Goal: Task Accomplishment & Management: Complete application form

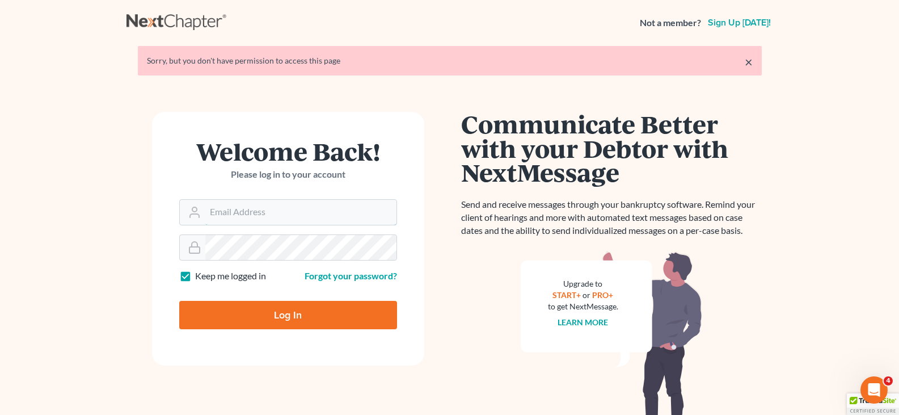
type input "[EMAIL_ADDRESS][DOMAIN_NAME]"
click at [280, 310] on input "Log In" at bounding box center [288, 315] width 218 height 28
type input "Thinking..."
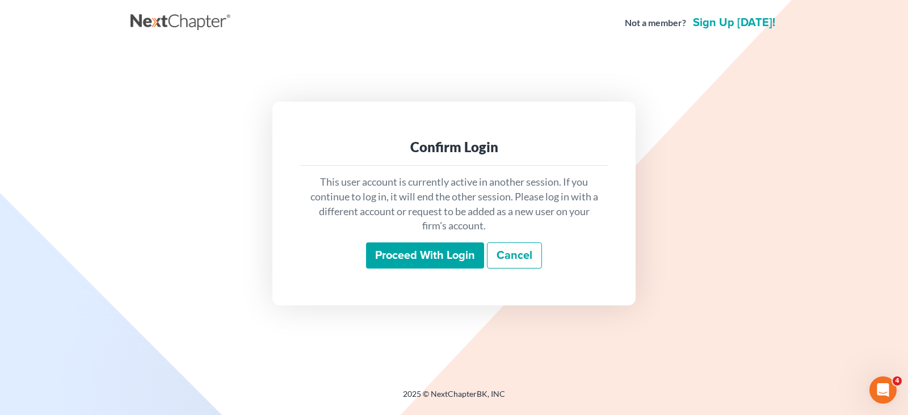
click at [405, 258] on input "Proceed with login" at bounding box center [425, 255] width 118 height 26
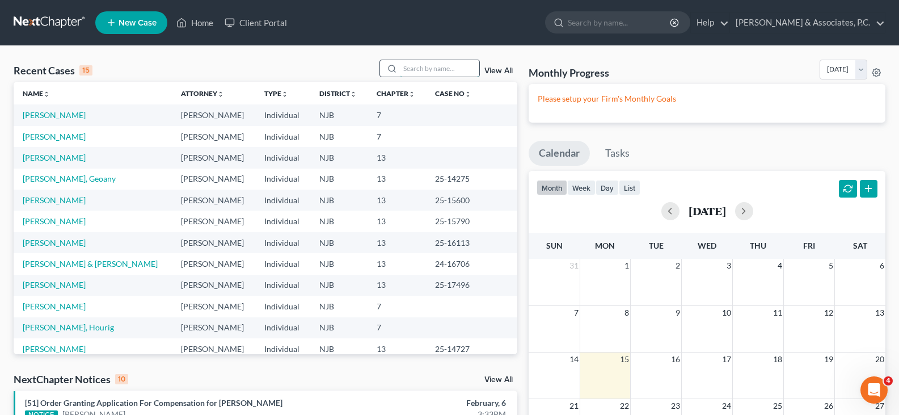
click at [424, 70] on input "search" at bounding box center [439, 68] width 79 height 16
click at [428, 67] on input "search" at bounding box center [439, 68] width 79 height 16
type input "hourig"
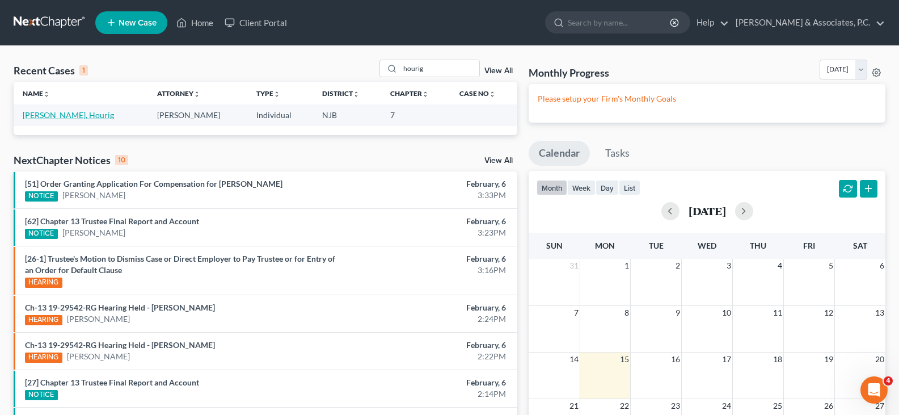
click at [58, 116] on link "Kouyoumdjian, Hourig" at bounding box center [68, 115] width 91 height 10
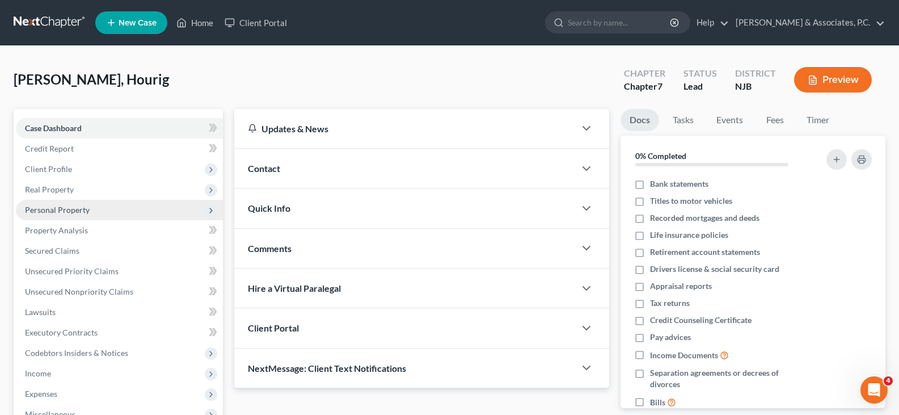
click at [52, 209] on span "Personal Property" at bounding box center [57, 210] width 65 height 10
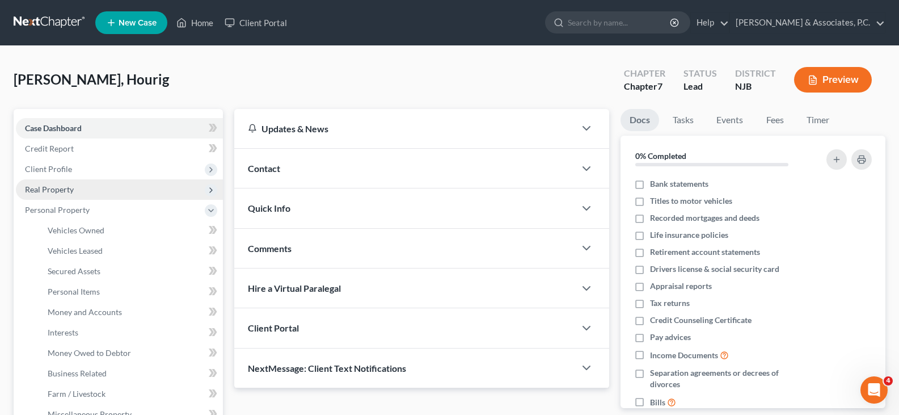
click at [39, 185] on span "Real Property" at bounding box center [49, 189] width 49 height 10
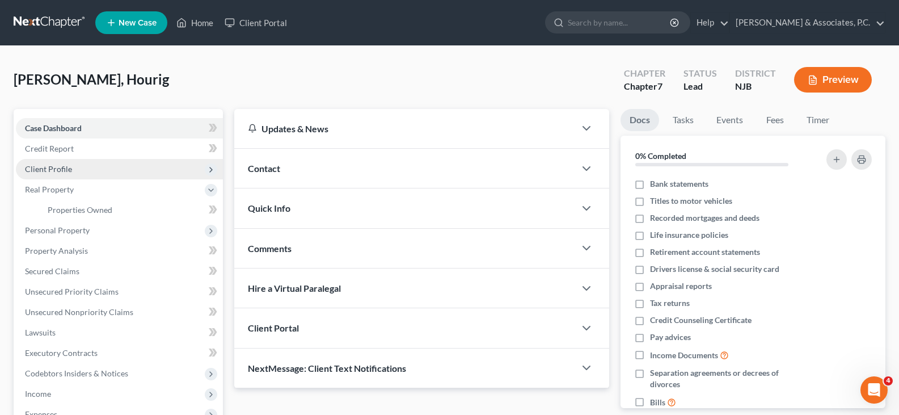
click at [44, 169] on span "Client Profile" at bounding box center [48, 169] width 47 height 10
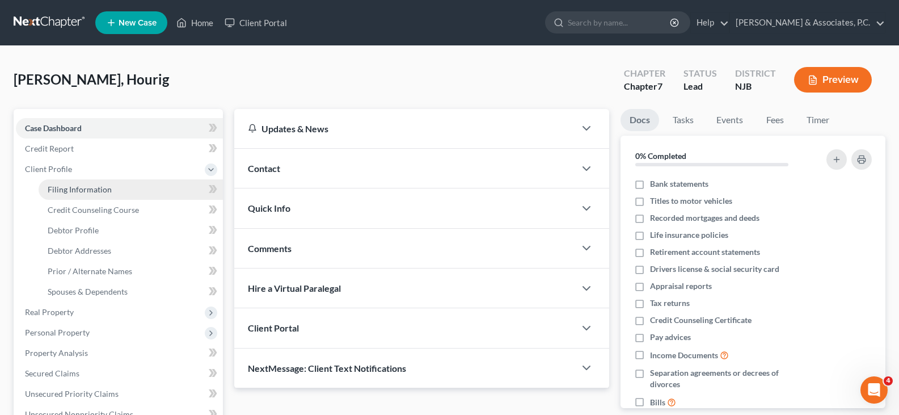
click at [66, 189] on span "Filing Information" at bounding box center [80, 189] width 64 height 10
select select "1"
select select "0"
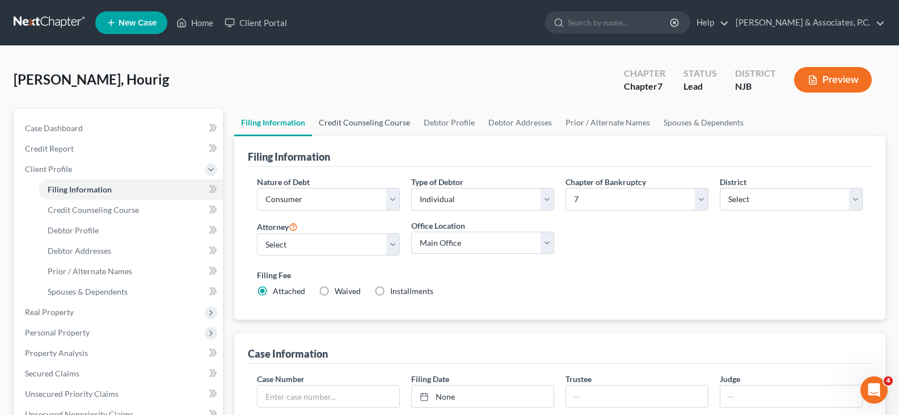
click at [353, 121] on link "Credit Counseling Course" at bounding box center [364, 122] width 105 height 27
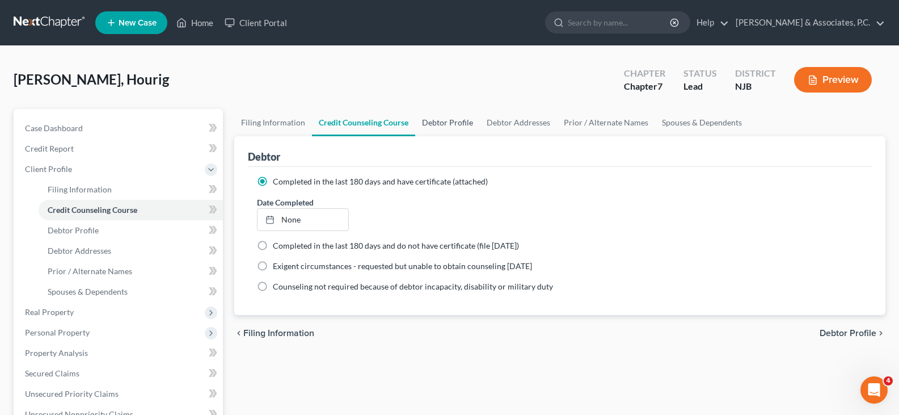
click at [452, 121] on link "Debtor Profile" at bounding box center [447, 122] width 65 height 27
select select "0"
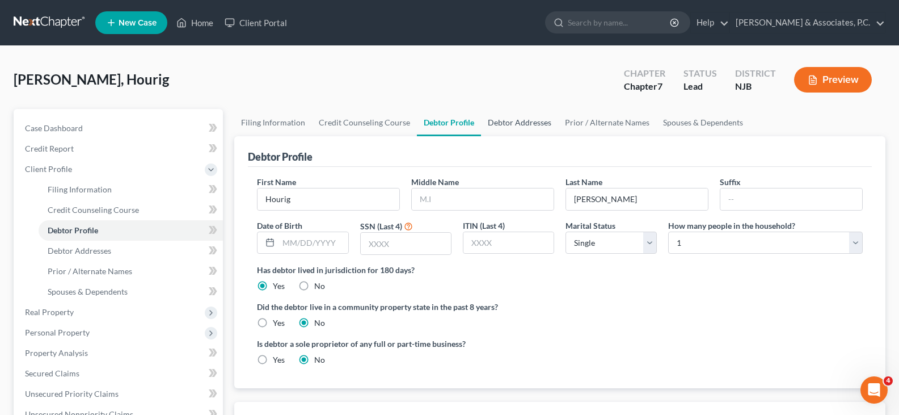
click at [509, 116] on link "Debtor Addresses" at bounding box center [519, 122] width 77 height 27
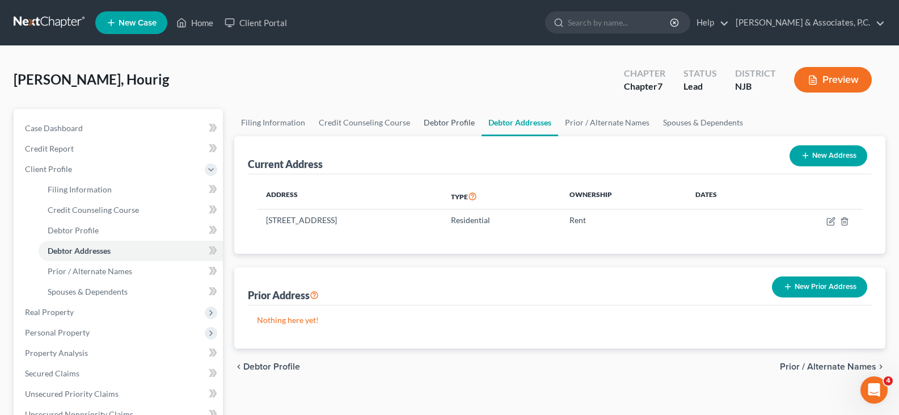
click at [436, 123] on link "Debtor Profile" at bounding box center [449, 122] width 65 height 27
select select "0"
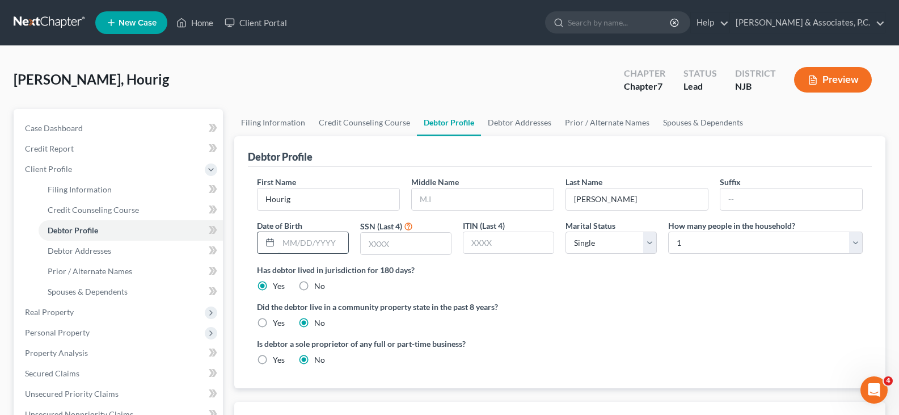
click at [296, 242] on input "text" at bounding box center [313, 243] width 69 height 22
type input "08/04/1994"
click at [382, 246] on input "text" at bounding box center [406, 244] width 90 height 22
type input "4849"
click at [513, 123] on link "Debtor Addresses" at bounding box center [519, 122] width 77 height 27
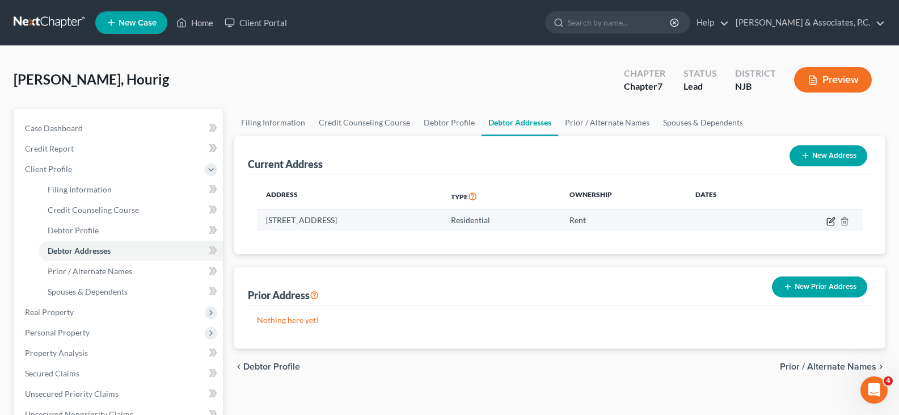
click at [829, 221] on icon "button" at bounding box center [831, 221] width 9 height 9
select select "33"
select select "0"
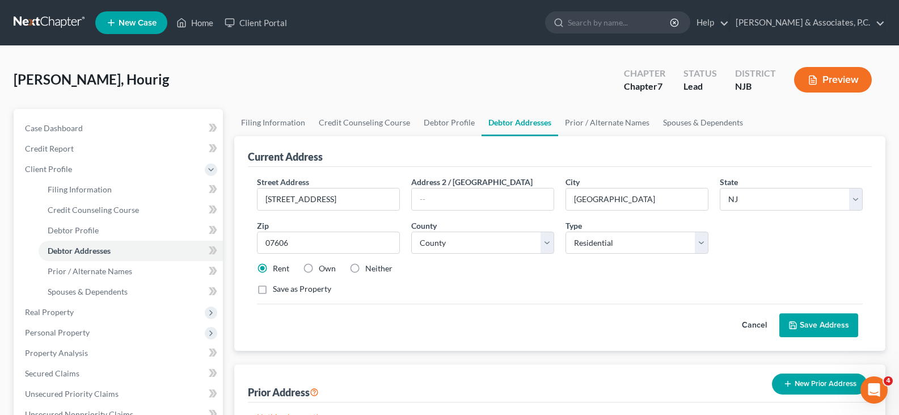
click at [830, 318] on button "Save Address" at bounding box center [819, 325] width 79 height 24
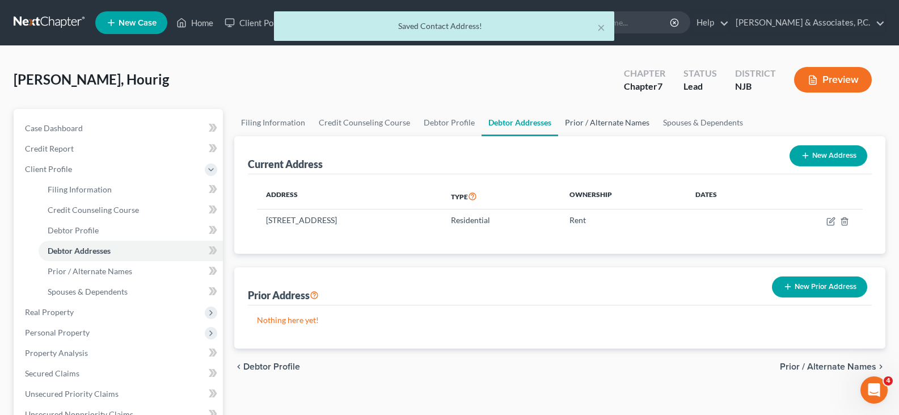
click at [593, 123] on link "Prior / Alternate Names" at bounding box center [607, 122] width 98 height 27
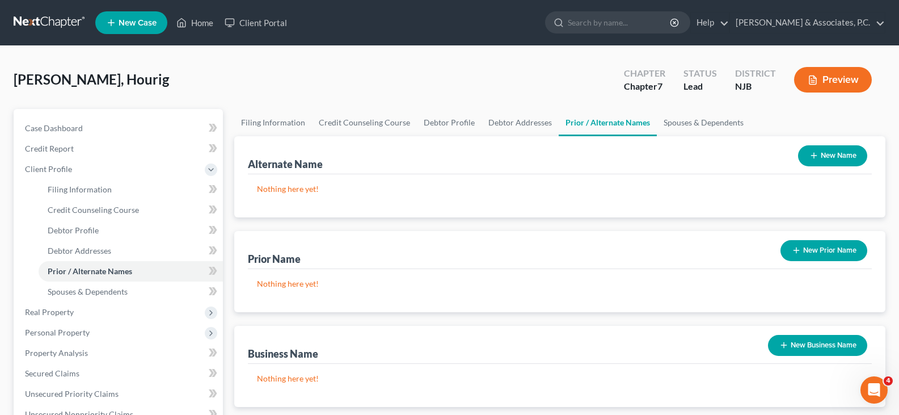
click at [583, 125] on link "Prior / Alternate Names" at bounding box center [608, 122] width 98 height 27
click at [56, 313] on span "Real Property" at bounding box center [49, 312] width 49 height 10
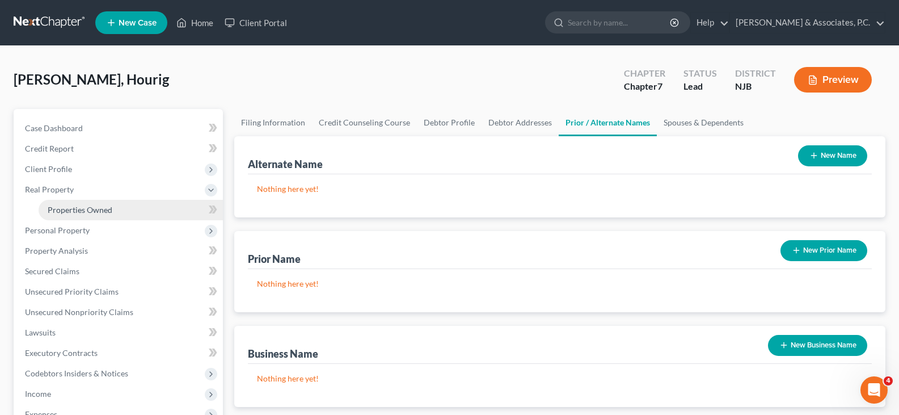
click at [83, 212] on span "Properties Owned" at bounding box center [80, 210] width 65 height 10
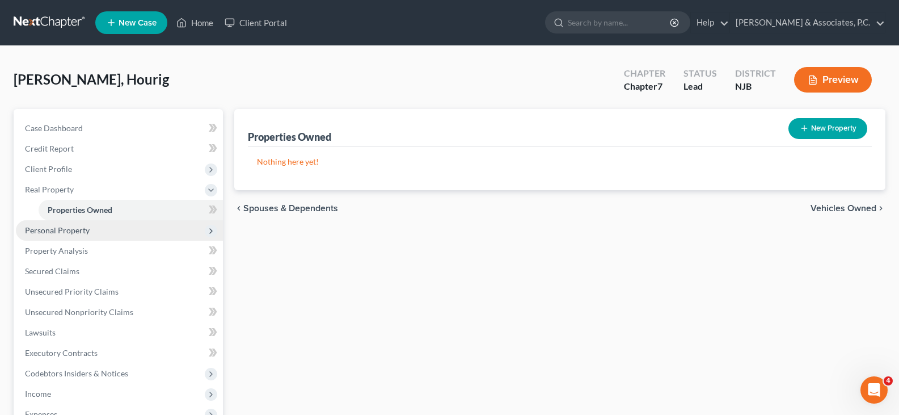
click at [65, 231] on span "Personal Property" at bounding box center [57, 230] width 65 height 10
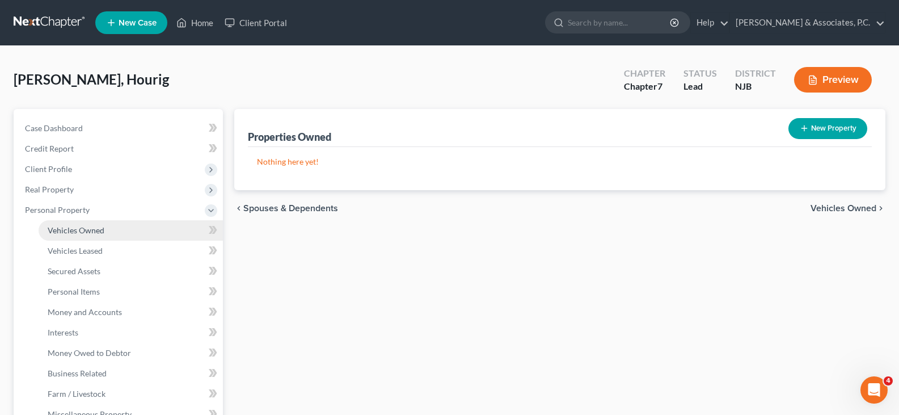
click at [71, 229] on span "Vehicles Owned" at bounding box center [76, 230] width 57 height 10
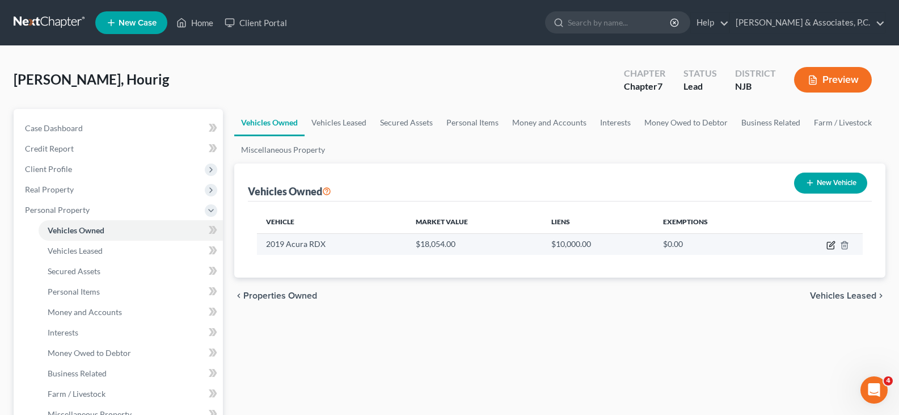
click at [831, 244] on icon "button" at bounding box center [831, 243] width 5 height 5
select select "0"
select select "7"
select select "3"
select select "0"
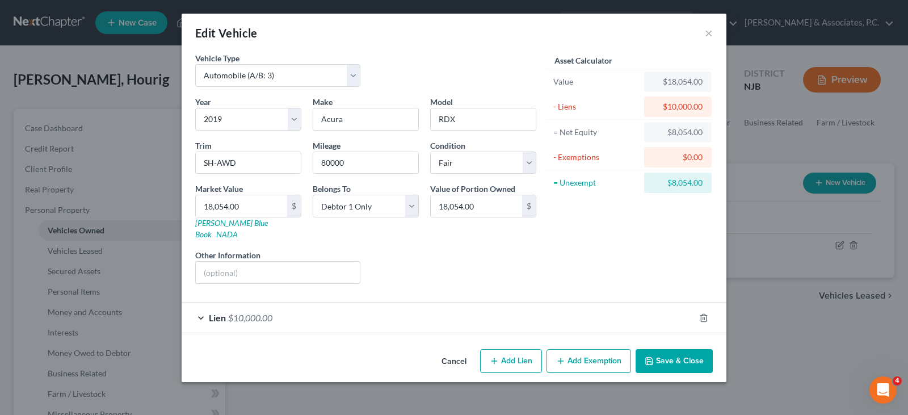
click at [693, 351] on button "Save & Close" at bounding box center [673, 361] width 77 height 24
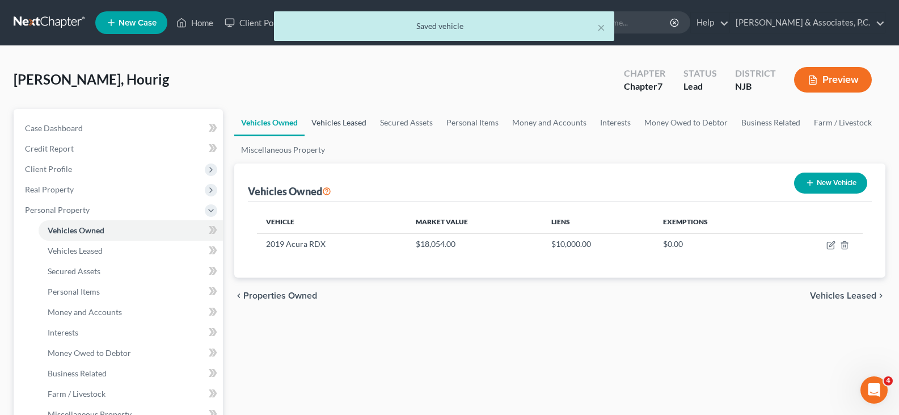
click at [330, 121] on link "Vehicles Leased" at bounding box center [339, 122] width 69 height 27
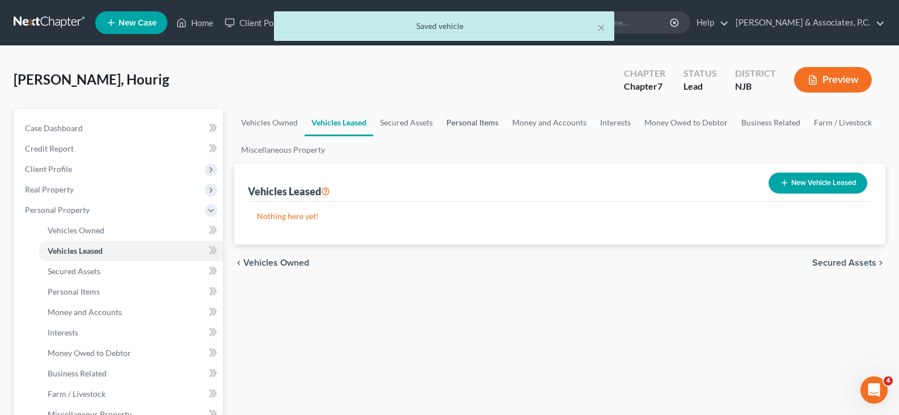
click at [475, 122] on link "Personal Items" at bounding box center [473, 122] width 66 height 27
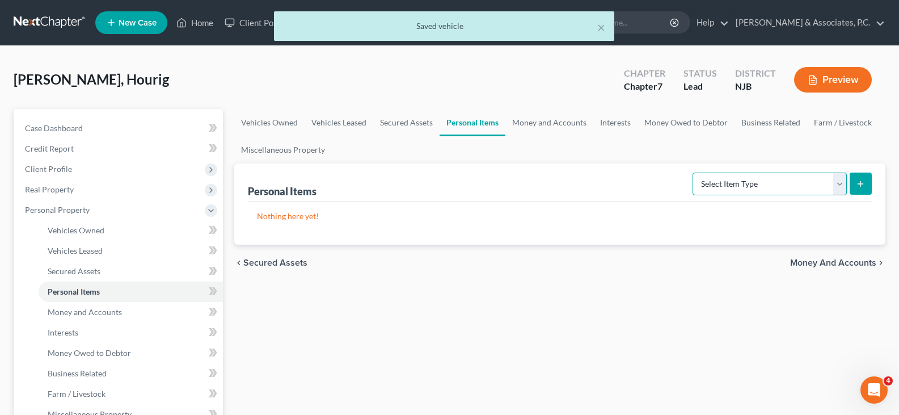
click at [841, 190] on select "Select Item Type Clothing (A/B: 11) Collectibles Of Value (A/B: 8) Electronics …" at bounding box center [770, 183] width 154 height 23
select select "clothing"
click at [694, 172] on select "Select Item Type Clothing (A/B: 11) Collectibles Of Value (A/B: 8) Electronics …" at bounding box center [770, 183] width 154 height 23
click at [863, 180] on icon "submit" at bounding box center [860, 183] width 9 height 9
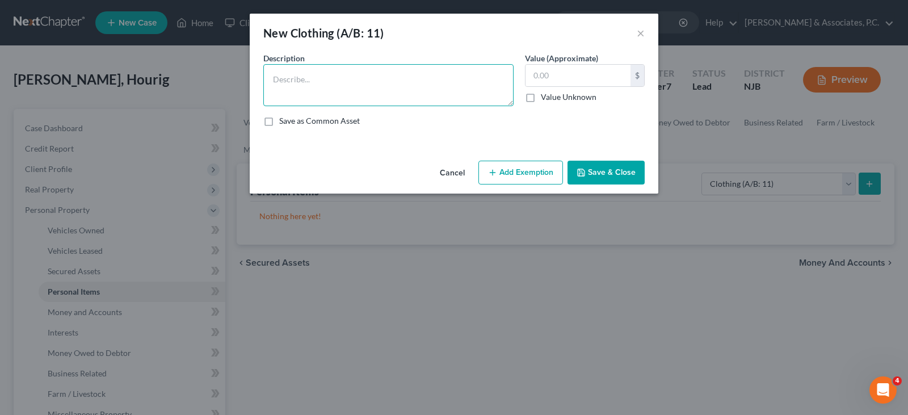
click at [357, 75] on textarea at bounding box center [388, 85] width 250 height 42
type textarea "used clothing"
click at [553, 83] on input "text" at bounding box center [577, 76] width 105 height 22
type input "500.00"
click at [509, 169] on button "Add Exemption" at bounding box center [520, 173] width 85 height 24
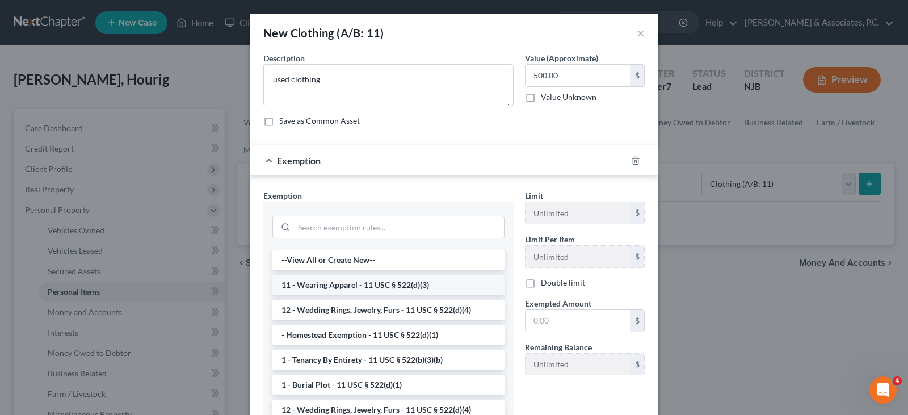
click at [353, 285] on li "11 - Wearing Apparel - 11 USC § 522(d)(3)" at bounding box center [388, 285] width 232 height 20
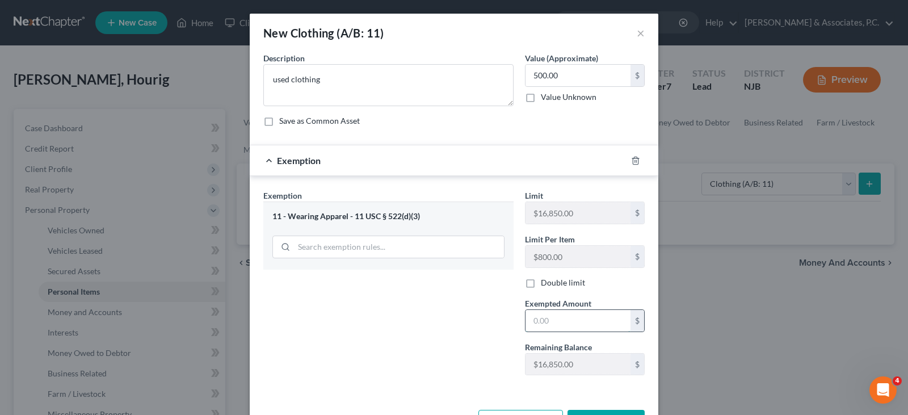
click at [554, 325] on input "text" at bounding box center [577, 321] width 105 height 22
type input "500.00"
drag, startPoint x: 431, startPoint y: 294, endPoint x: 438, endPoint y: 297, distance: 7.9
click at [431, 294] on div "Exemption Set must be selected for CA. Exemption * 11 - Wearing Apparel - 11 US…" at bounding box center [389, 286] width 262 height 195
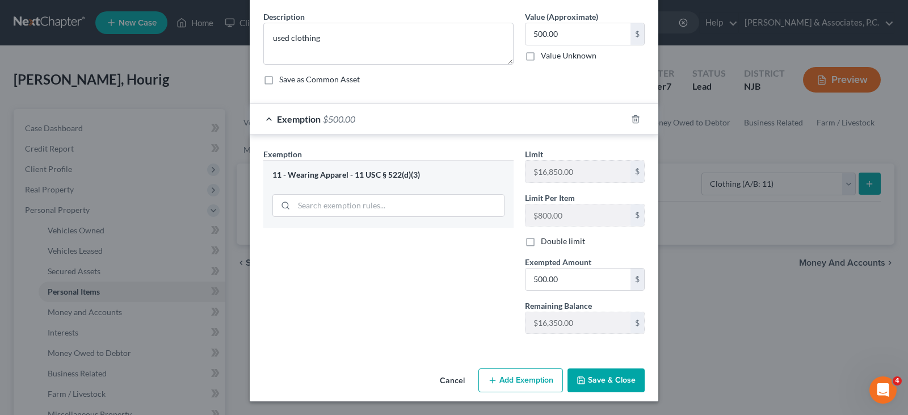
click at [603, 370] on button "Save & Close" at bounding box center [605, 380] width 77 height 24
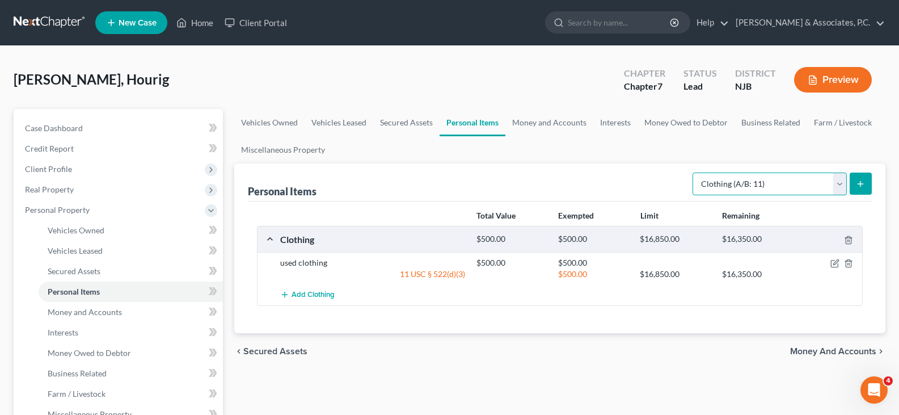
click at [841, 180] on select "Select Item Type Clothing (A/B: 11) Collectibles Of Value (A/B: 8) Electronics …" at bounding box center [770, 183] width 154 height 23
click at [694, 172] on select "Select Item Type Clothing (A/B: 11) Collectibles Of Value (A/B: 8) Electronics …" at bounding box center [770, 183] width 154 height 23
click at [840, 184] on select "Select Item Type Clothing (A/B: 11) Collectibles Of Value (A/B: 8) Electronics …" at bounding box center [770, 183] width 154 height 23
select select "household_goods"
click at [694, 172] on select "Select Item Type Clothing (A/B: 11) Collectibles Of Value (A/B: 8) Electronics …" at bounding box center [770, 183] width 154 height 23
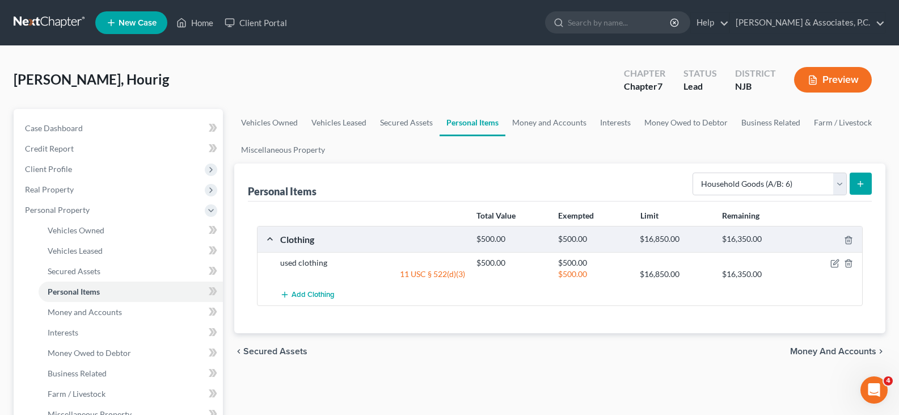
click at [861, 182] on icon "submit" at bounding box center [860, 183] width 9 height 9
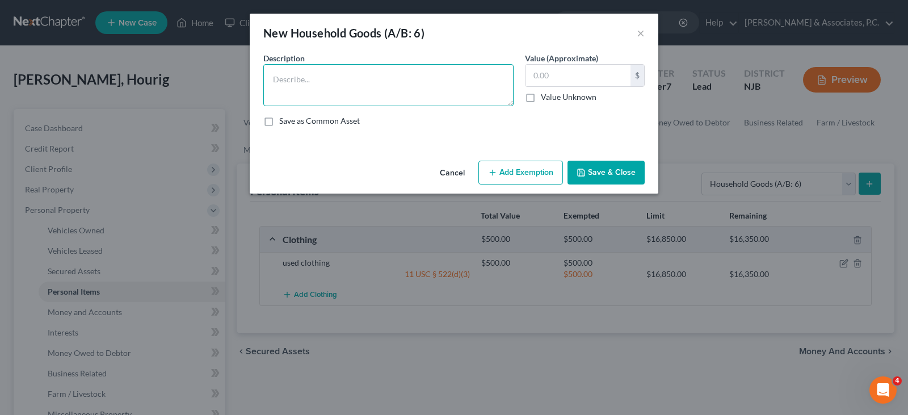
click at [335, 77] on textarea at bounding box center [388, 85] width 250 height 42
drag, startPoint x: 410, startPoint y: 79, endPoint x: 373, endPoint y: 77, distance: 36.4
click at [373, 77] on textarea "bedroom set, living room set, dinnet set" at bounding box center [388, 85] width 250 height 42
type textarea "bedroom set, living room set, dinning set"
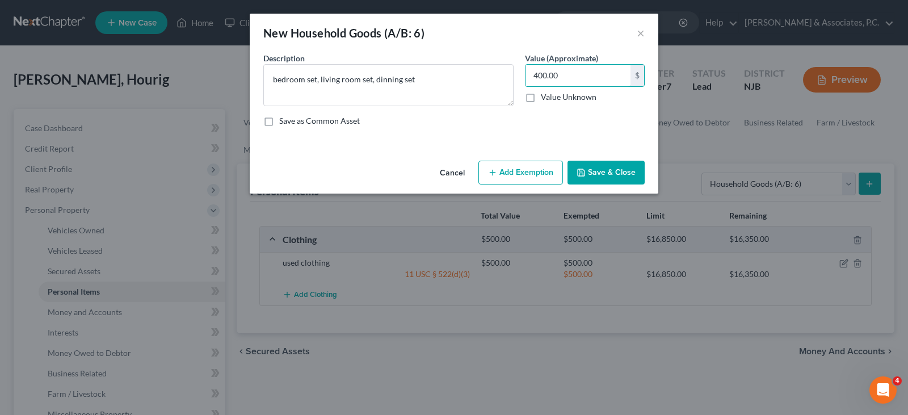
type input "400.00"
click at [519, 171] on button "Add Exemption" at bounding box center [520, 173] width 85 height 24
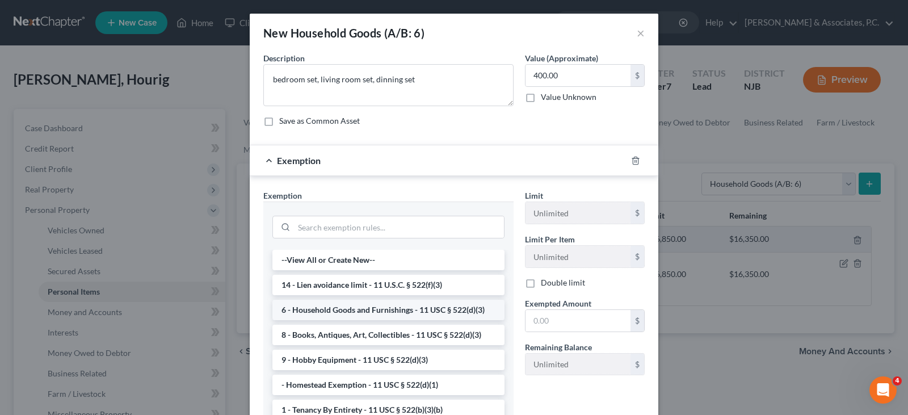
click at [326, 308] on li "6 - Household Goods and Furnishings - 11 USC § 522(d)(3)" at bounding box center [388, 310] width 232 height 20
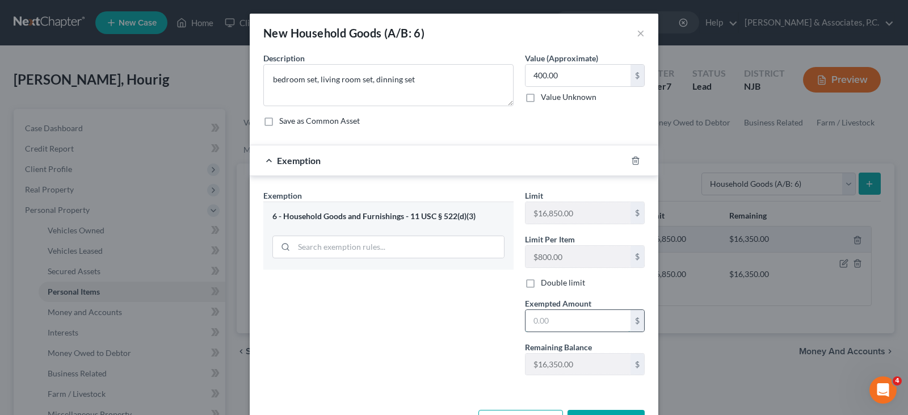
click at [539, 321] on input "text" at bounding box center [577, 321] width 105 height 22
type input "400.00"
click at [357, 269] on div "Exemption Set must be selected for CA. Exemption * 6 - Household Goods and Furn…" at bounding box center [389, 286] width 262 height 195
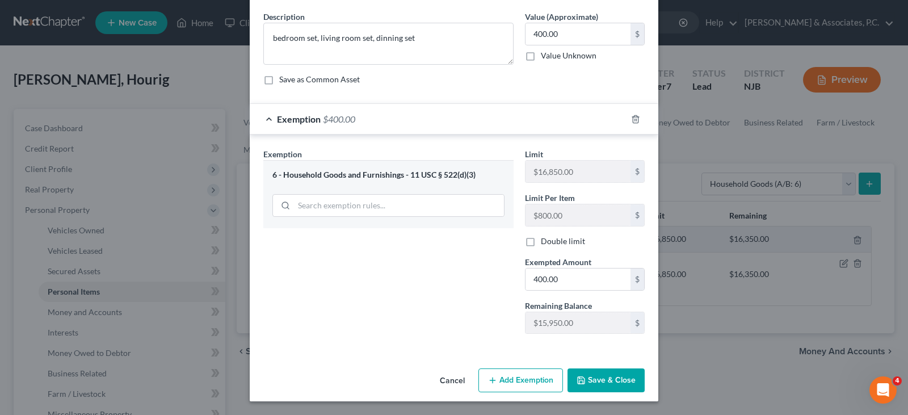
click at [617, 373] on button "Save & Close" at bounding box center [605, 380] width 77 height 24
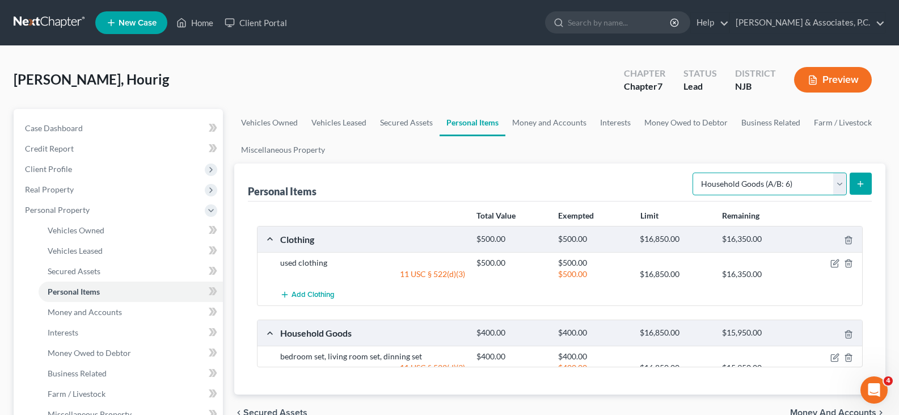
click at [842, 184] on select "Select Item Type Clothing (A/B: 11) Collectibles Of Value (A/B: 8) Electronics …" at bounding box center [770, 183] width 154 height 23
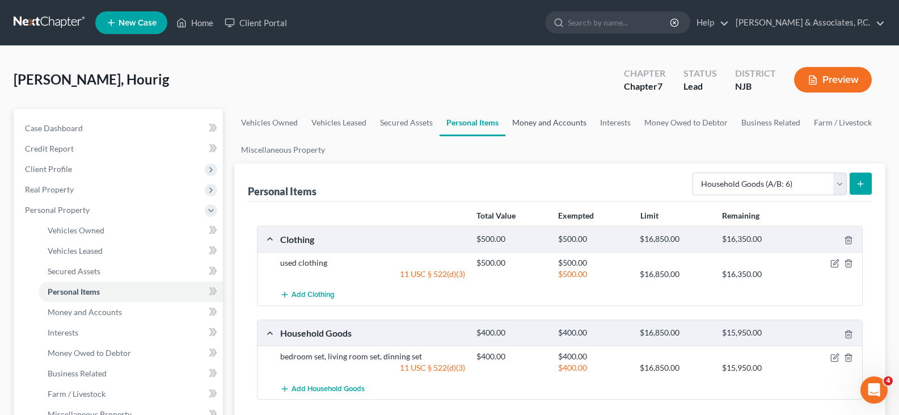
click at [538, 118] on link "Money and Accounts" at bounding box center [549, 122] width 88 height 27
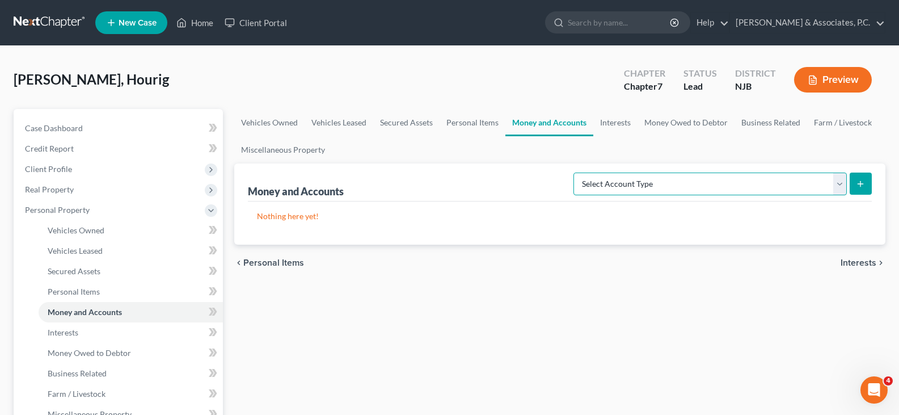
drag, startPoint x: 839, startPoint y: 183, endPoint x: 635, endPoint y: 148, distance: 207.1
click at [838, 183] on select "Select Account Type Brokerage (A/B: 18, SOFA: 20) Cash on Hand (A/B: 16) Certif…" at bounding box center [710, 183] width 273 height 23
select select "cash_on_hand"
click at [576, 172] on select "Select Account Type Brokerage (A/B: 18, SOFA: 20) Cash on Hand (A/B: 16) Certif…" at bounding box center [710, 183] width 273 height 23
click at [862, 178] on button "submit" at bounding box center [861, 183] width 22 height 22
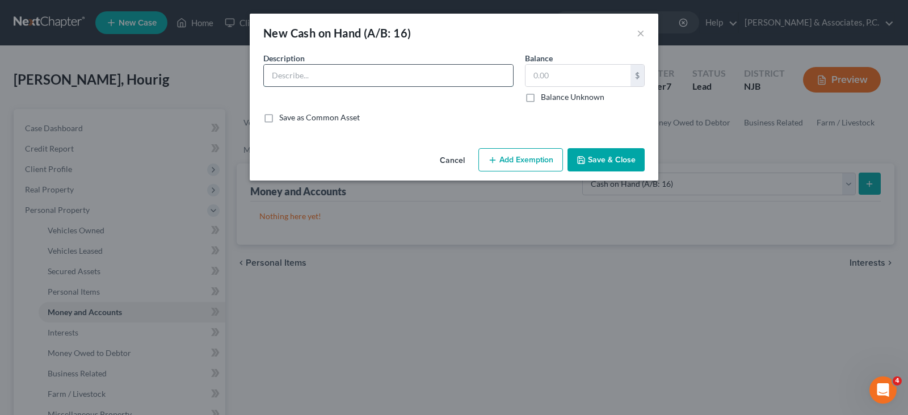
click at [402, 74] on input "text" at bounding box center [388, 76] width 249 height 22
type input "cash in pocket"
click at [546, 78] on input "text" at bounding box center [577, 76] width 105 height 22
type input "25.00"
click at [509, 168] on button "Add Exemption" at bounding box center [520, 160] width 85 height 24
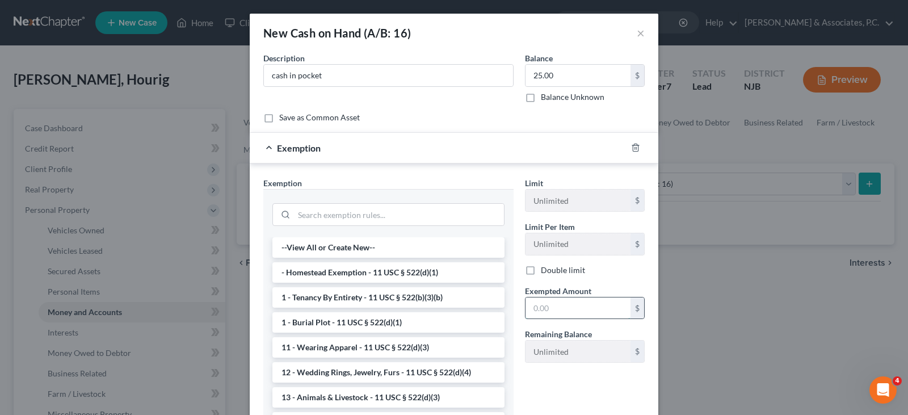
click at [554, 307] on input "text" at bounding box center [577, 308] width 105 height 22
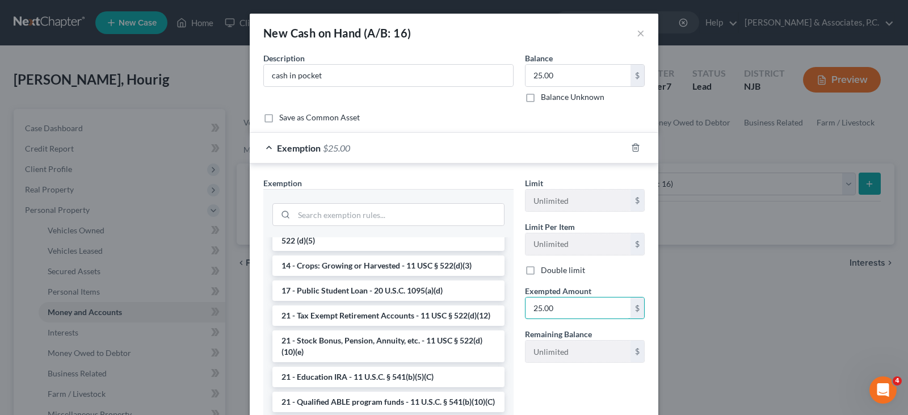
scroll to position [284, 0]
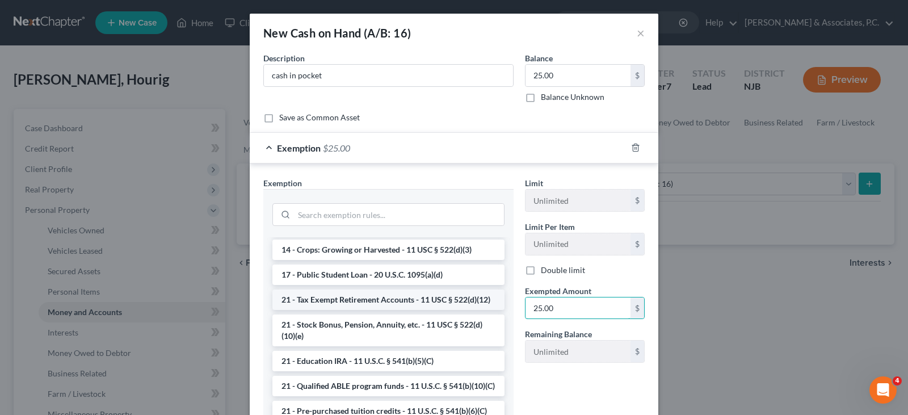
type input "25.00"
click at [349, 300] on li "21 - Tax Exempt Retirement Accounts - 11 USC § 522(d)(12)" at bounding box center [388, 299] width 232 height 20
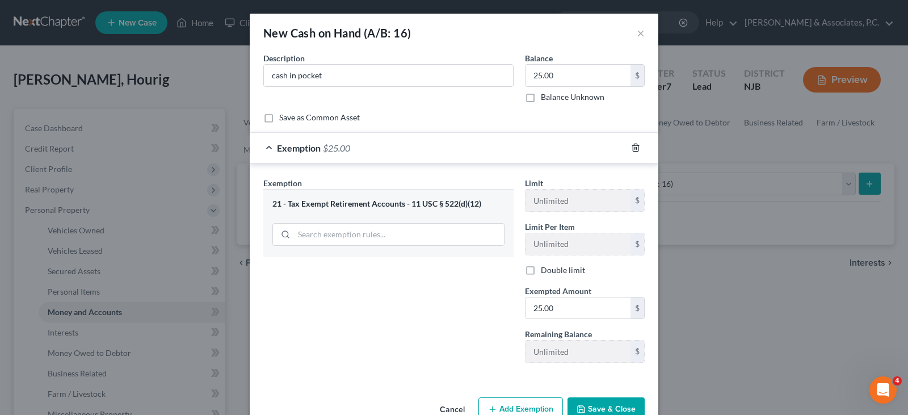
click at [631, 147] on icon "button" at bounding box center [635, 147] width 9 height 9
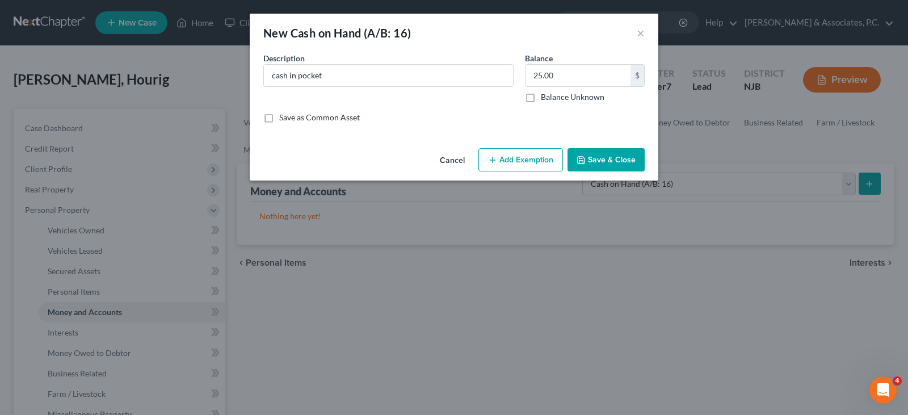
click at [517, 158] on button "Add Exemption" at bounding box center [520, 160] width 85 height 24
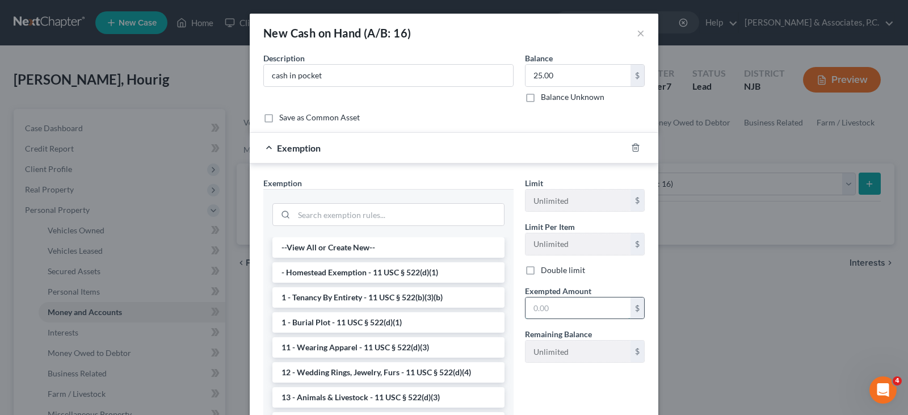
drag, startPoint x: 542, startPoint y: 303, endPoint x: 542, endPoint y: 309, distance: 6.3
click at [542, 305] on input "text" at bounding box center [577, 308] width 105 height 22
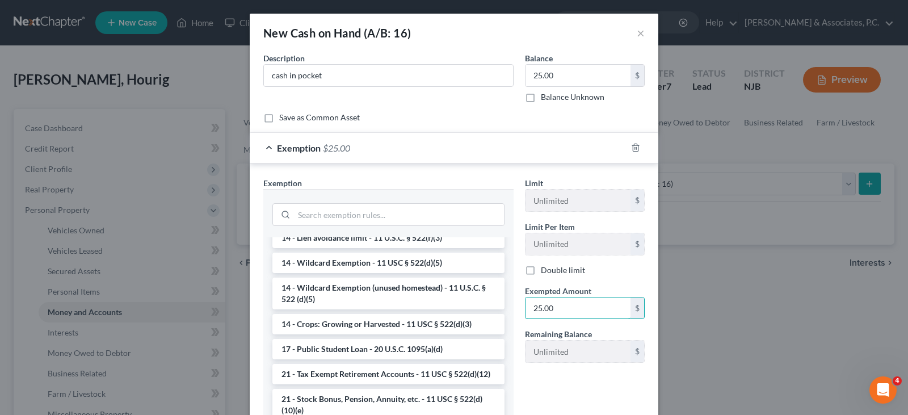
scroll to position [227, 0]
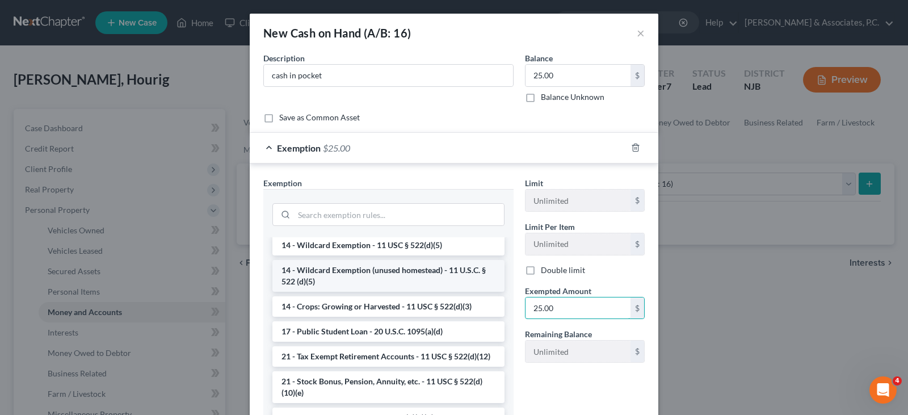
type input "25.00"
click at [369, 275] on li "14 - Wildcard Exemption (unused homestead) - 11 U.S.C. § 522 (d)(5)" at bounding box center [388, 276] width 232 height 32
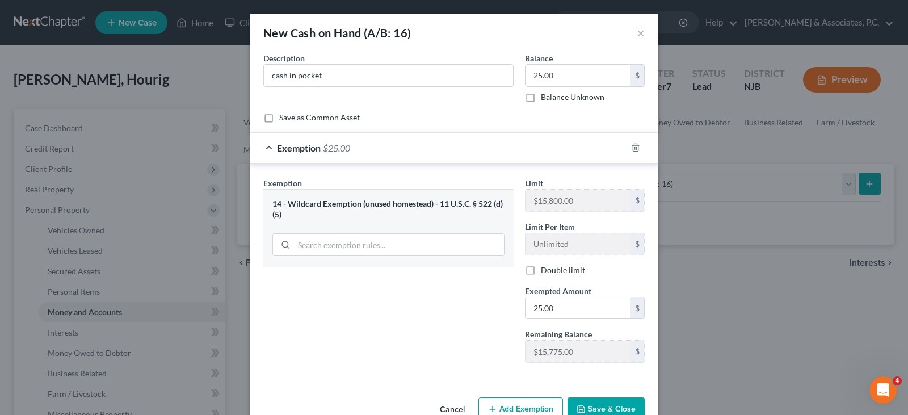
drag, startPoint x: 599, startPoint y: 408, endPoint x: 647, endPoint y: 301, distance: 117.1
click at [598, 407] on button "Save & Close" at bounding box center [605, 409] width 77 height 24
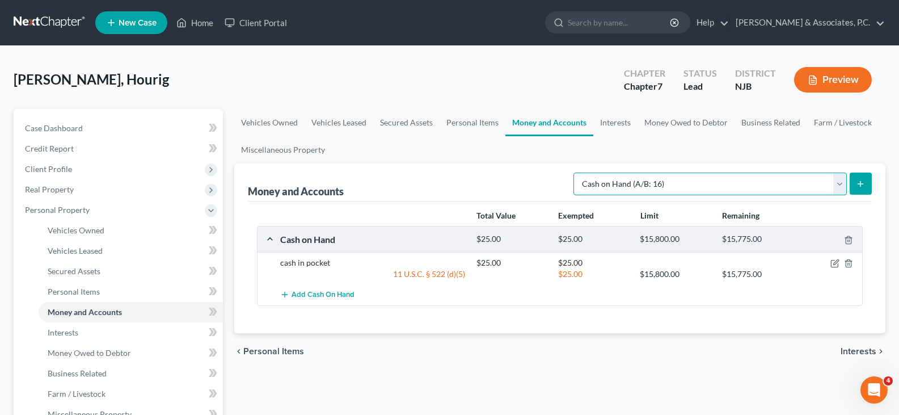
click at [839, 180] on select "Select Account Type Brokerage (A/B: 18, SOFA: 20) Cash on Hand (A/B: 16) Certif…" at bounding box center [710, 183] width 273 height 23
select select "checking"
click at [576, 172] on select "Select Account Type Brokerage (A/B: 18, SOFA: 20) Cash on Hand (A/B: 16) Certif…" at bounding box center [710, 183] width 273 height 23
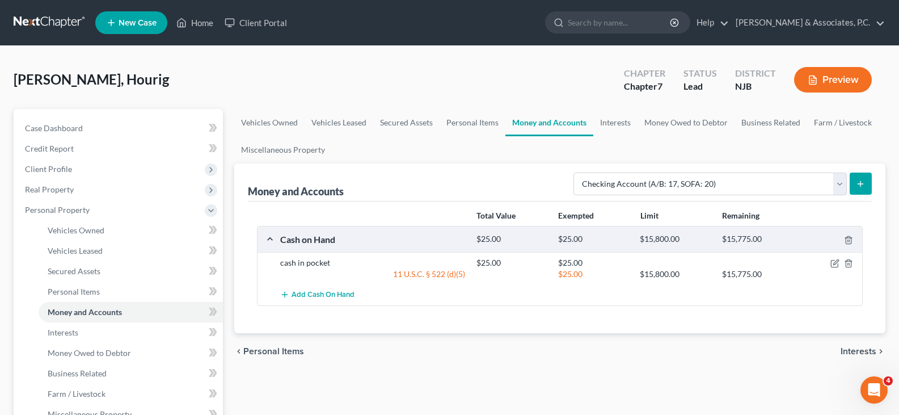
click at [858, 182] on icon "submit" at bounding box center [860, 183] width 9 height 9
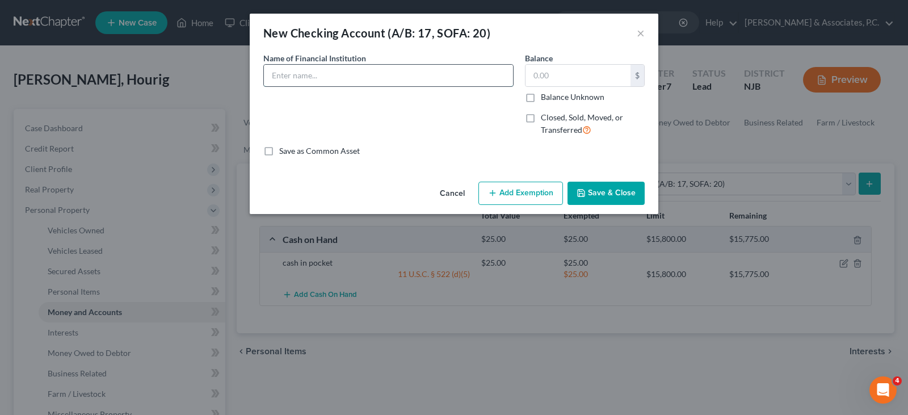
click at [418, 84] on input "text" at bounding box center [388, 76] width 249 height 22
type input "Wells Fargo Bank"
click at [562, 73] on input "text" at bounding box center [577, 76] width 105 height 22
type input "800.00"
click at [503, 195] on button "Add Exemption" at bounding box center [520, 194] width 85 height 24
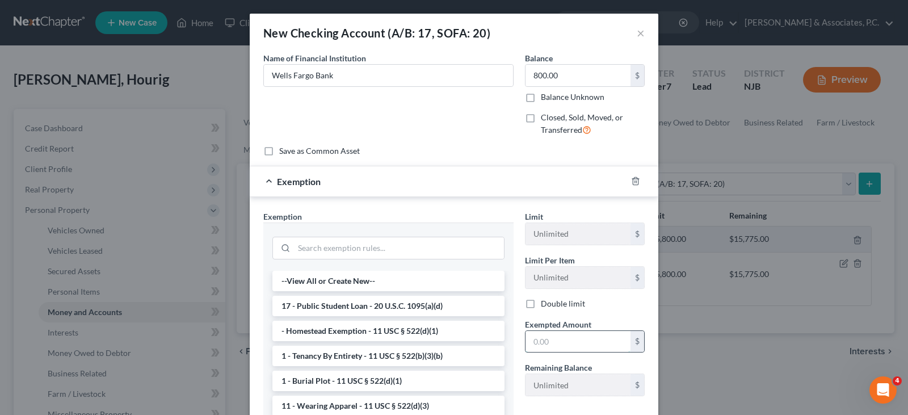
click at [535, 343] on input "text" at bounding box center [577, 342] width 105 height 22
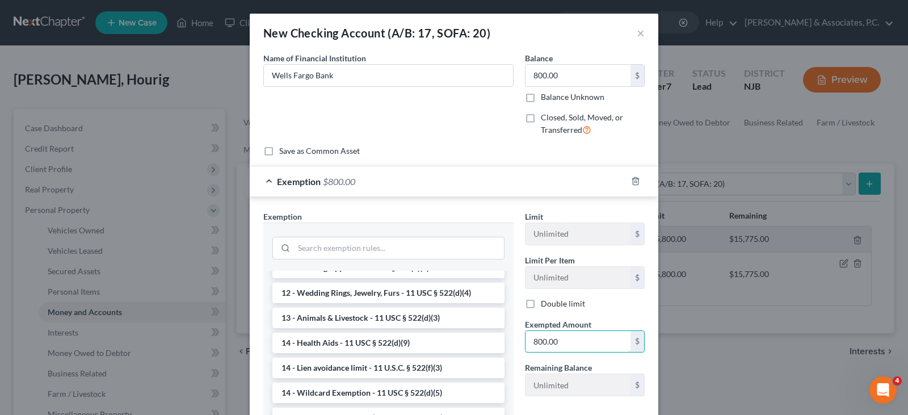
scroll to position [170, 0]
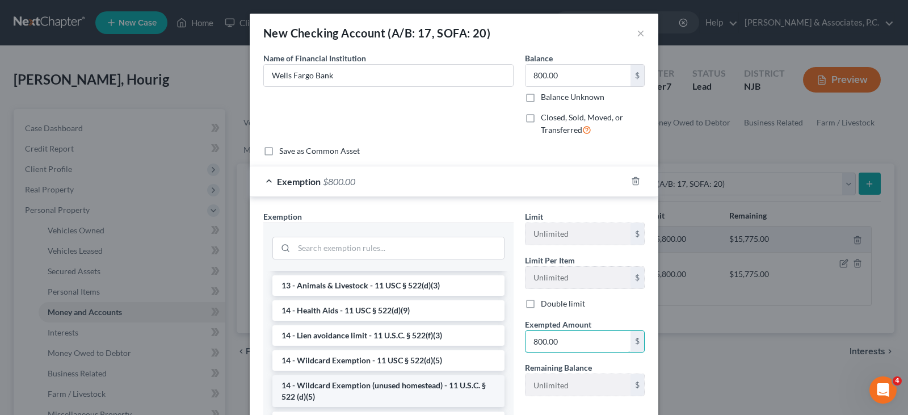
type input "800.00"
click at [371, 392] on li "14 - Wildcard Exemption (unused homestead) - 11 U.S.C. § 522 (d)(5)" at bounding box center [388, 391] width 232 height 32
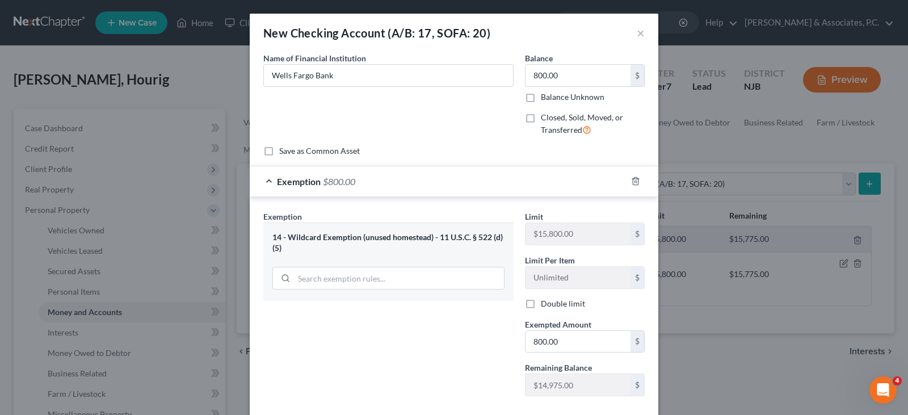
click at [463, 131] on div "Name of Financial Institution * Wells Fargo Bank" at bounding box center [389, 98] width 262 height 93
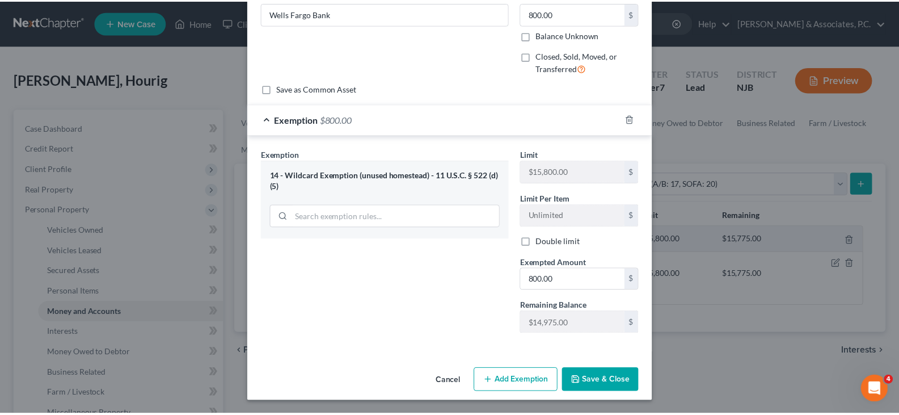
scroll to position [62, 0]
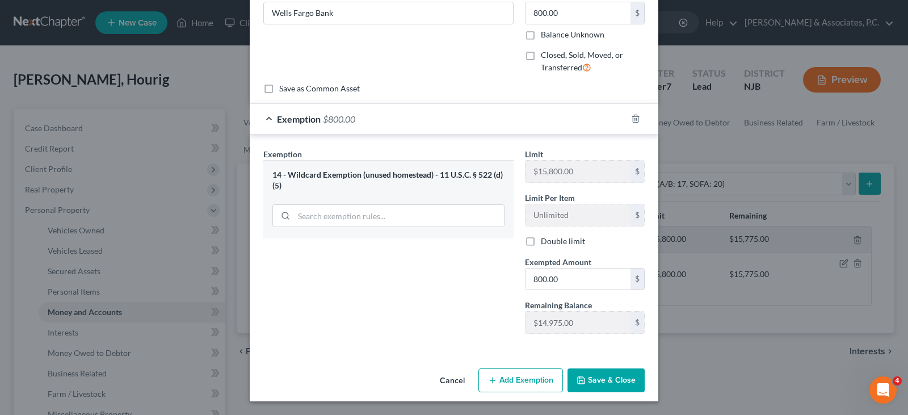
click at [589, 384] on button "Save & Close" at bounding box center [605, 380] width 77 height 24
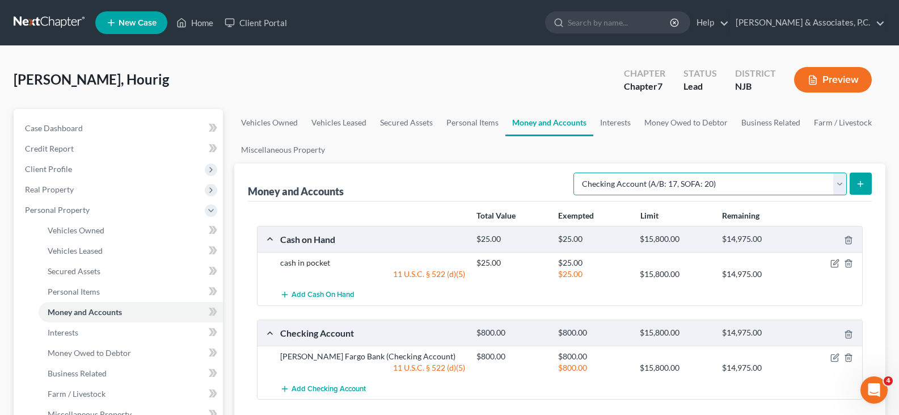
click at [838, 183] on select "Select Account Type Brokerage (A/B: 18, SOFA: 20) Cash on Hand (A/B: 16) Certif…" at bounding box center [710, 183] width 273 height 23
select select "other"
click at [576, 172] on select "Select Account Type Brokerage (A/B: 18, SOFA: 20) Cash on Hand (A/B: 16) Certif…" at bounding box center [710, 183] width 273 height 23
click at [838, 183] on select "Select Account Type Brokerage (A/B: 18, SOFA: 20) Cash on Hand (A/B: 16) Certif…" at bounding box center [710, 183] width 273 height 23
click at [576, 172] on select "Select Account Type Brokerage (A/B: 18, SOFA: 20) Cash on Hand (A/B: 16) Certif…" at bounding box center [710, 183] width 273 height 23
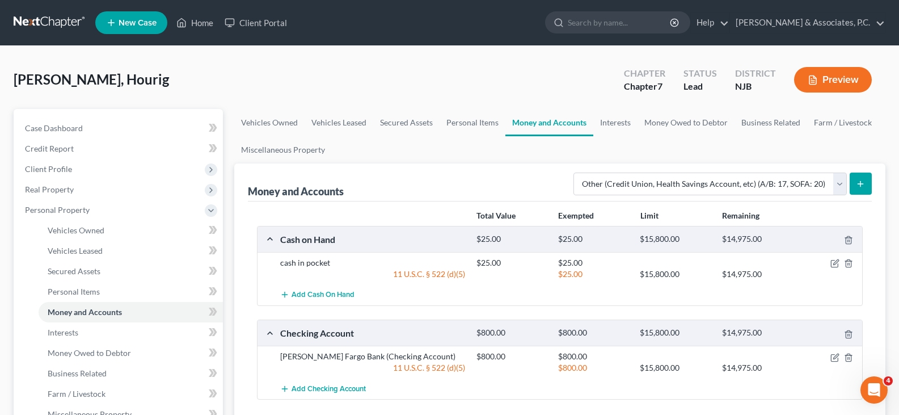
click at [858, 178] on button "submit" at bounding box center [861, 183] width 22 height 22
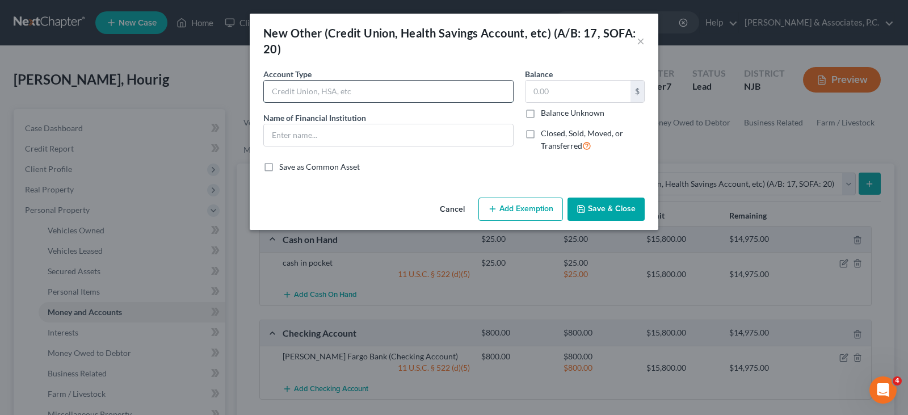
click at [373, 94] on input "text" at bounding box center [388, 92] width 249 height 22
type input "cash in pocket"
click at [365, 91] on input "cash in pocket" at bounding box center [388, 92] width 249 height 22
drag, startPoint x: 334, startPoint y: 87, endPoint x: 247, endPoint y: 107, distance: 89.2
click at [247, 104] on div "New Other (Credit Union, Health Savings Account, etc) (A/B: 17, SOFA: 20) × An …" at bounding box center [454, 207] width 908 height 415
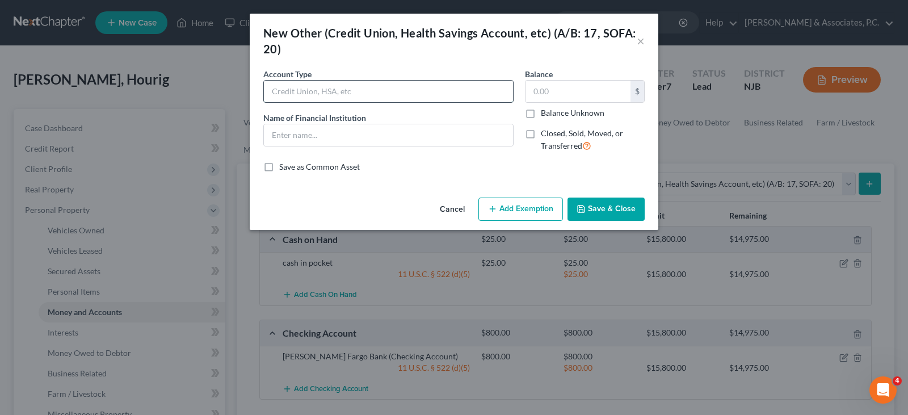
click at [314, 87] on input "text" at bounding box center [388, 92] width 249 height 22
type input "Online Application"
click at [305, 135] on input "text" at bounding box center [388, 135] width 249 height 22
type input "Cash App"
click at [592, 219] on button "Save & Close" at bounding box center [605, 209] width 77 height 24
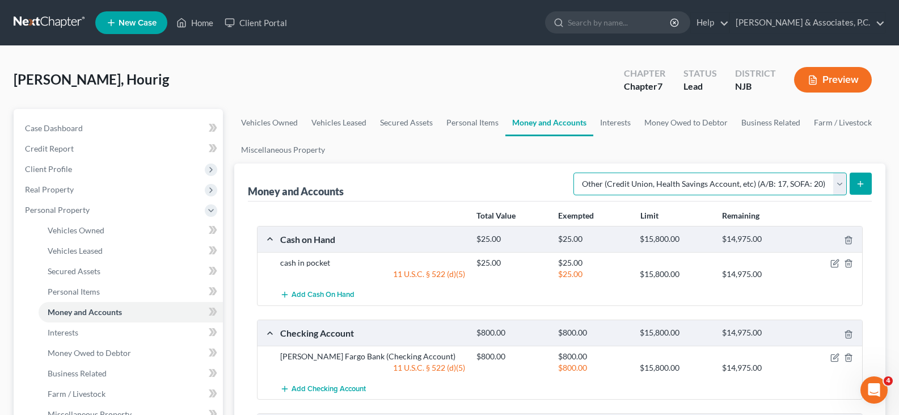
click at [842, 182] on select "Select Account Type Brokerage (A/B: 18, SOFA: 20) Cash on Hand (A/B: 16) Certif…" at bounding box center [710, 183] width 273 height 23
click at [607, 125] on link "Interests" at bounding box center [615, 122] width 44 height 27
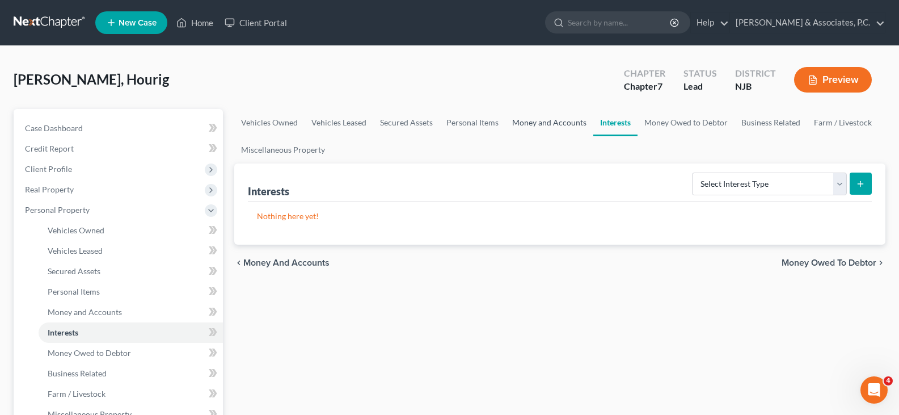
click at [535, 126] on link "Money and Accounts" at bounding box center [549, 122] width 88 height 27
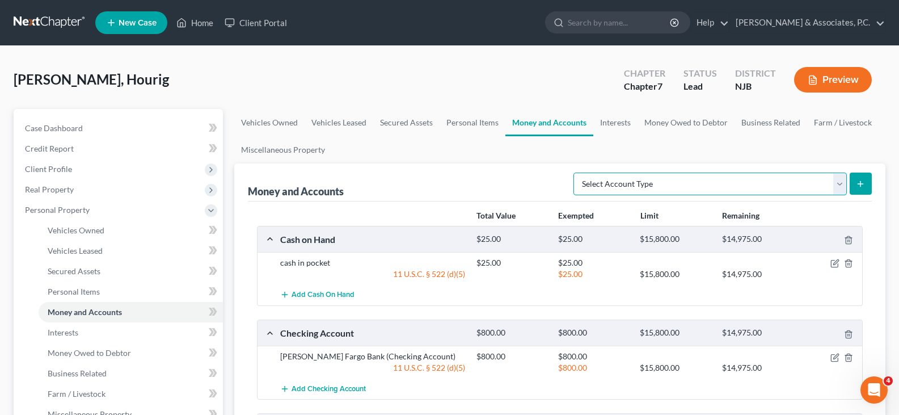
click at [836, 180] on select "Select Account Type Brokerage (A/B: 18, SOFA: 20) Cash on Hand (A/B: 16) Certif…" at bounding box center [710, 183] width 273 height 23
select select "checking"
click at [576, 172] on select "Select Account Type Brokerage (A/B: 18, SOFA: 20) Cash on Hand (A/B: 16) Certif…" at bounding box center [710, 183] width 273 height 23
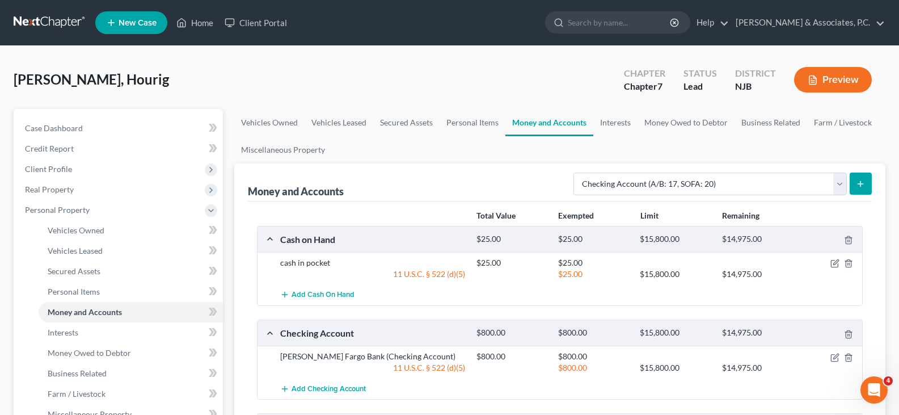
click at [863, 180] on icon "submit" at bounding box center [860, 183] width 9 height 9
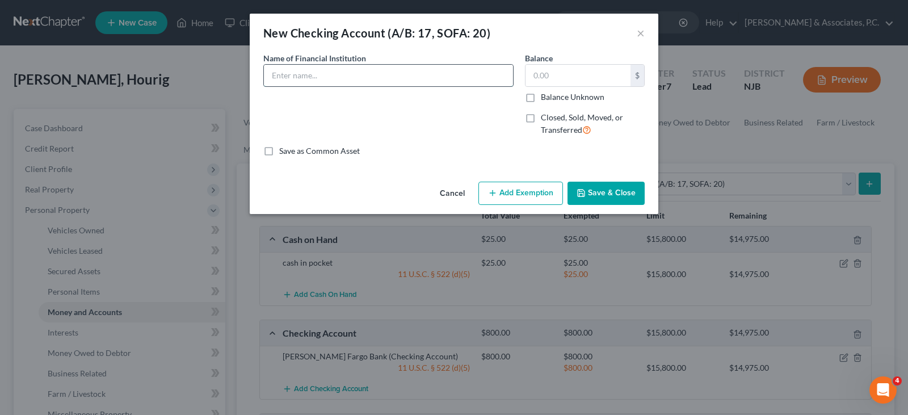
click at [372, 74] on input "text" at bounding box center [388, 76] width 249 height 22
type input "TD Bank"
click at [541, 114] on label "Closed, Sold, Moved, or Transferred" at bounding box center [593, 124] width 104 height 24
click at [545, 114] on input "Closed, Sold, Moved, or Transferred" at bounding box center [548, 115] width 7 height 7
checkbox input "true"
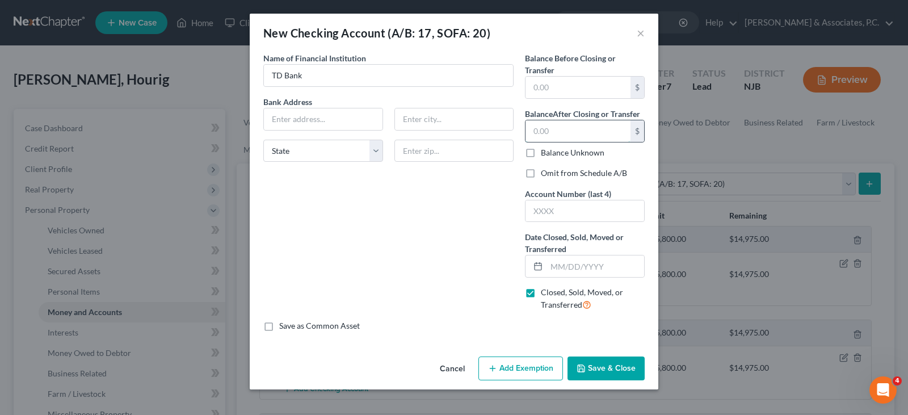
click at [558, 132] on input "text" at bounding box center [577, 131] width 105 height 22
click at [571, 269] on input "text" at bounding box center [595, 266] width 98 height 22
type input "07/25/2025"
click at [340, 112] on input "text" at bounding box center [323, 119] width 119 height 22
click at [333, 163] on div "Bank Address State AL AK AR AZ CA CO CT DE DC FL GA GU HI ID IL IN IA KS KY LA …" at bounding box center [389, 133] width 262 height 75
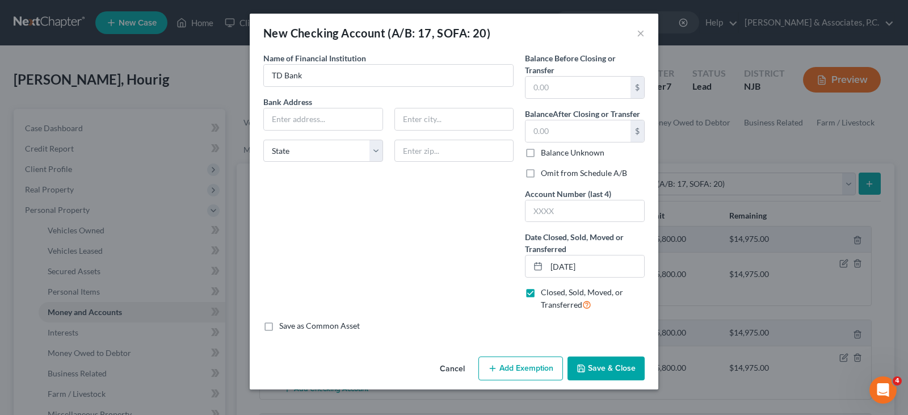
click at [600, 372] on button "Save & Close" at bounding box center [605, 368] width 77 height 24
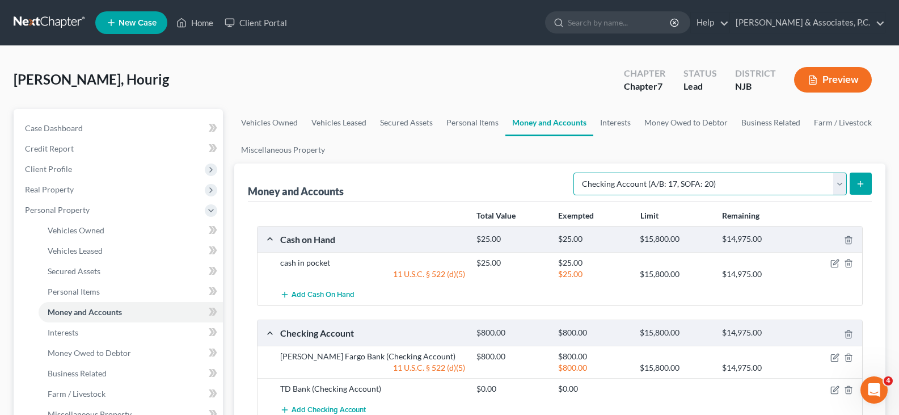
click at [839, 187] on select "Select Account Type Brokerage (A/B: 18, SOFA: 20) Cash on Hand (A/B: 16) Certif…" at bounding box center [710, 183] width 273 height 23
click at [626, 122] on link "Interests" at bounding box center [615, 122] width 44 height 27
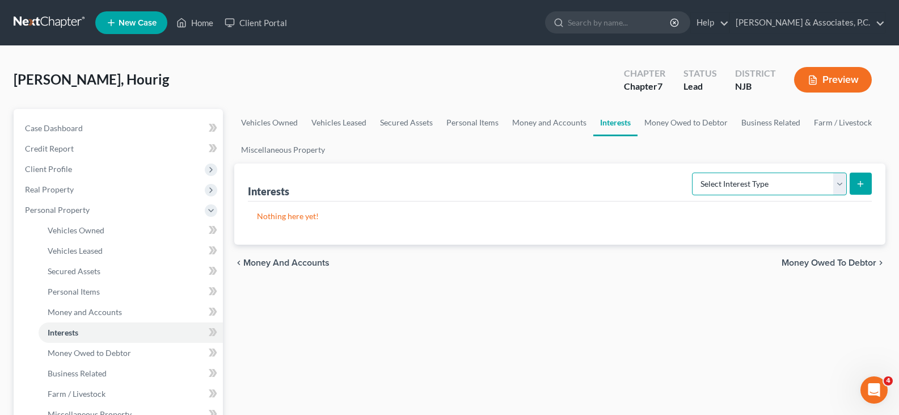
click at [831, 183] on select "Select Interest Type 401K (A/B: 21) Annuity (A/B: 23) Bond (A/B: 18) Education …" at bounding box center [769, 183] width 155 height 23
click at [664, 123] on link "Money Owed to Debtor" at bounding box center [686, 122] width 97 height 27
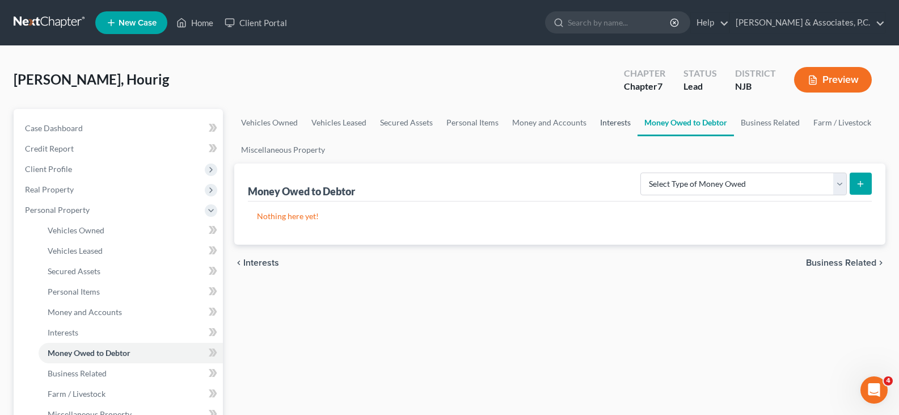
click at [612, 122] on link "Interests" at bounding box center [615, 122] width 44 height 27
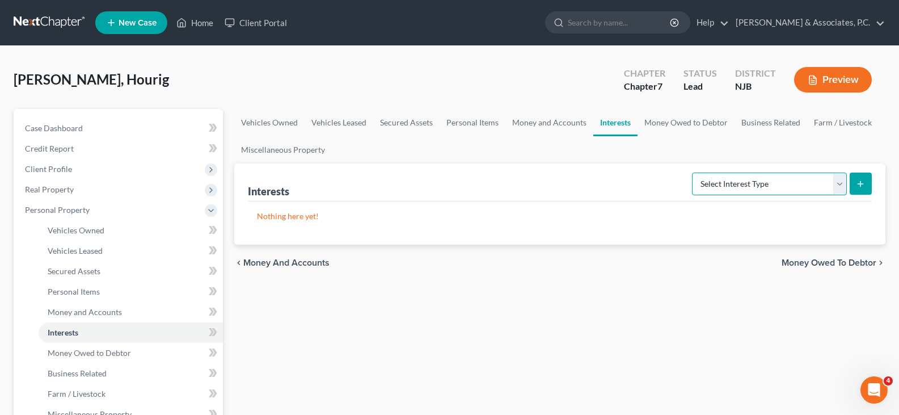
click at [840, 181] on select "Select Interest Type 401K (A/B: 21) Annuity (A/B: 23) Bond (A/B: 18) Education …" at bounding box center [769, 183] width 155 height 23
click at [686, 118] on link "Money Owed to Debtor" at bounding box center [686, 122] width 97 height 27
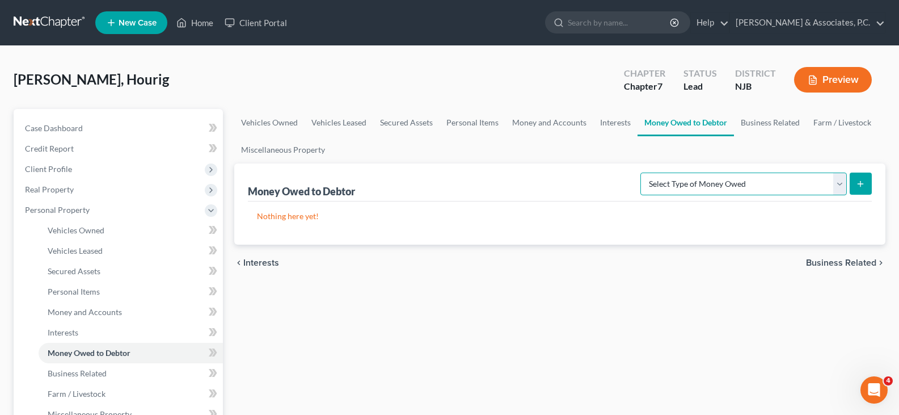
click at [836, 183] on select "Select Type of Money Owed Accounts Receivable (A/B: 38) Alimony (A/B: 29) Child…" at bounding box center [744, 183] width 207 height 23
click at [582, 85] on div "Kouyoumdjian, Hourig Upgraded Chapter Chapter 7 Status Lead District NJB Preview" at bounding box center [450, 84] width 872 height 49
click at [772, 123] on link "Business Related" at bounding box center [770, 122] width 73 height 27
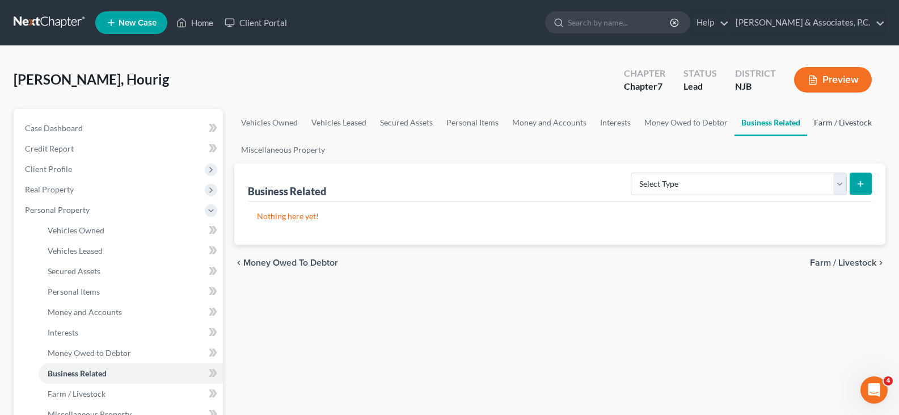
click at [821, 124] on link "Farm / Livestock" at bounding box center [842, 122] width 71 height 27
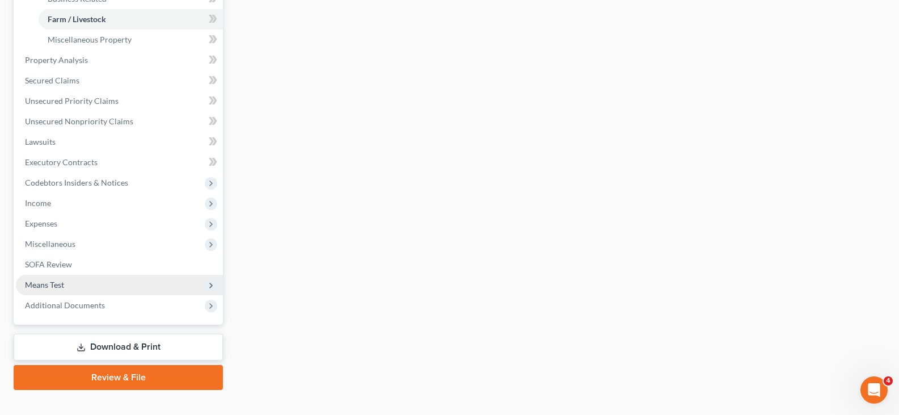
scroll to position [393, 0]
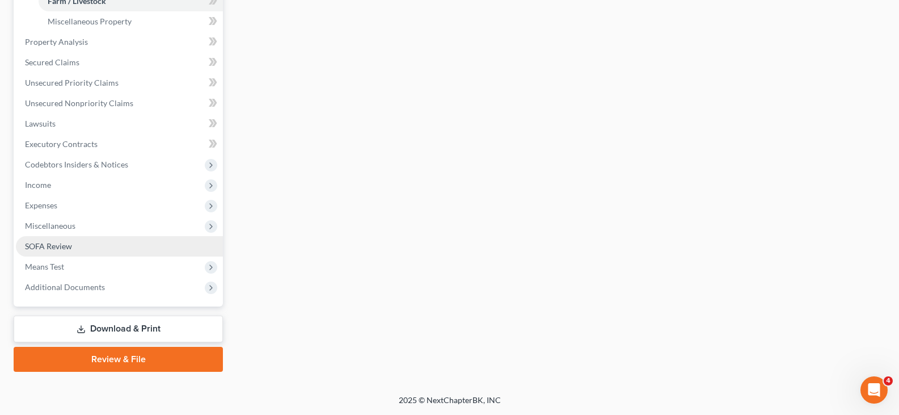
click at [50, 243] on span "SOFA Review" at bounding box center [48, 246] width 47 height 10
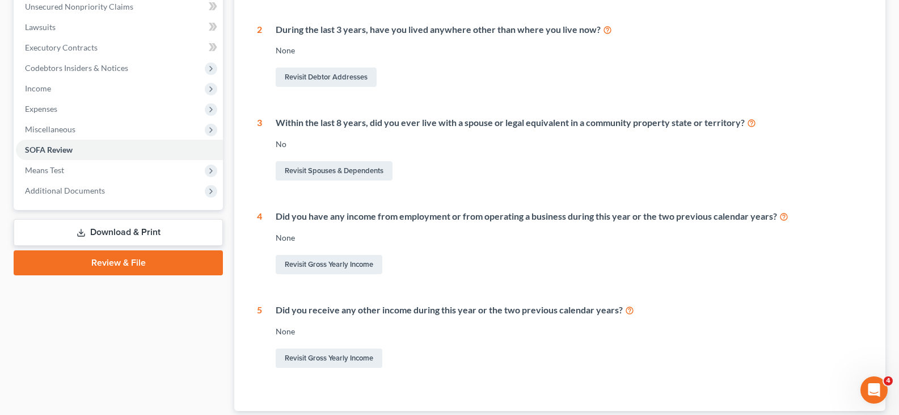
scroll to position [340, 0]
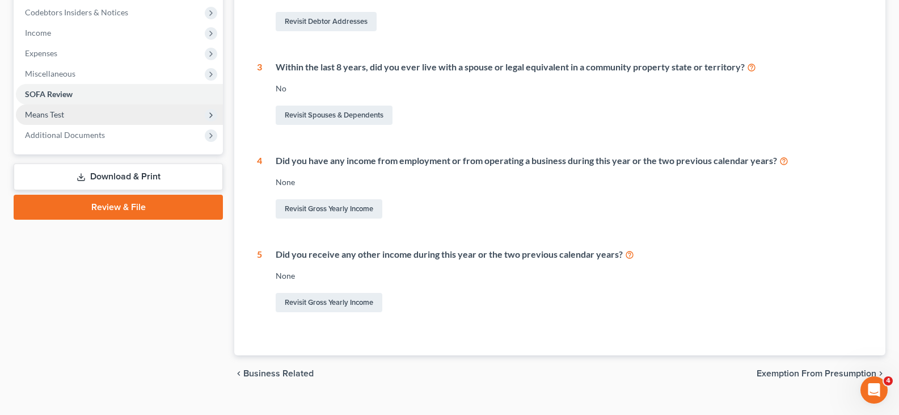
click at [51, 111] on span "Means Test" at bounding box center [44, 114] width 39 height 10
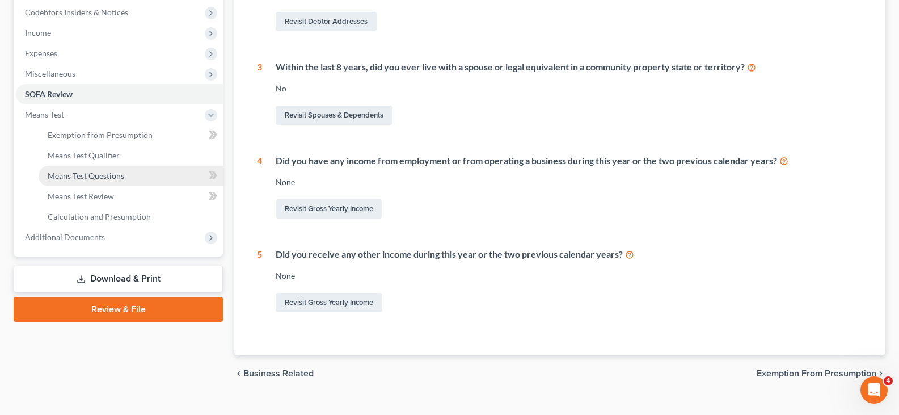
click at [83, 175] on span "Means Test Questions" at bounding box center [86, 176] width 77 height 10
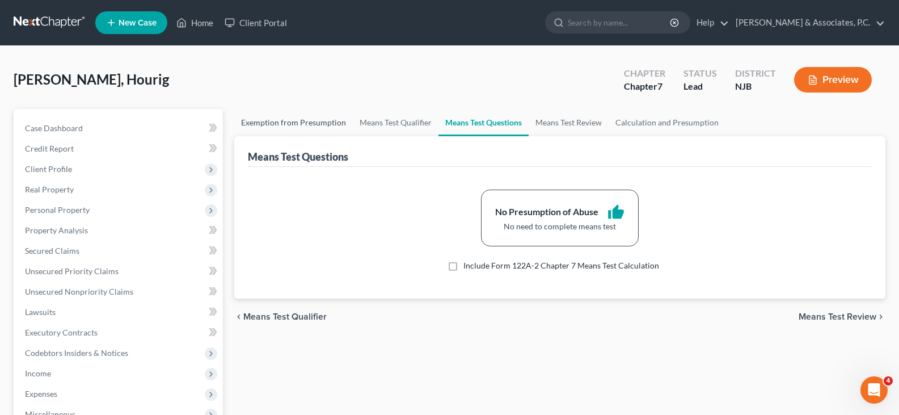
click at [298, 116] on link "Exemption from Presumption" at bounding box center [293, 122] width 119 height 27
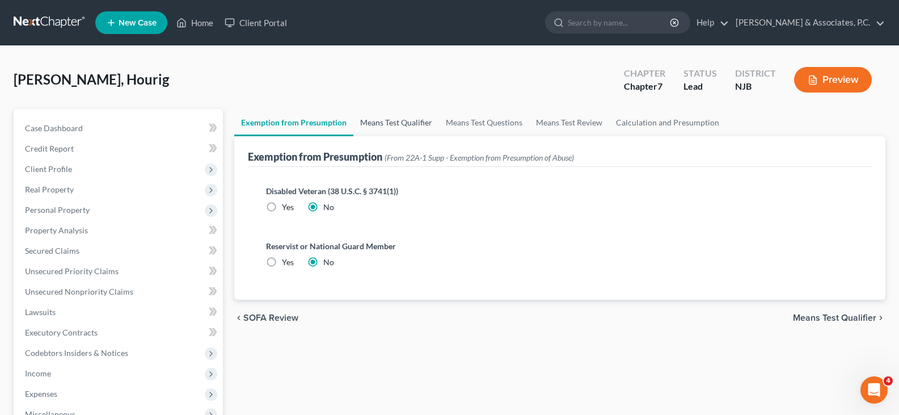
click at [397, 123] on link "Means Test Qualifier" at bounding box center [396, 122] width 86 height 27
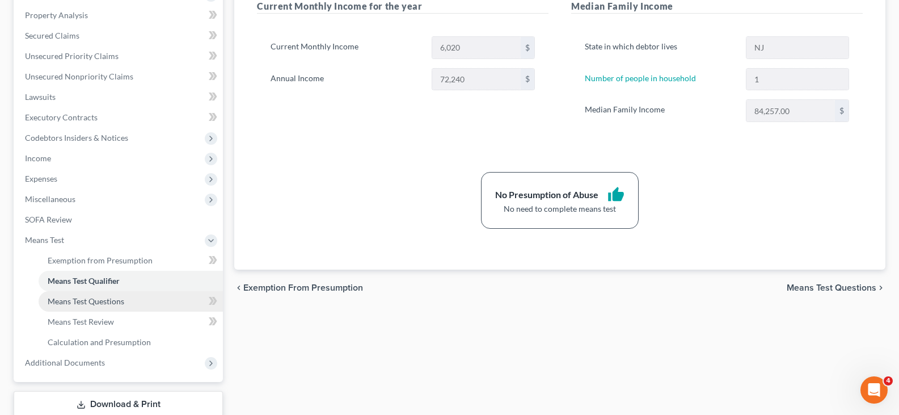
scroll to position [284, 0]
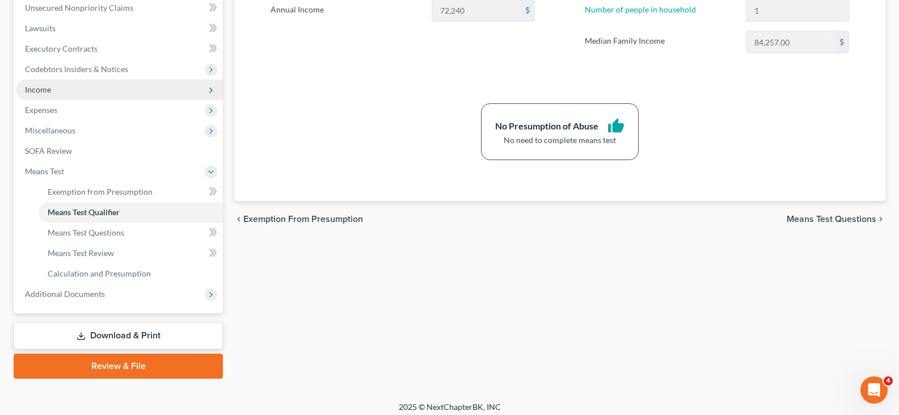
click at [47, 89] on span "Income" at bounding box center [38, 90] width 26 height 10
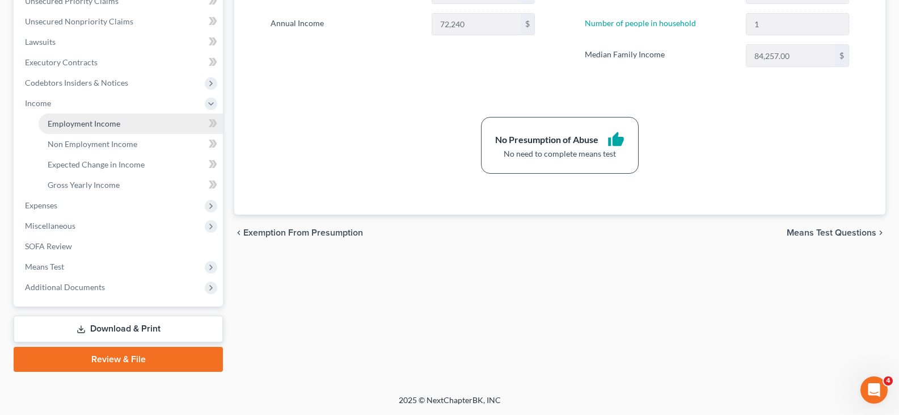
click at [65, 123] on span "Employment Income" at bounding box center [84, 124] width 73 height 10
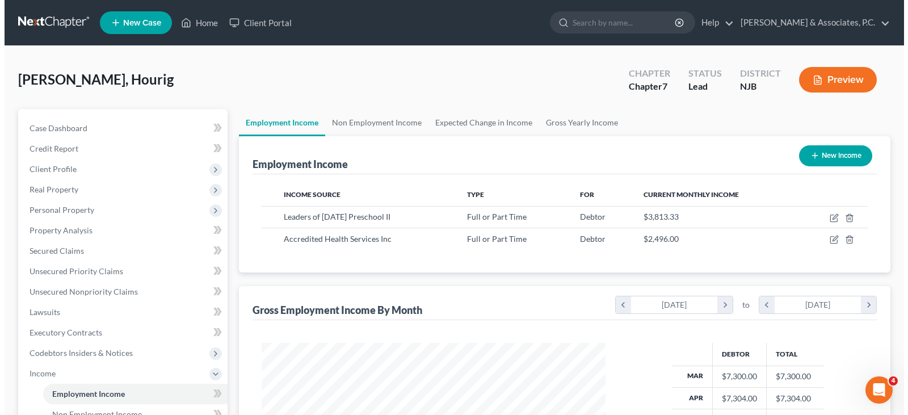
scroll to position [204, 366]
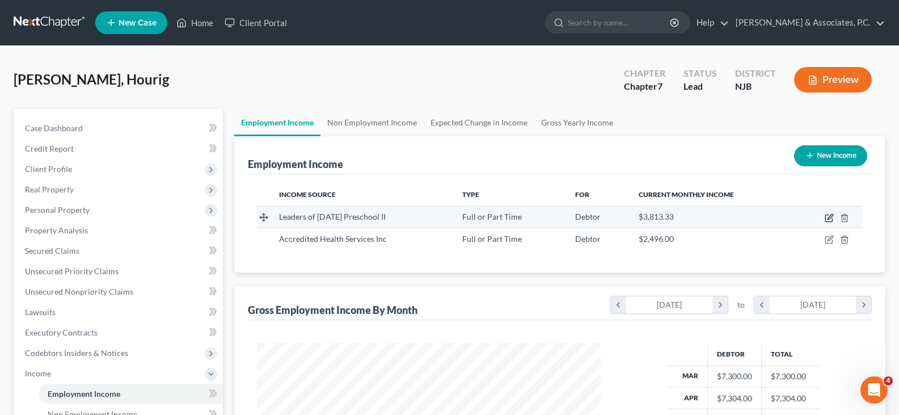
click at [827, 216] on icon "button" at bounding box center [829, 217] width 9 height 9
select select "0"
select select "33"
select select "2"
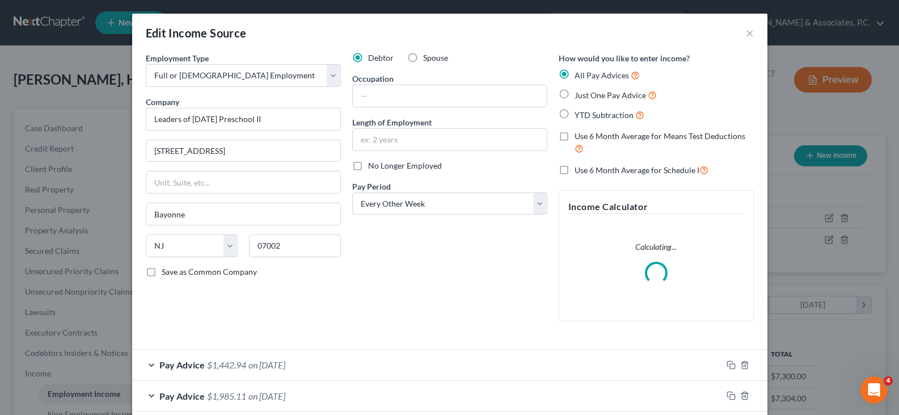
scroll to position [204, 370]
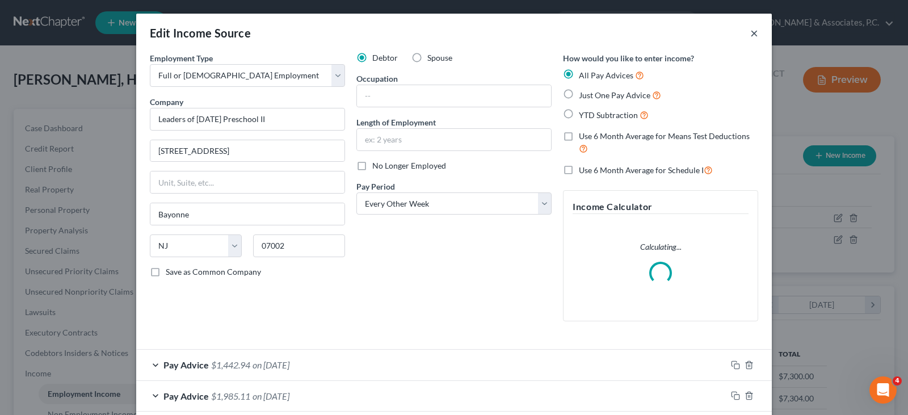
click at [750, 33] on button "×" at bounding box center [754, 33] width 8 height 14
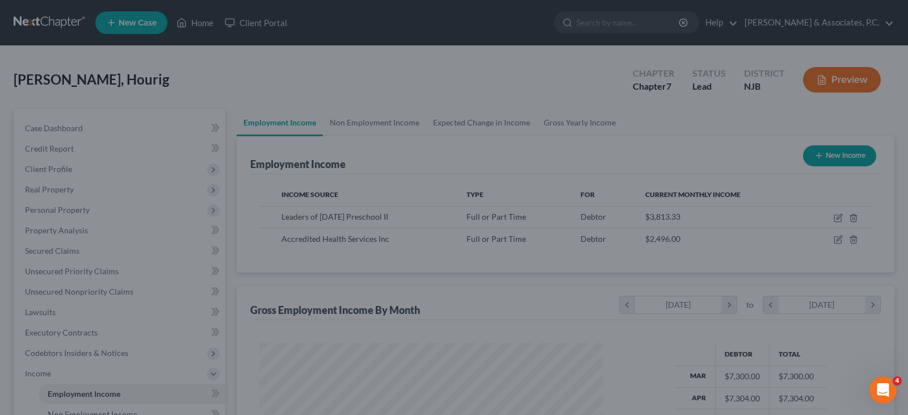
scroll to position [567126, 566963]
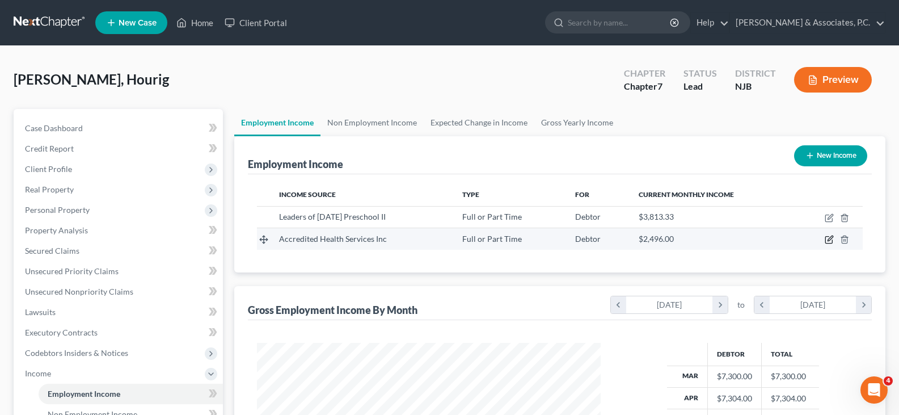
click at [829, 238] on icon "button" at bounding box center [830, 238] width 5 height 5
select select "0"
select select "33"
select select "3"
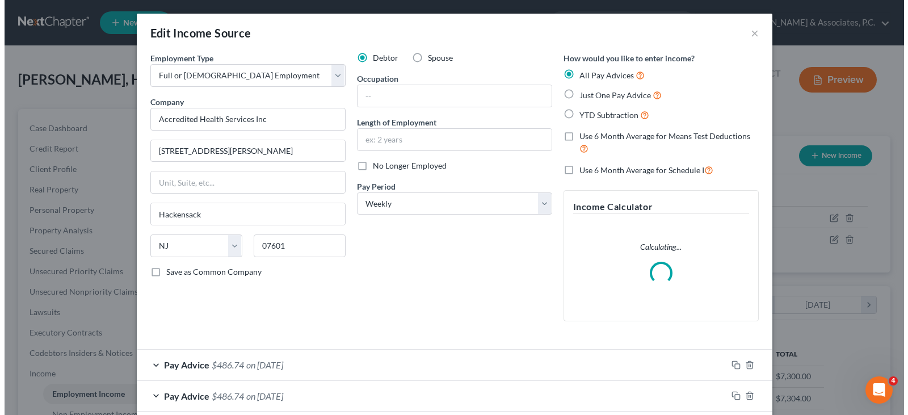
scroll to position [204, 370]
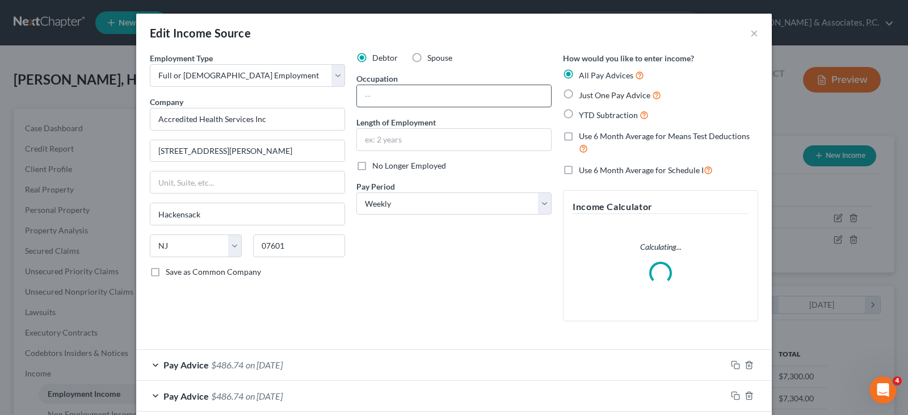
drag, startPoint x: 388, startPoint y: 91, endPoint x: 398, endPoint y: 97, distance: 11.5
click at [388, 91] on input "text" at bounding box center [454, 96] width 194 height 22
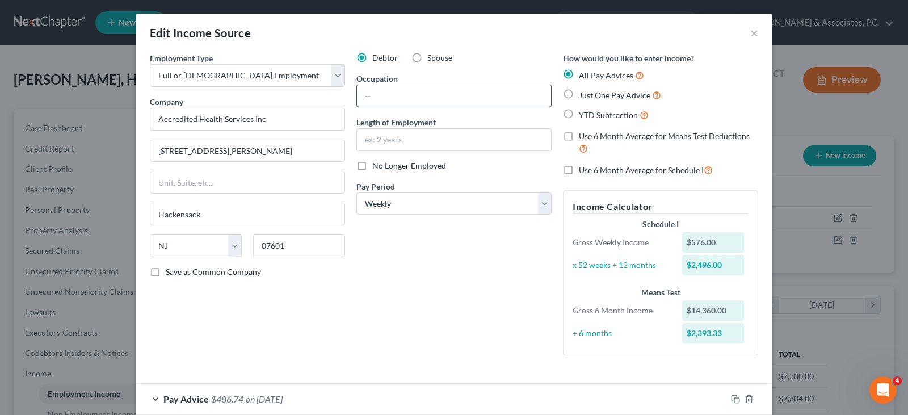
click at [384, 90] on input "text" at bounding box center [454, 96] width 194 height 22
type input "Home Health Aid"
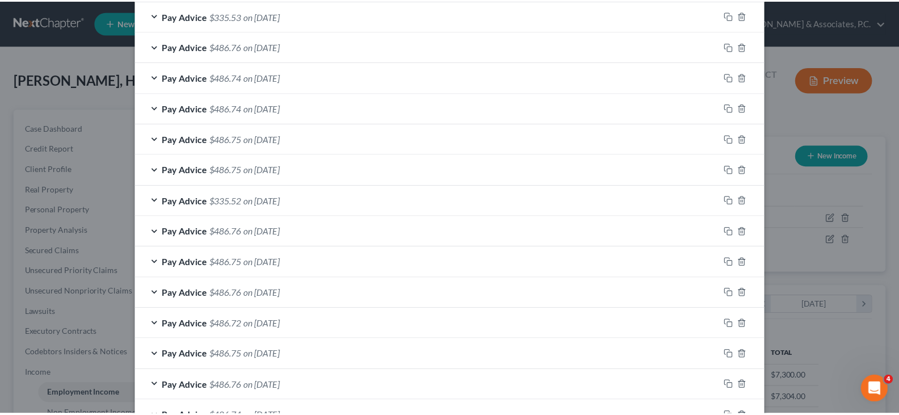
scroll to position [832, 0]
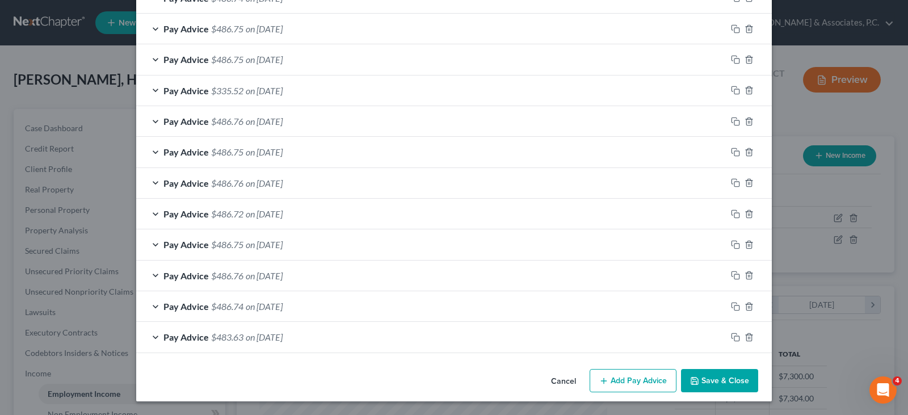
type input "5 Years"
click at [735, 386] on button "Save & Close" at bounding box center [719, 381] width 77 height 24
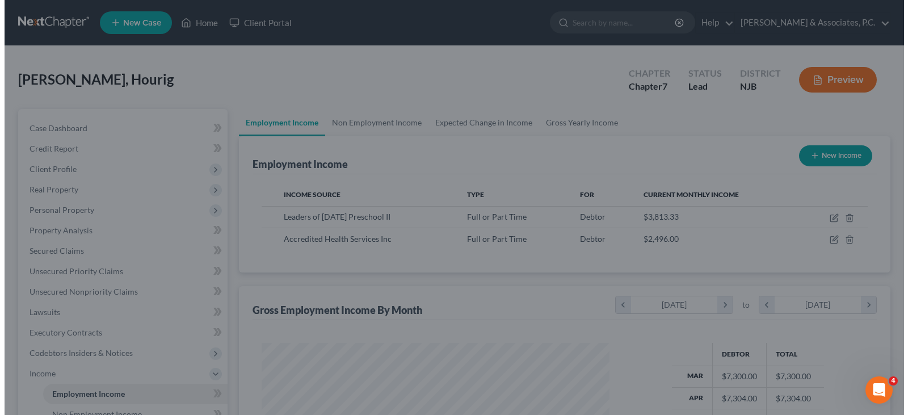
scroll to position [567126, 566963]
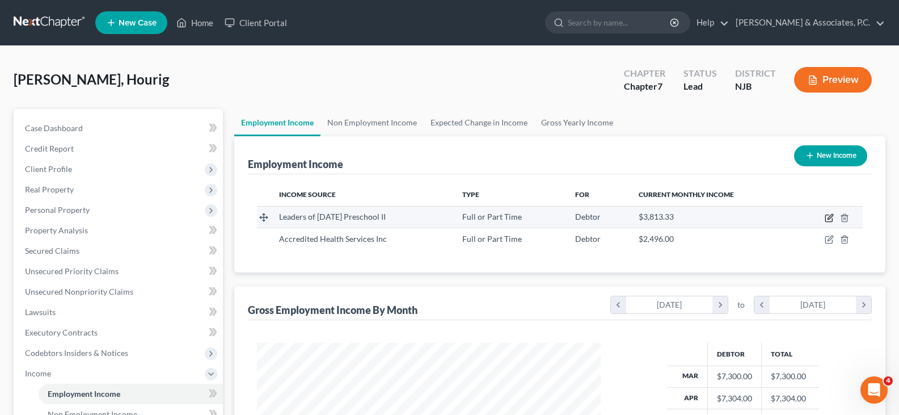
click at [828, 217] on icon "button" at bounding box center [829, 217] width 9 height 9
select select "0"
select select "33"
select select "2"
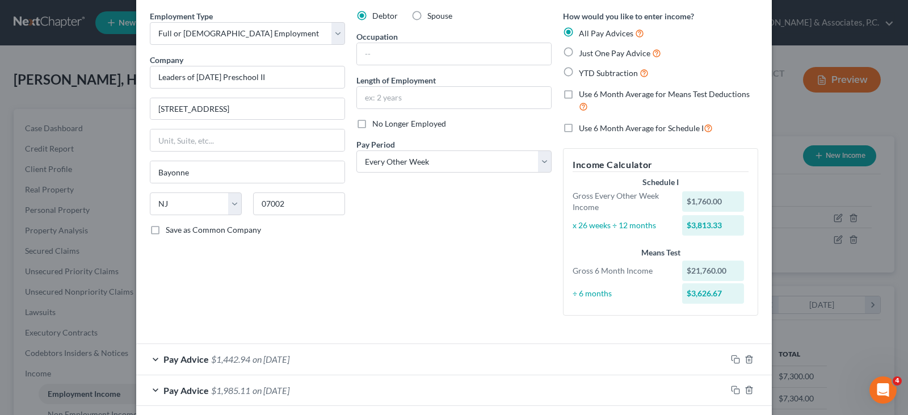
scroll to position [0, 0]
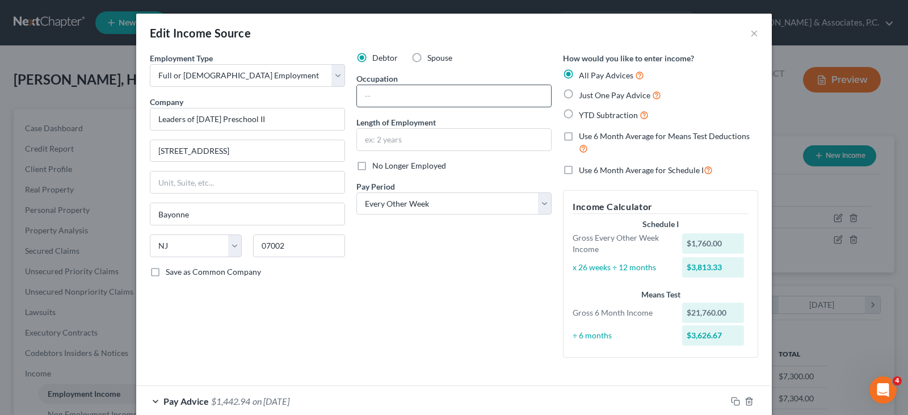
click at [373, 91] on input "text" at bounding box center [454, 96] width 194 height 22
type input "Family Worker"
click at [378, 137] on input "text" at bounding box center [454, 140] width 194 height 22
type input "10 Years"
click at [376, 273] on div "Debtor Spouse Occupation Family Worker Length of Employment 10 Years No Longer …" at bounding box center [454, 209] width 207 height 314
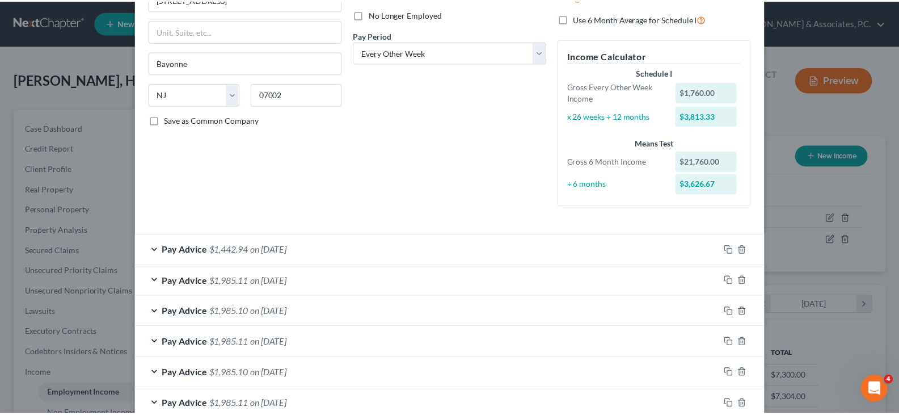
scroll to position [311, 0]
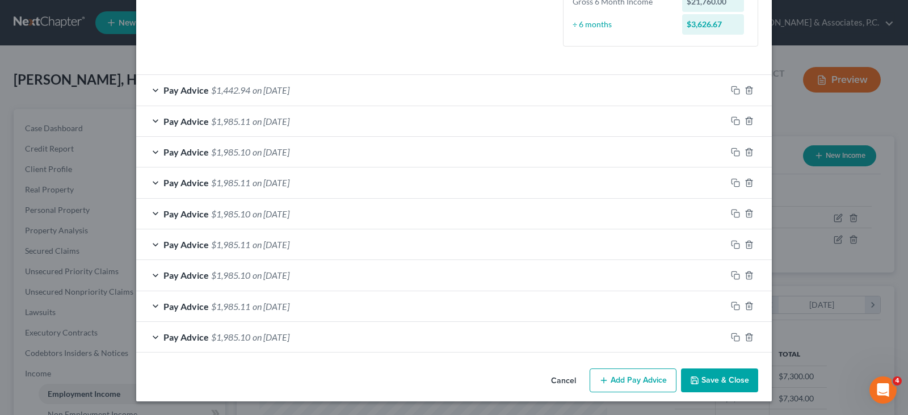
click at [714, 384] on button "Save & Close" at bounding box center [719, 380] width 77 height 24
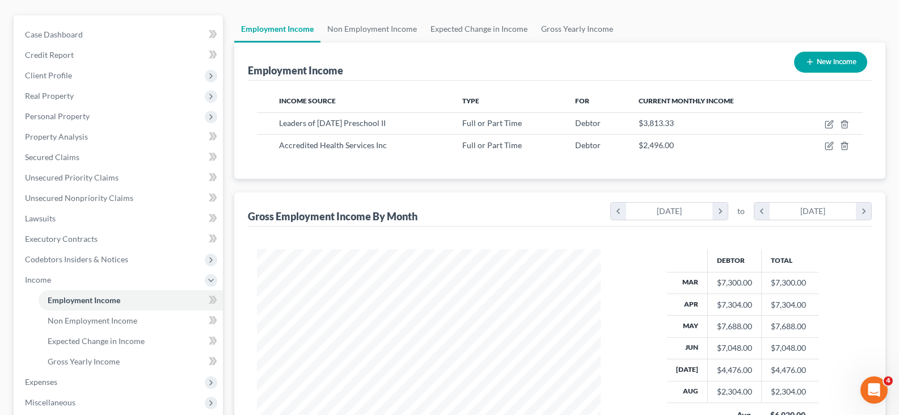
scroll to position [270, 0]
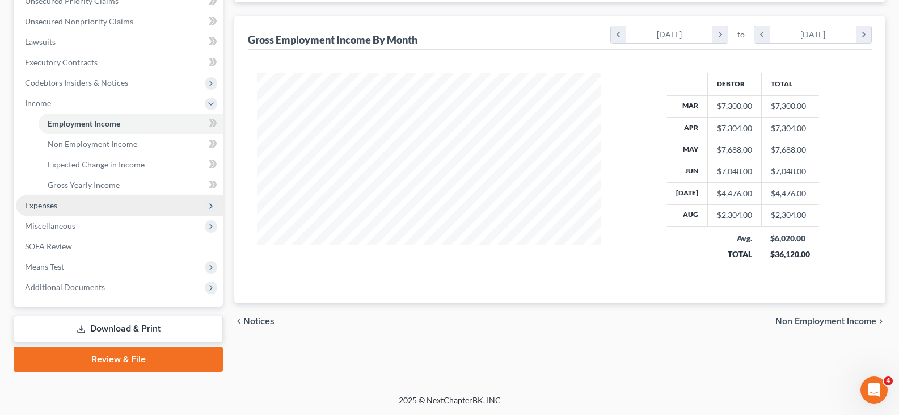
click at [36, 208] on span "Expenses" at bounding box center [41, 205] width 32 height 10
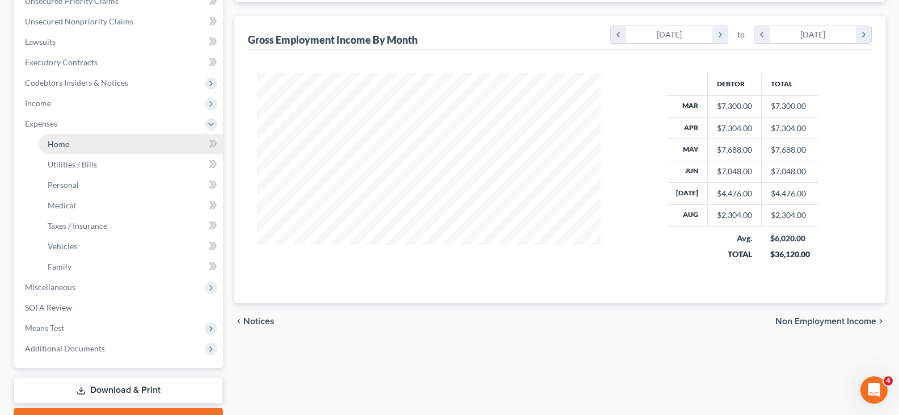
click at [58, 140] on span "Home" at bounding box center [59, 144] width 22 height 10
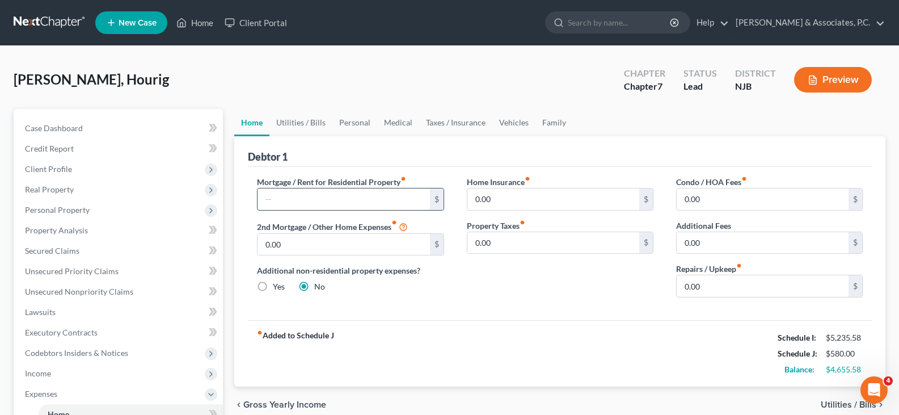
click at [343, 197] on input "text" at bounding box center [344, 199] width 172 height 22
type input "1,000.00"
click at [294, 125] on link "Utilities / Bills" at bounding box center [300, 122] width 63 height 27
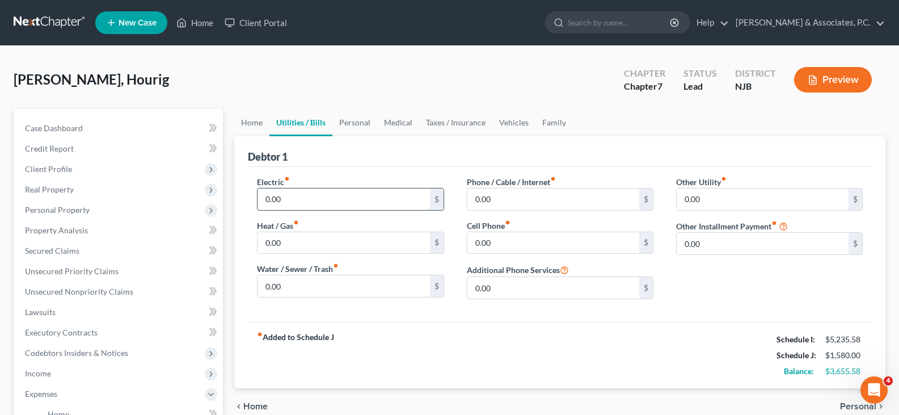
click at [308, 196] on input "0.00" at bounding box center [344, 199] width 172 height 22
click at [523, 197] on input "0.00" at bounding box center [553, 199] width 172 height 22
click at [508, 245] on input "0.00" at bounding box center [553, 243] width 172 height 22
type input "80.00"
click at [353, 120] on link "Personal" at bounding box center [354, 122] width 45 height 27
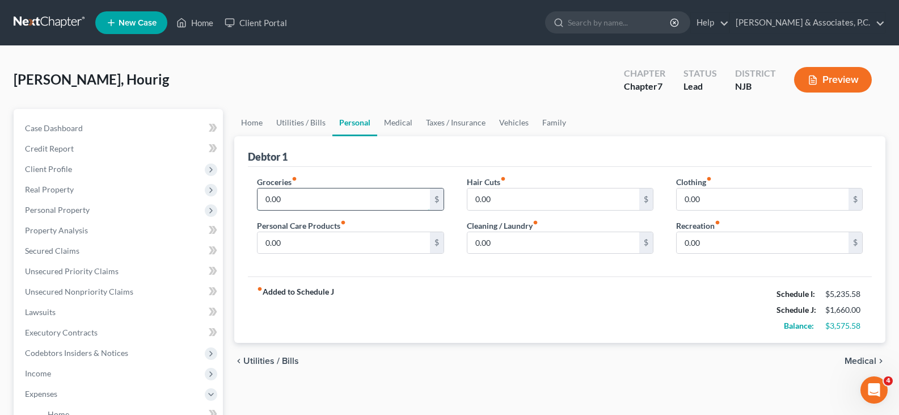
click at [295, 203] on input "0.00" at bounding box center [344, 199] width 172 height 22
type input "300.00"
click at [287, 241] on input "0.00" at bounding box center [344, 243] width 172 height 22
type input "150.00"
click at [510, 247] on input "0.00" at bounding box center [553, 243] width 172 height 22
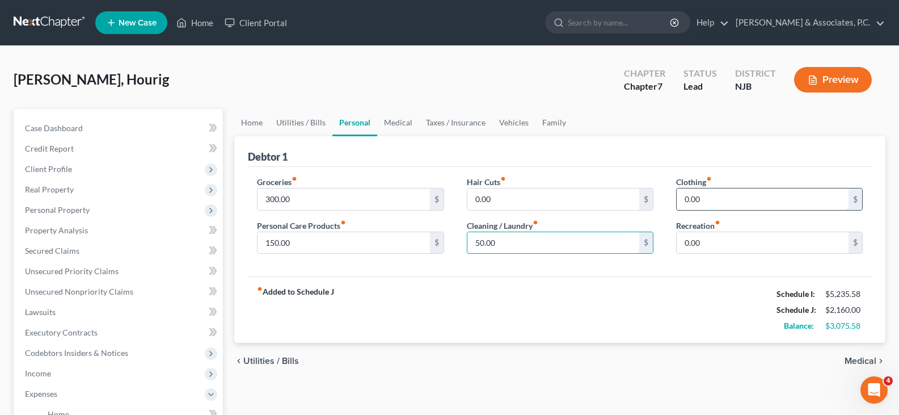
type input "50.00"
click at [741, 196] on input "0.00" at bounding box center [763, 199] width 172 height 22
type input "200.00"
click at [721, 252] on input "0.00" at bounding box center [763, 243] width 172 height 22
click at [406, 134] on link "Medical" at bounding box center [398, 122] width 42 height 27
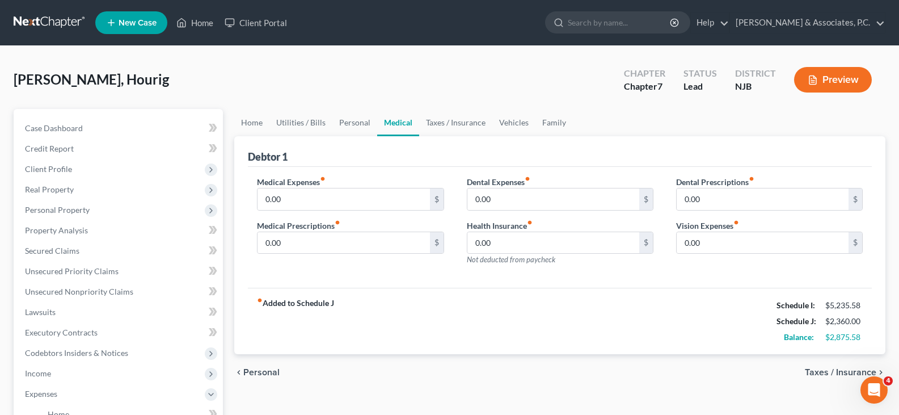
click at [393, 123] on link "Medical" at bounding box center [398, 122] width 42 height 27
click at [297, 189] on input "0.00" at bounding box center [344, 199] width 172 height 22
drag, startPoint x: 297, startPoint y: 230, endPoint x: 296, endPoint y: 237, distance: 6.9
click at [297, 234] on div "Medical Prescriptions fiber_manual_record 0.00 $" at bounding box center [350, 237] width 187 height 35
click at [295, 249] on input "0.00" at bounding box center [344, 243] width 172 height 22
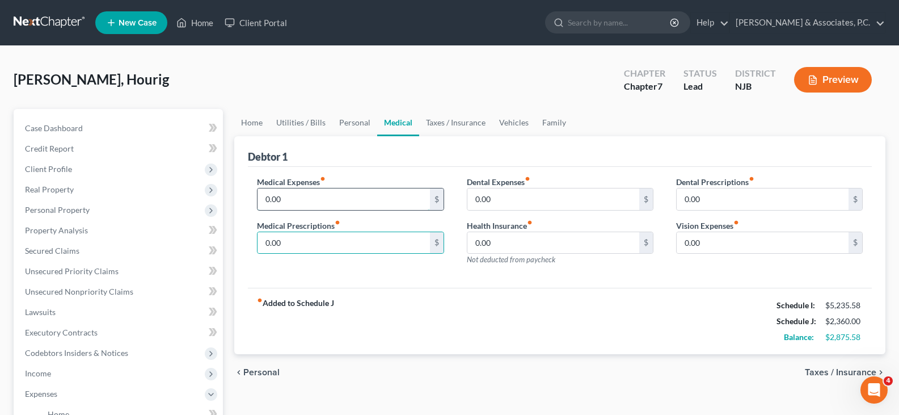
click at [285, 199] on input "0.00" at bounding box center [344, 199] width 172 height 22
type input "40.00"
click at [451, 119] on link "Taxes / Insurance" at bounding box center [455, 122] width 73 height 27
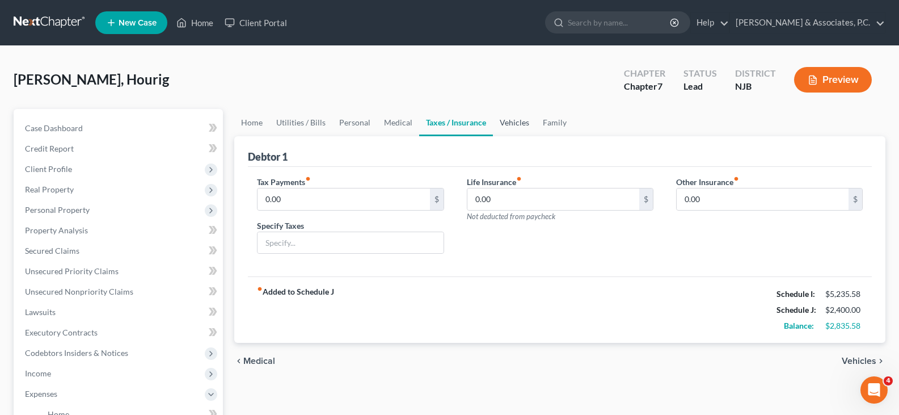
click at [521, 122] on link "Vehicles" at bounding box center [514, 122] width 43 height 27
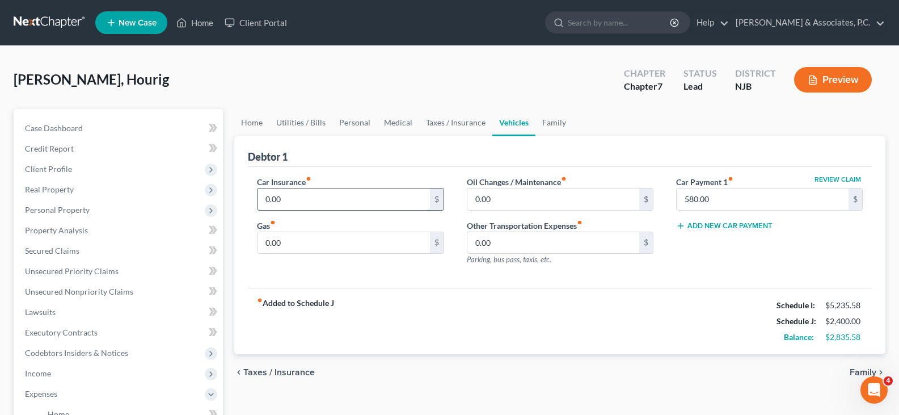
click at [361, 199] on input "0.00" at bounding box center [344, 199] width 172 height 22
type input "400.00"
click at [298, 241] on input "0.00" at bounding box center [344, 243] width 172 height 22
click at [499, 243] on input "0.00" at bounding box center [553, 243] width 172 height 22
click at [324, 241] on input "200.00" at bounding box center [344, 243] width 172 height 22
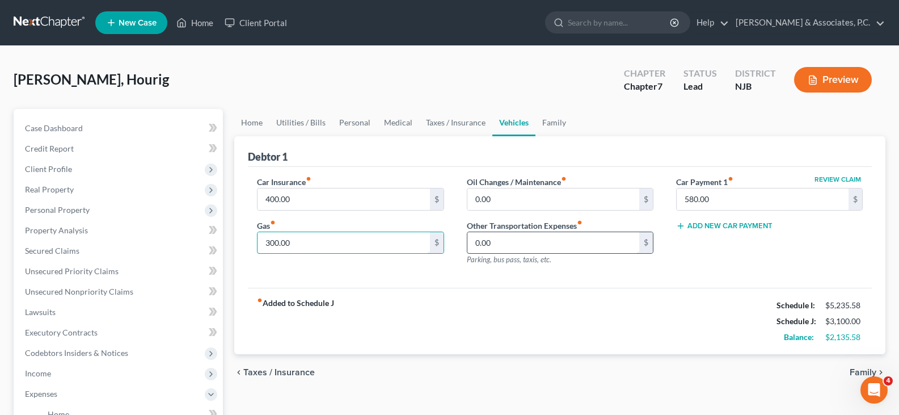
type input "300.00"
click at [516, 242] on input "0.00" at bounding box center [553, 243] width 172 height 22
type input "100.00"
click at [549, 125] on link "Family" at bounding box center [554, 122] width 37 height 27
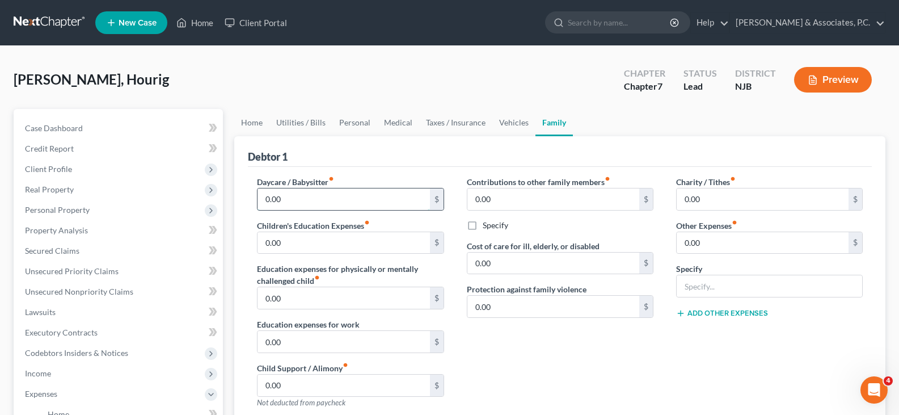
click at [322, 202] on input "0.00" at bounding box center [344, 199] width 172 height 22
drag, startPoint x: 250, startPoint y: 123, endPoint x: 264, endPoint y: 121, distance: 14.3
click at [251, 123] on link "Home" at bounding box center [251, 122] width 35 height 27
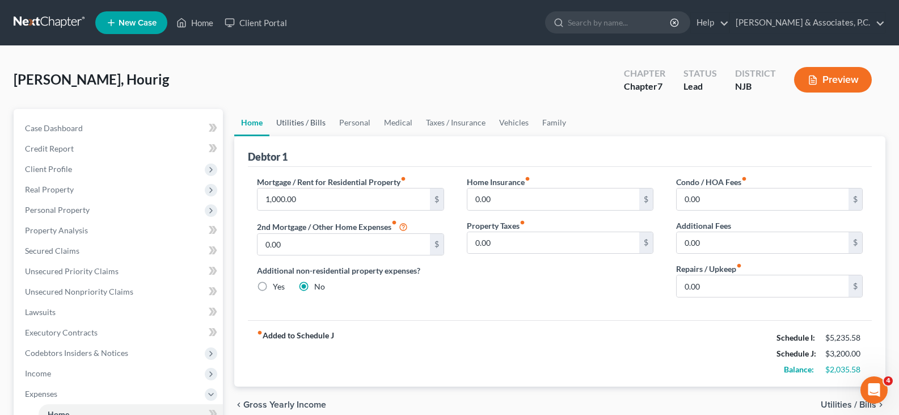
click at [295, 121] on link "Utilities / Bills" at bounding box center [300, 122] width 63 height 27
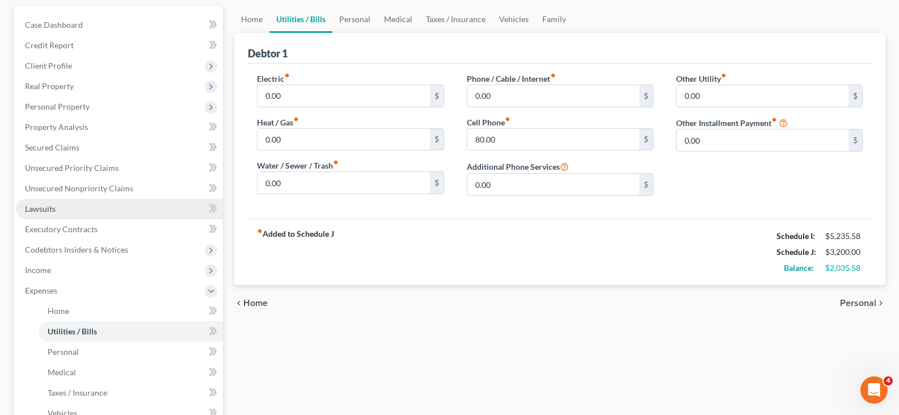
scroll to position [113, 0]
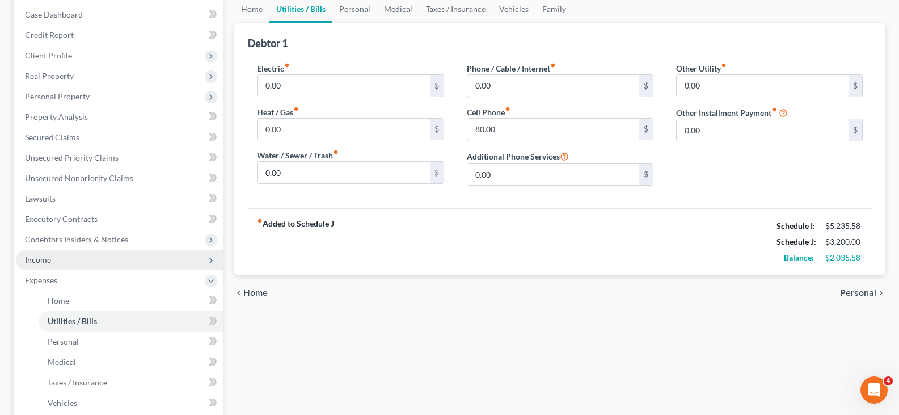
click at [39, 259] on span "Income" at bounding box center [38, 260] width 26 height 10
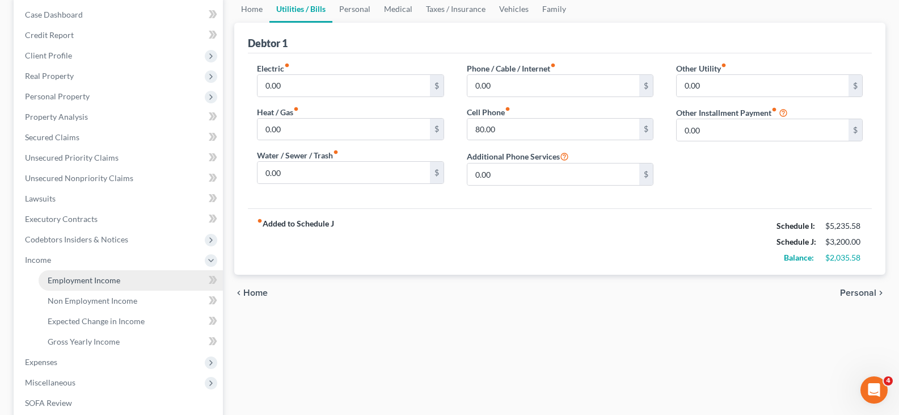
click at [75, 279] on span "Employment Income" at bounding box center [84, 280] width 73 height 10
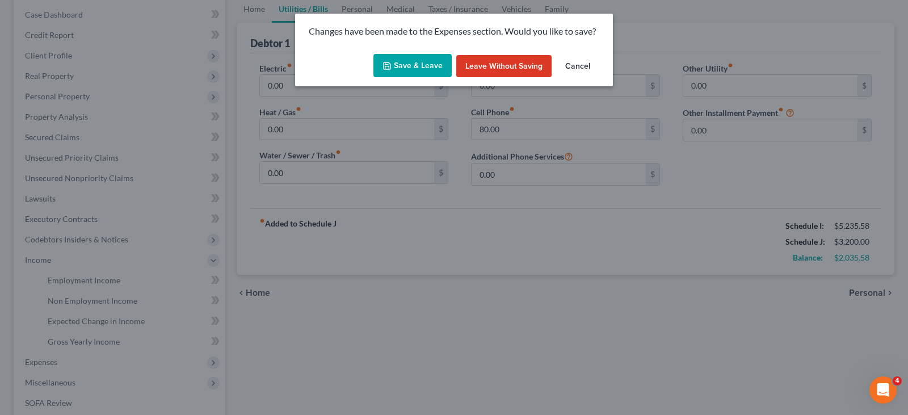
click at [420, 63] on button "Save & Leave" at bounding box center [412, 66] width 78 height 24
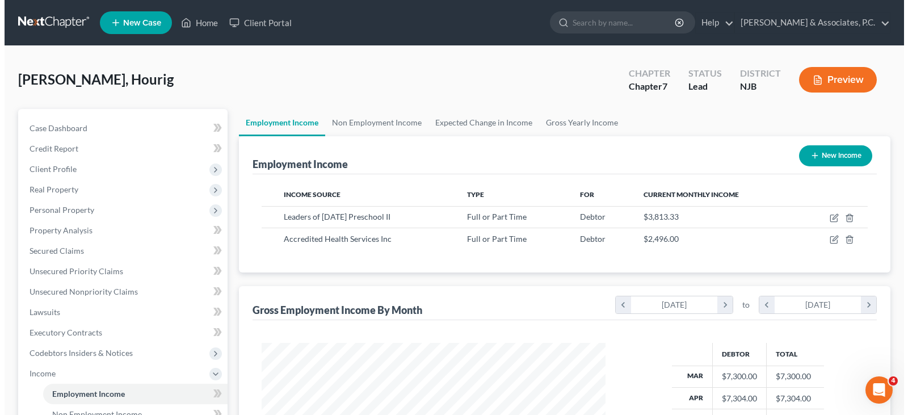
scroll to position [204, 366]
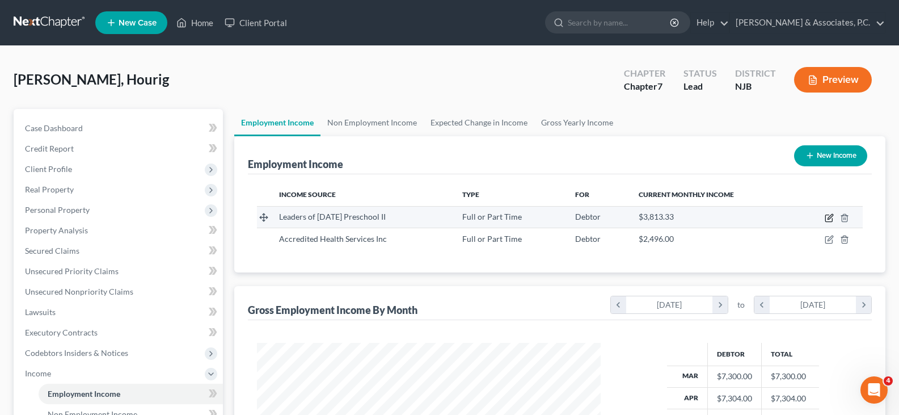
click at [829, 216] on icon "button" at bounding box center [829, 217] width 9 height 9
select select "0"
select select "33"
select select "2"
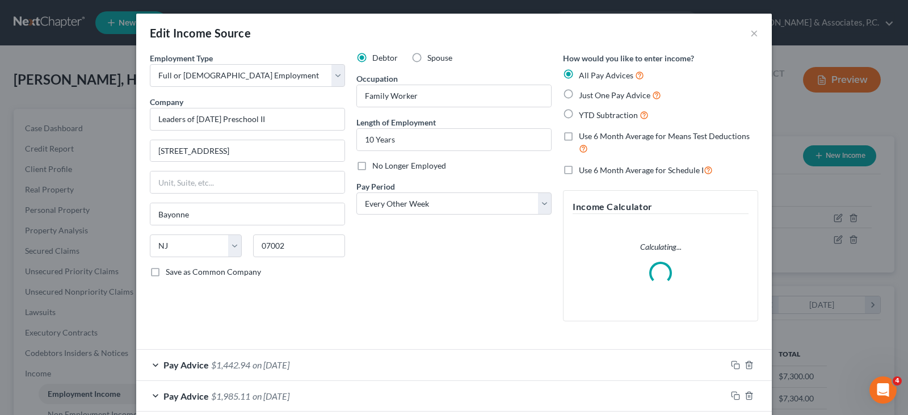
scroll to position [204, 370]
click at [258, 364] on span "on 07/15/2025" at bounding box center [270, 364] width 37 height 11
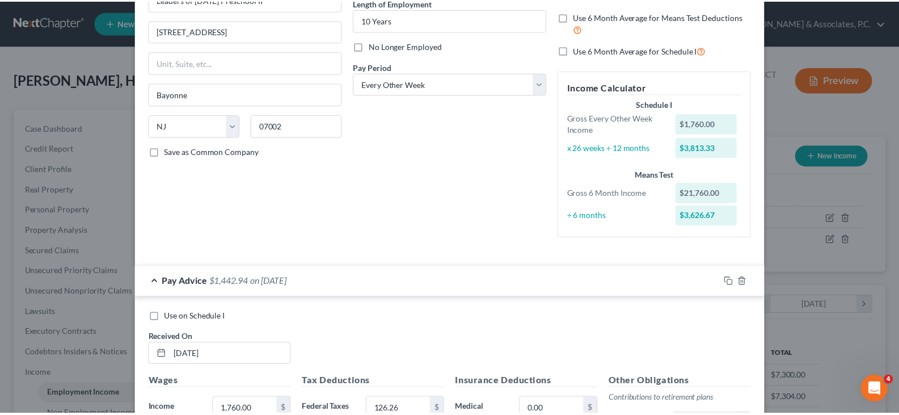
scroll to position [0, 0]
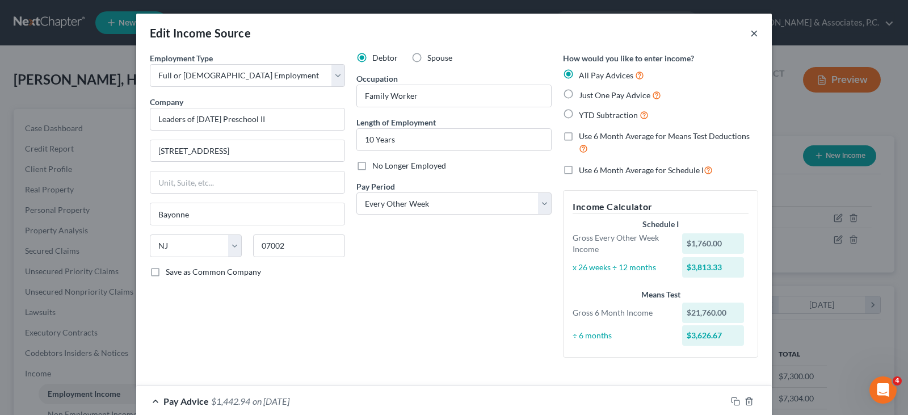
click at [750, 31] on button "×" at bounding box center [754, 33] width 8 height 14
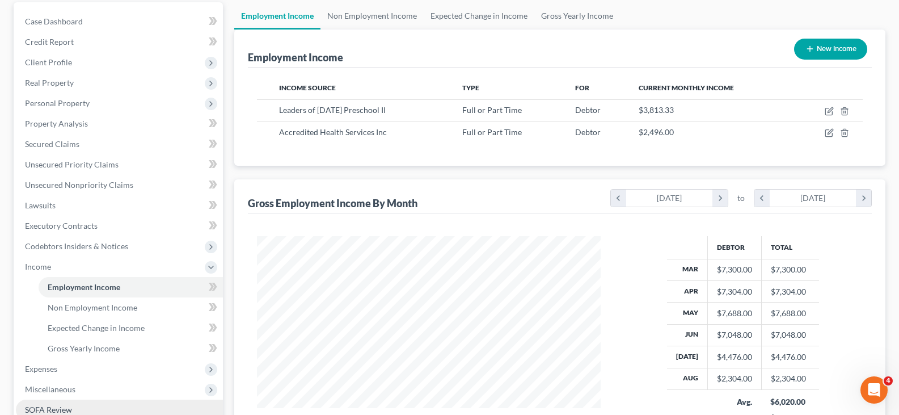
scroll to position [270, 0]
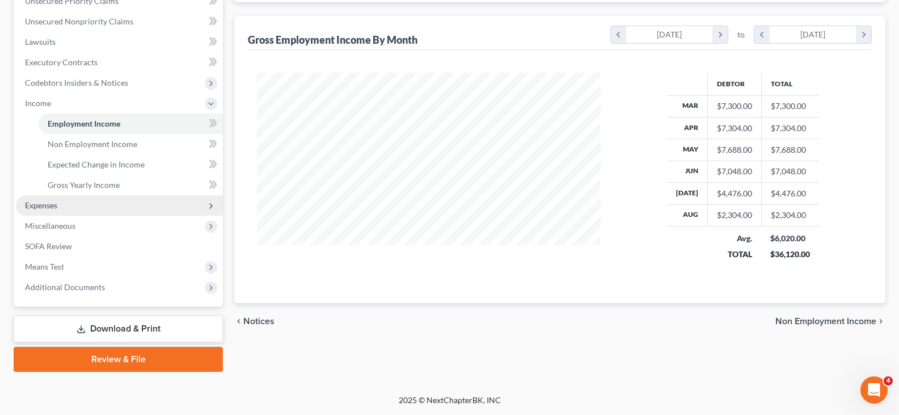
click at [41, 208] on span "Expenses" at bounding box center [41, 205] width 32 height 10
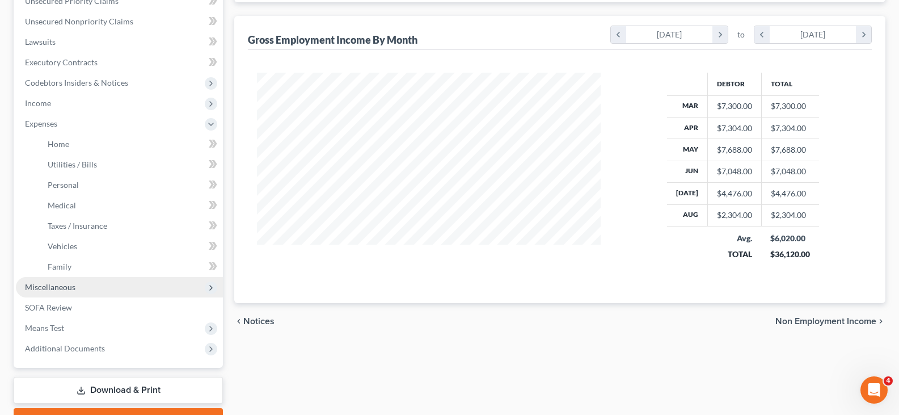
click at [38, 288] on span "Miscellaneous" at bounding box center [50, 287] width 50 height 10
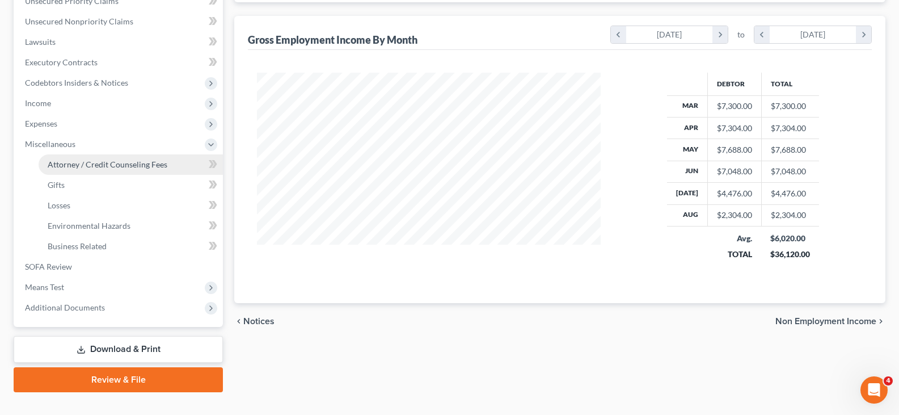
click at [86, 161] on span "Attorney / Credit Counseling Fees" at bounding box center [108, 164] width 120 height 10
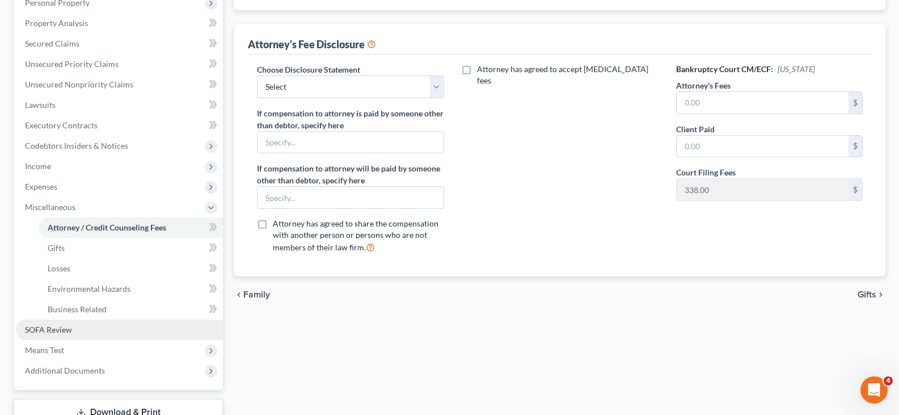
scroll to position [290, 0]
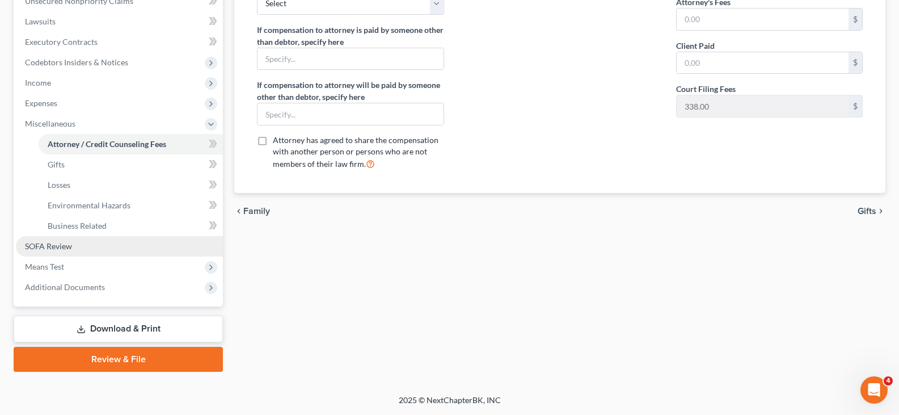
click at [48, 247] on span "SOFA Review" at bounding box center [48, 246] width 47 height 10
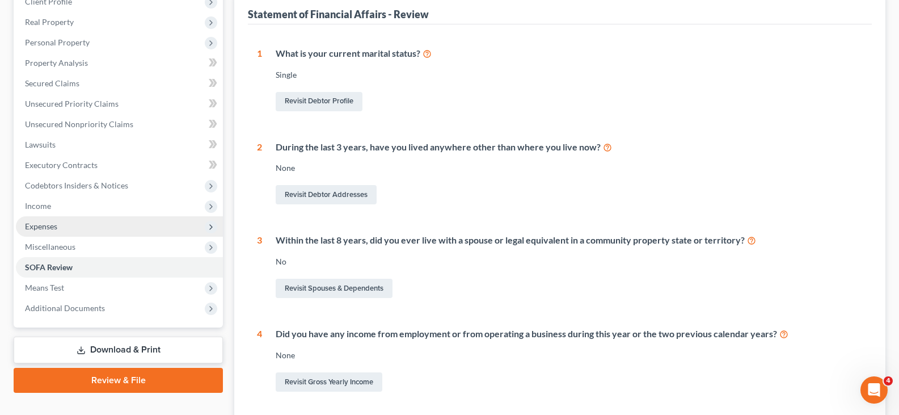
scroll to position [340, 0]
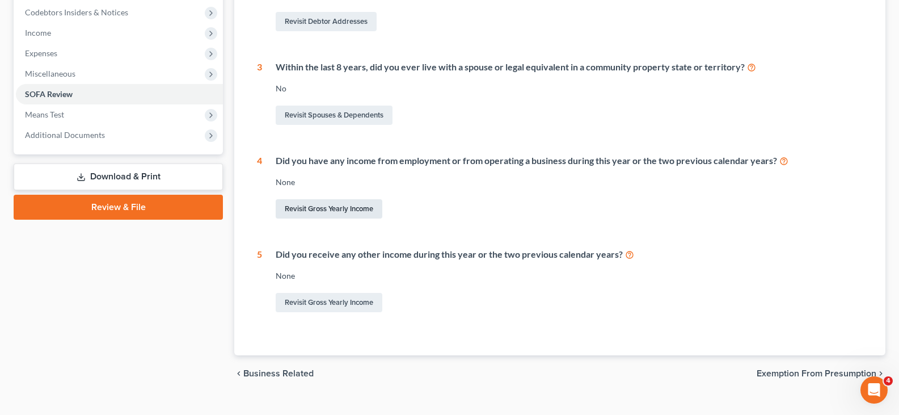
click at [305, 210] on link "Revisit Gross Yearly Income" at bounding box center [329, 208] width 107 height 19
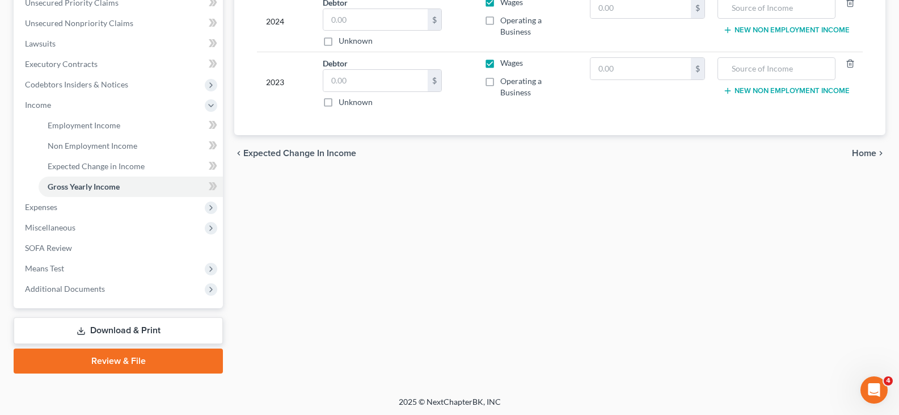
scroll to position [270, 0]
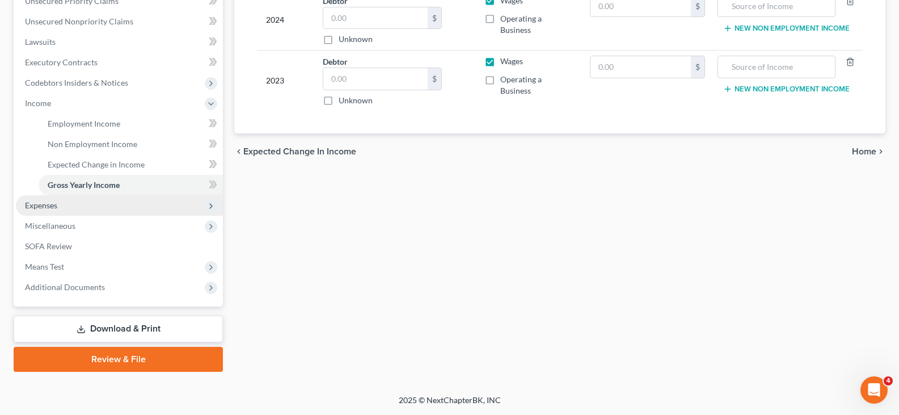
click at [45, 207] on span "Expenses" at bounding box center [41, 205] width 32 height 10
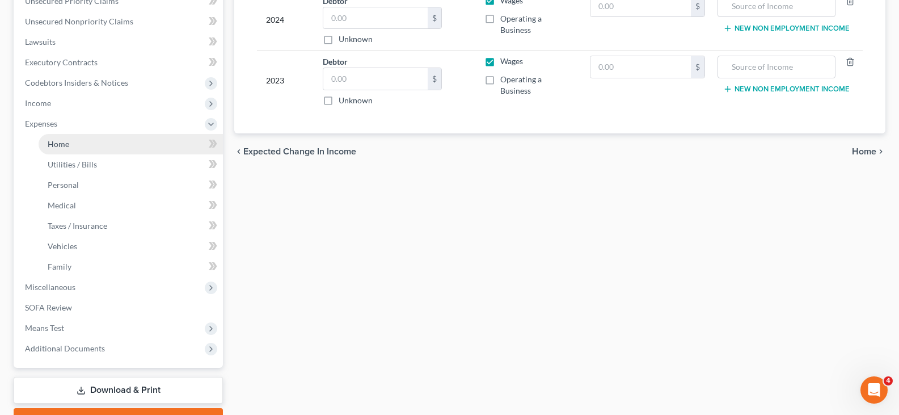
click at [60, 141] on span "Home" at bounding box center [59, 144] width 22 height 10
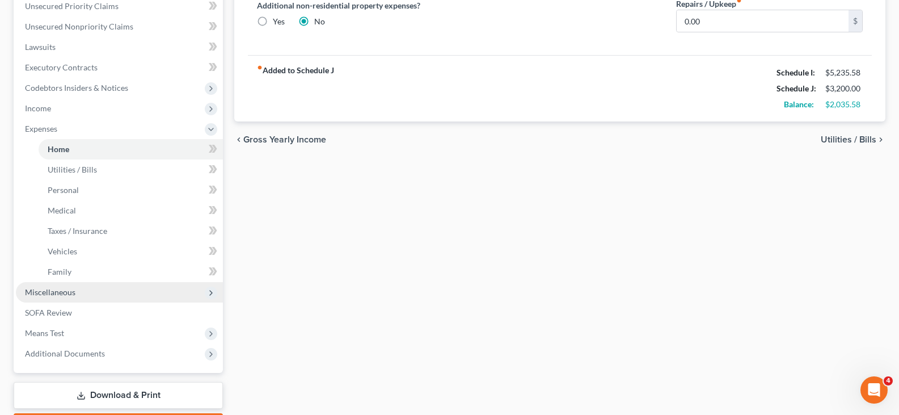
scroll to position [331, 0]
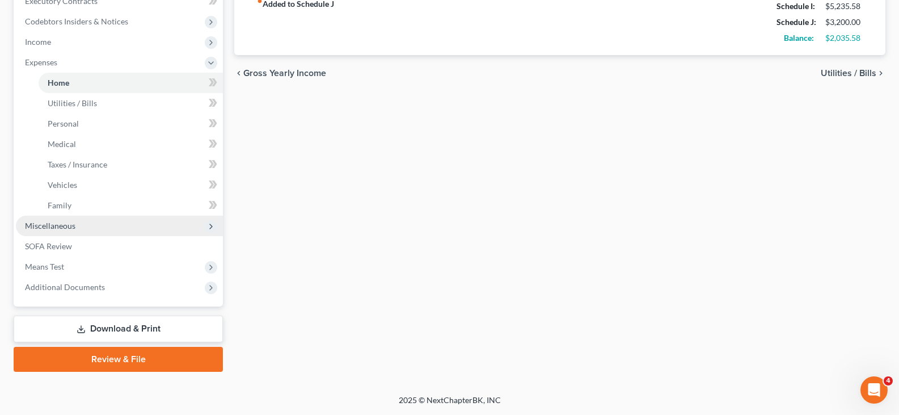
click at [58, 226] on span "Miscellaneous" at bounding box center [50, 226] width 50 height 10
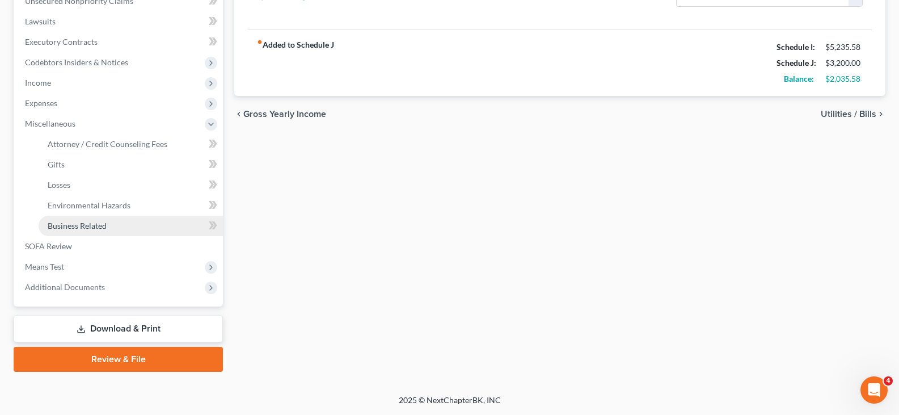
scroll to position [290, 0]
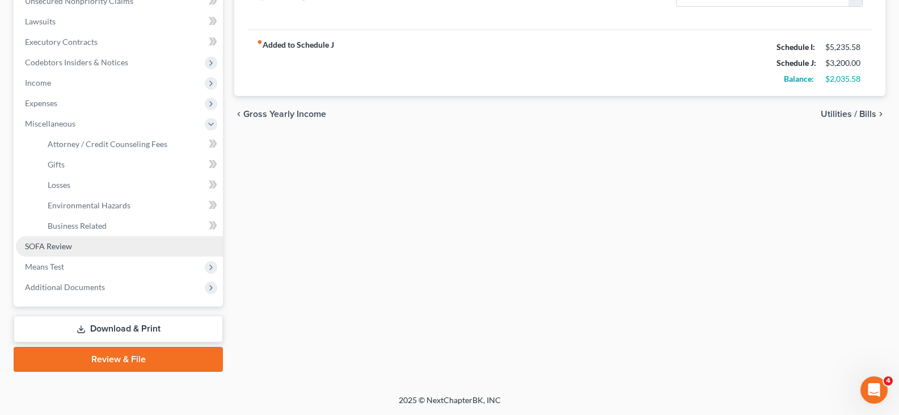
click at [55, 242] on span "SOFA Review" at bounding box center [48, 246] width 47 height 10
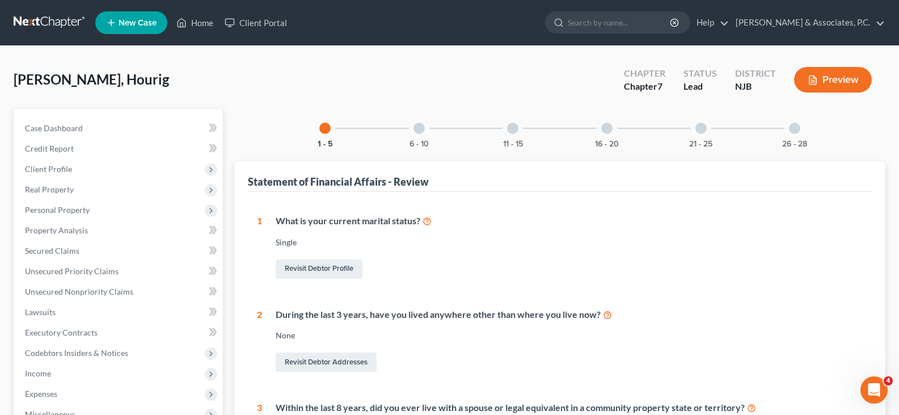
click at [412, 129] on div "6 - 10" at bounding box center [419, 128] width 39 height 39
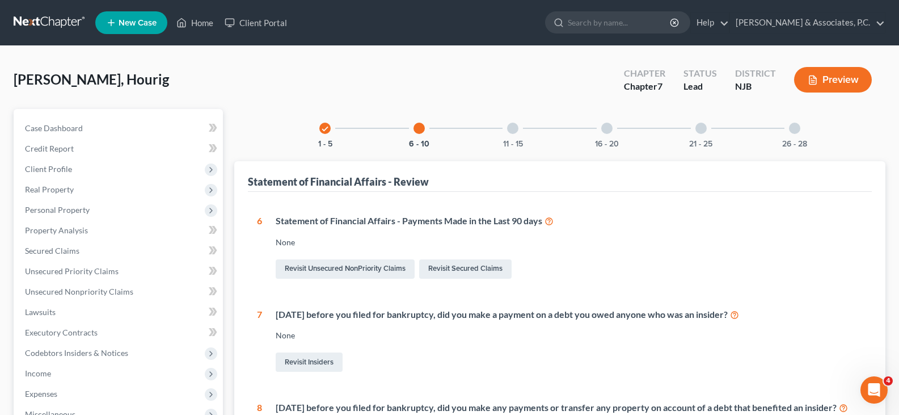
click at [508, 123] on div "11 - 15" at bounding box center [513, 128] width 39 height 39
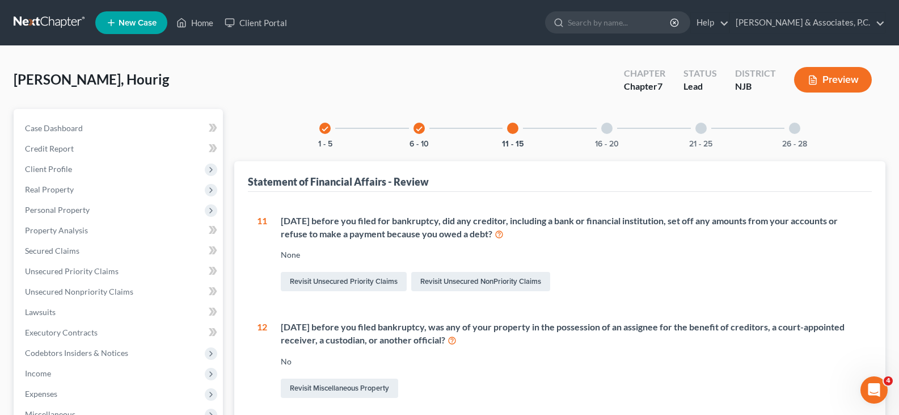
click at [609, 129] on div at bounding box center [606, 128] width 11 height 11
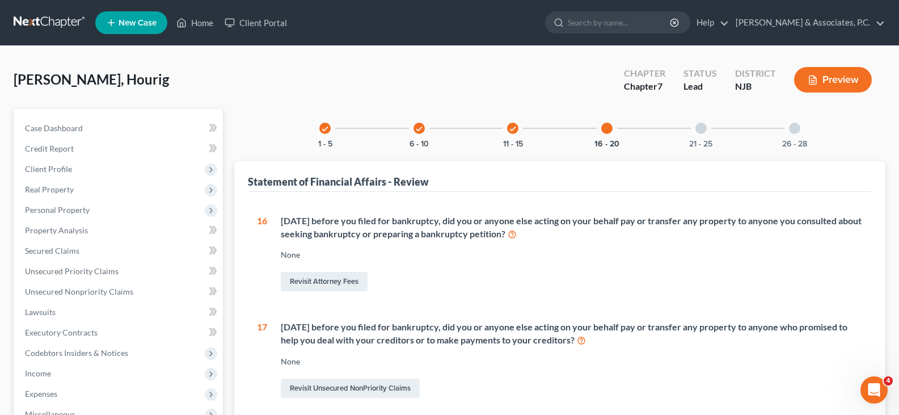
click at [706, 127] on div at bounding box center [701, 128] width 11 height 11
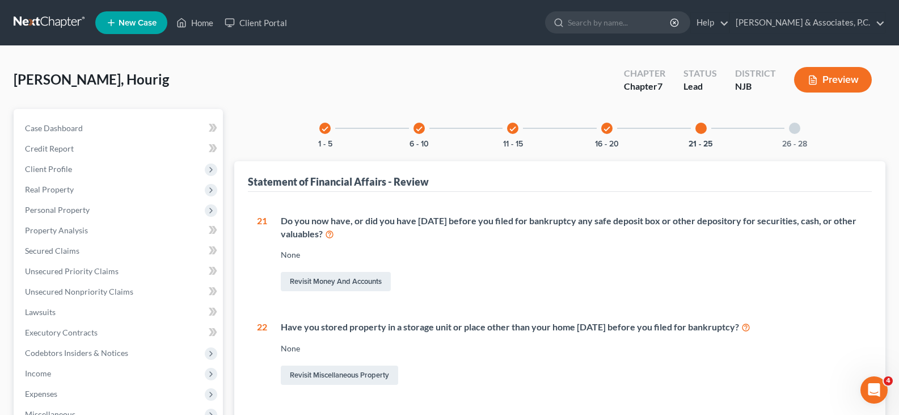
click at [801, 126] on div "26 - 28" at bounding box center [795, 128] width 39 height 39
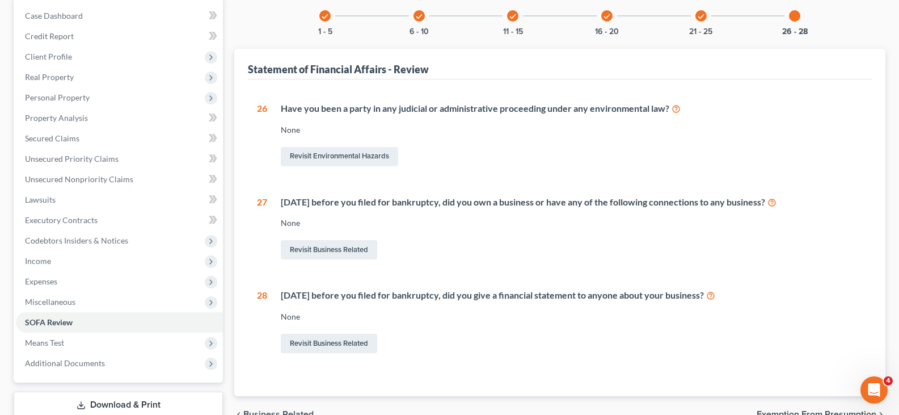
scroll to position [113, 0]
click at [703, 14] on icon "check" at bounding box center [701, 15] width 8 height 8
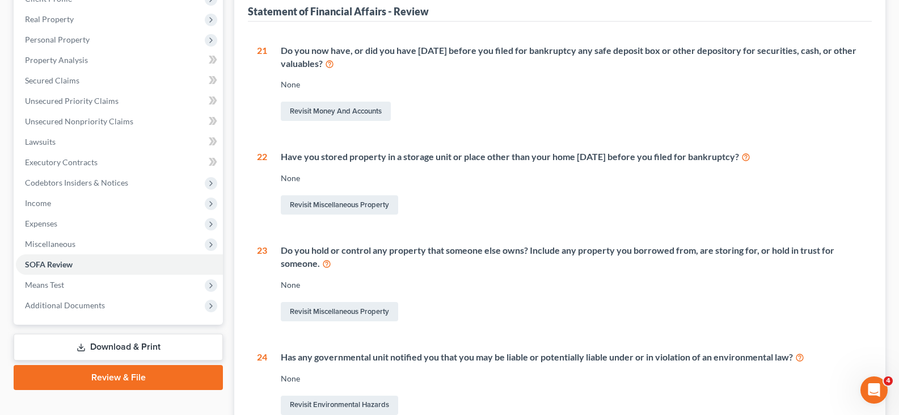
scroll to position [0, 0]
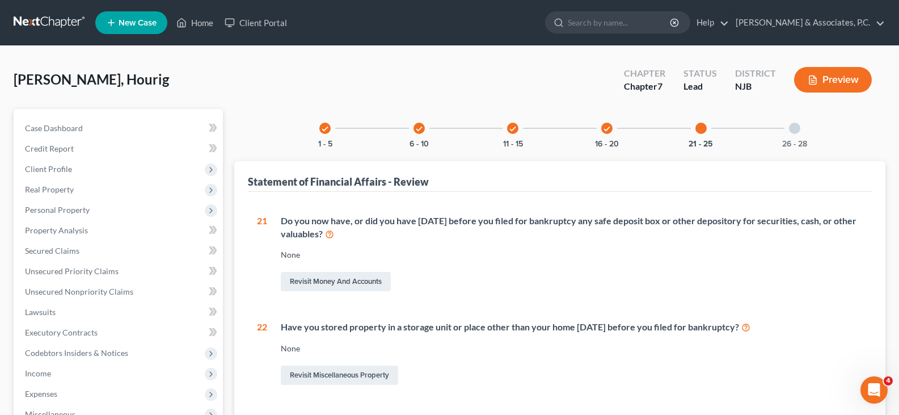
click at [700, 129] on div at bounding box center [701, 128] width 11 height 11
click at [796, 128] on div at bounding box center [794, 128] width 11 height 11
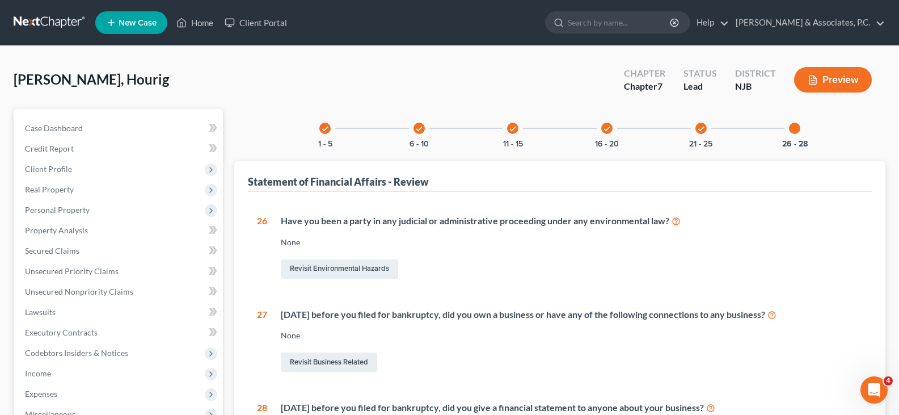
click at [607, 125] on icon "check" at bounding box center [607, 129] width 8 height 8
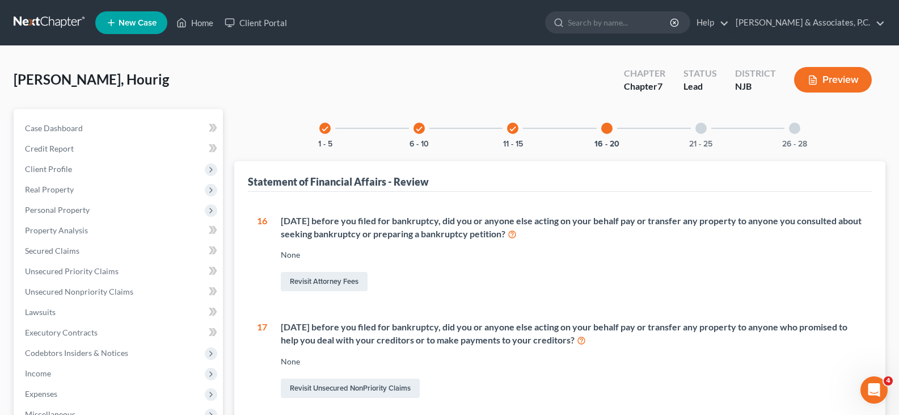
drag, startPoint x: 706, startPoint y: 127, endPoint x: 693, endPoint y: 128, distance: 13.7
click at [705, 127] on div at bounding box center [701, 128] width 11 height 11
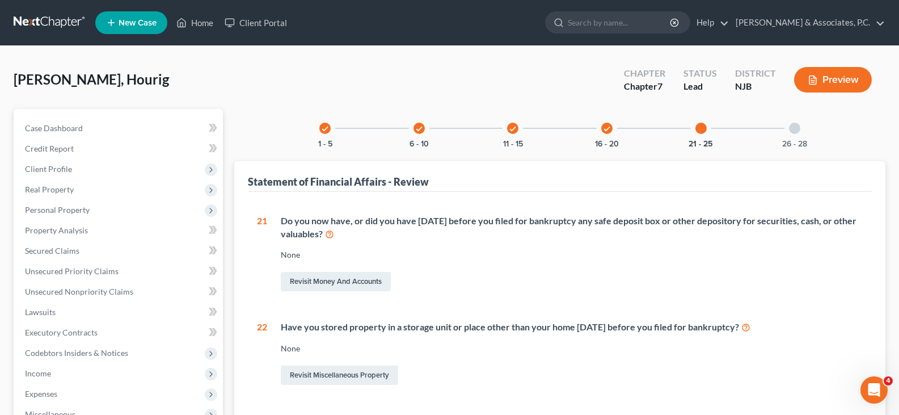
click at [701, 125] on div at bounding box center [701, 128] width 11 height 11
click at [323, 129] on icon "check" at bounding box center [325, 129] width 8 height 8
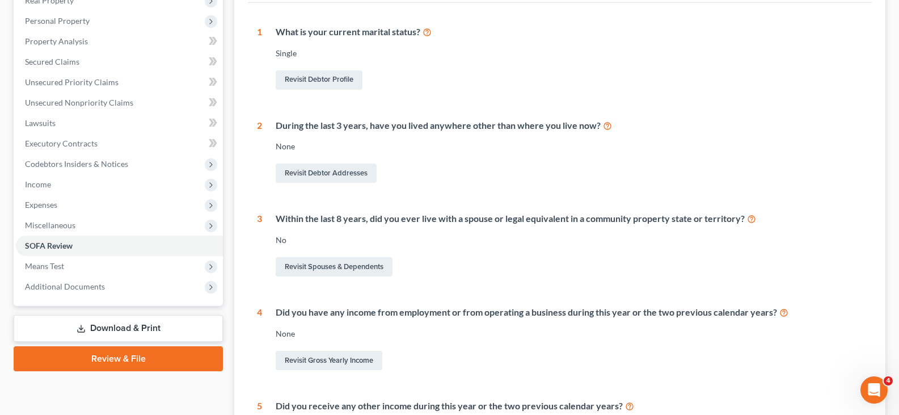
scroll to position [113, 0]
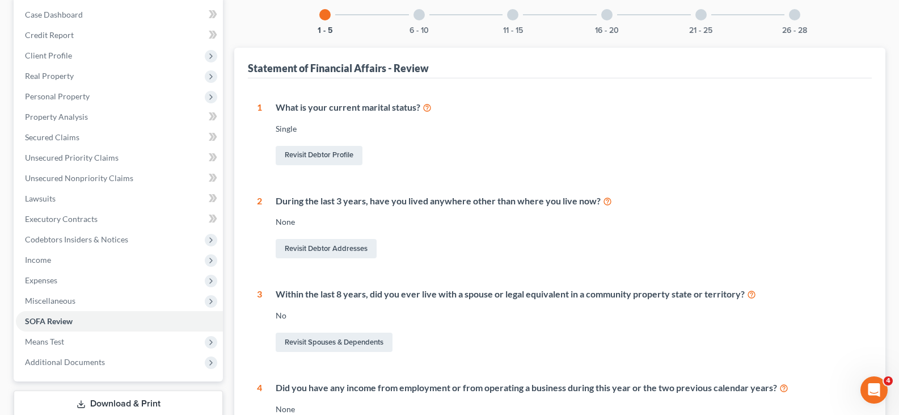
click at [423, 16] on div at bounding box center [419, 14] width 11 height 11
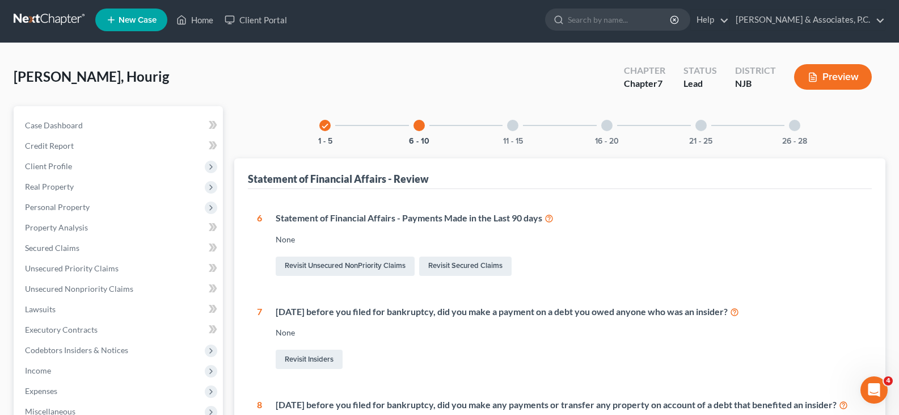
scroll to position [0, 0]
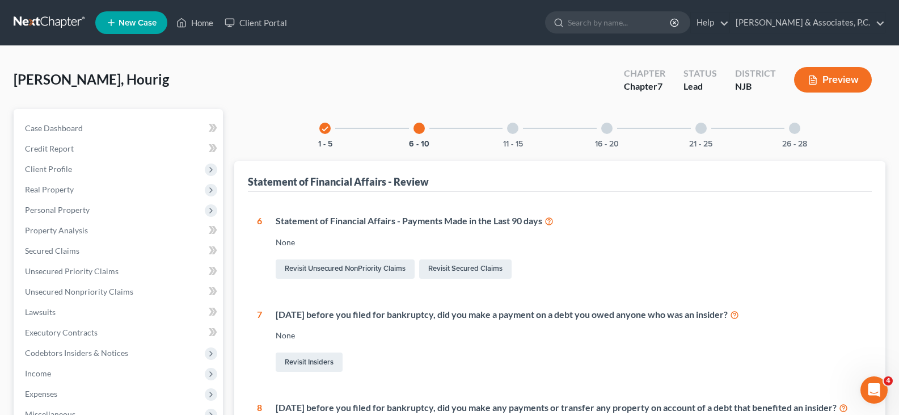
click at [512, 125] on div at bounding box center [512, 128] width 11 height 11
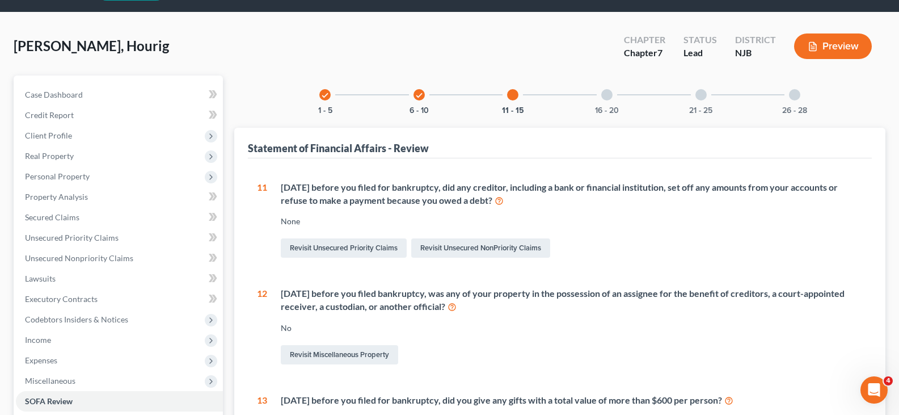
scroll to position [170, 0]
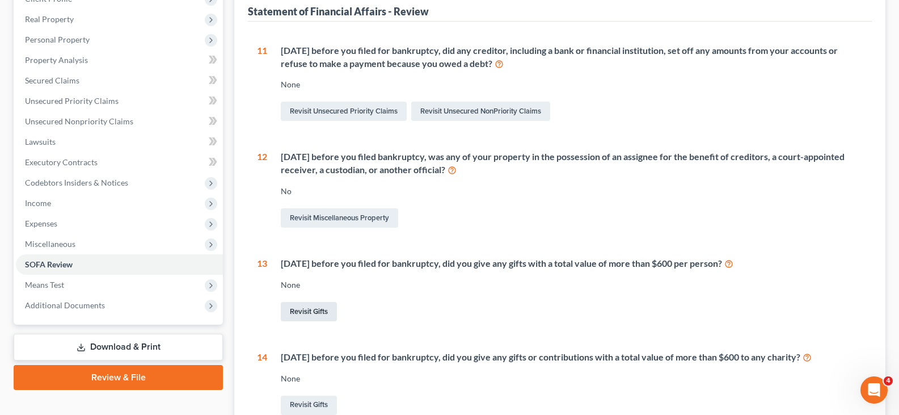
click at [309, 309] on link "Revisit Gifts" at bounding box center [309, 311] width 56 height 19
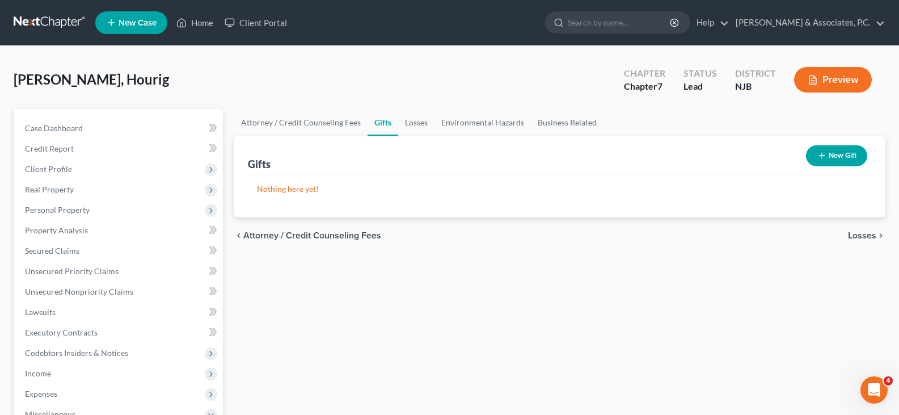
click at [840, 149] on button "New Gift" at bounding box center [836, 155] width 61 height 21
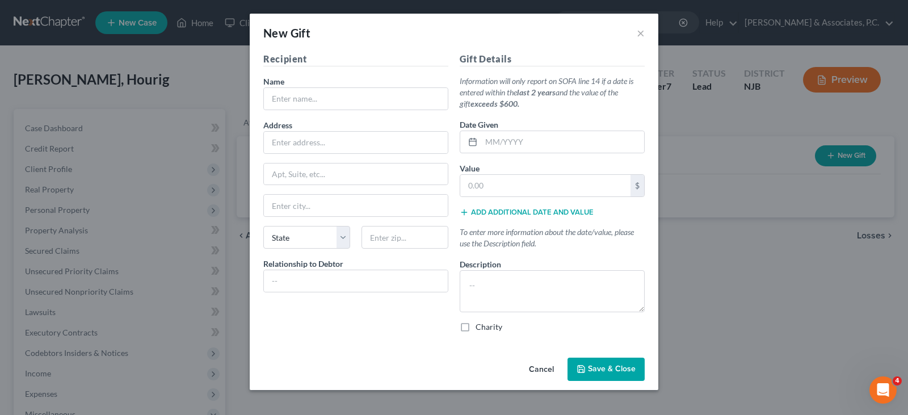
click at [644, 31] on div "New Gift ×" at bounding box center [454, 33] width 408 height 39
drag, startPoint x: 643, startPoint y: 32, endPoint x: 629, endPoint y: 24, distance: 16.8
click at [642, 32] on button "×" at bounding box center [641, 33] width 8 height 14
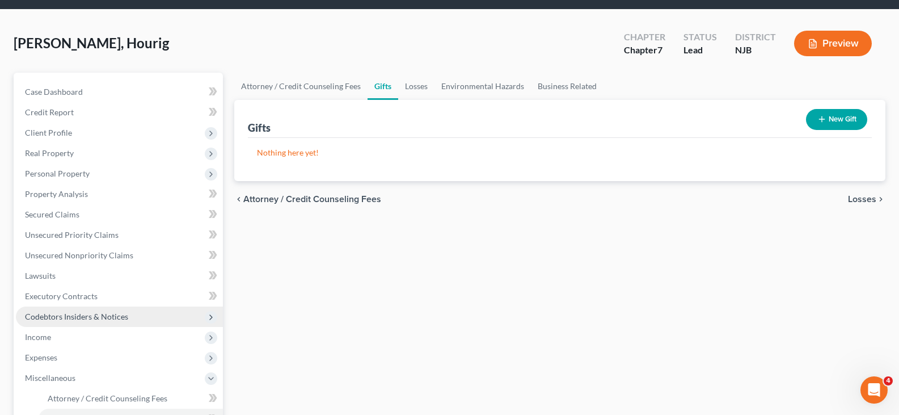
scroll to position [57, 0]
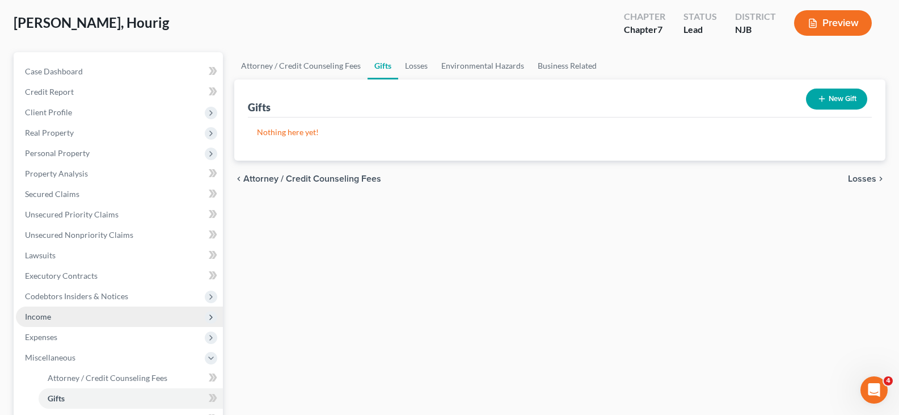
click at [48, 319] on span "Income" at bounding box center [38, 316] width 26 height 10
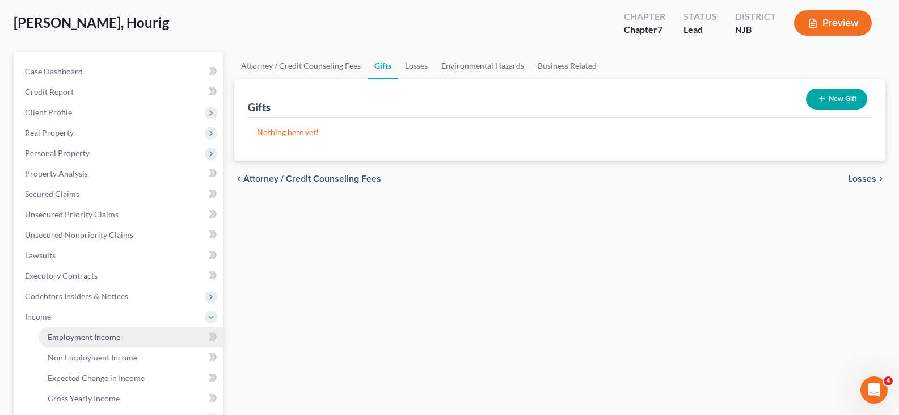
click at [89, 334] on span "Employment Income" at bounding box center [84, 337] width 73 height 10
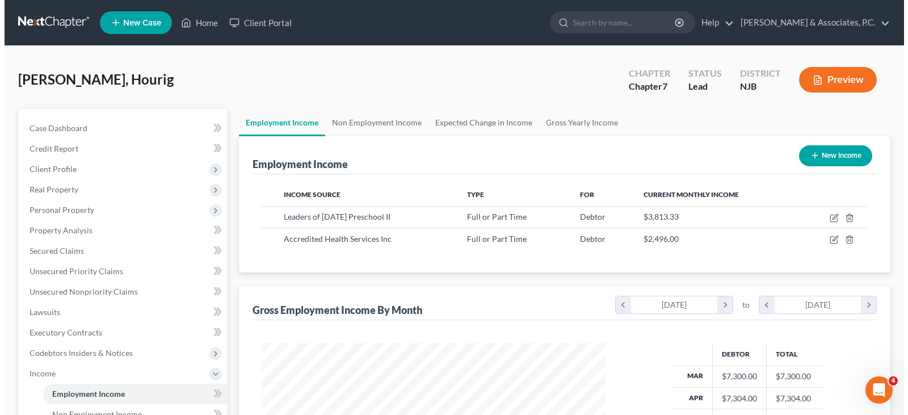
scroll to position [204, 366]
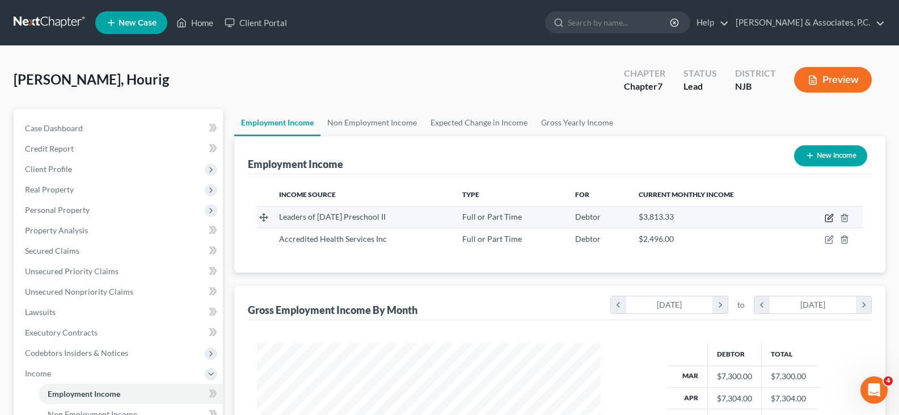
click at [828, 217] on icon "button" at bounding box center [829, 217] width 9 height 9
select select "0"
select select "33"
select select "2"
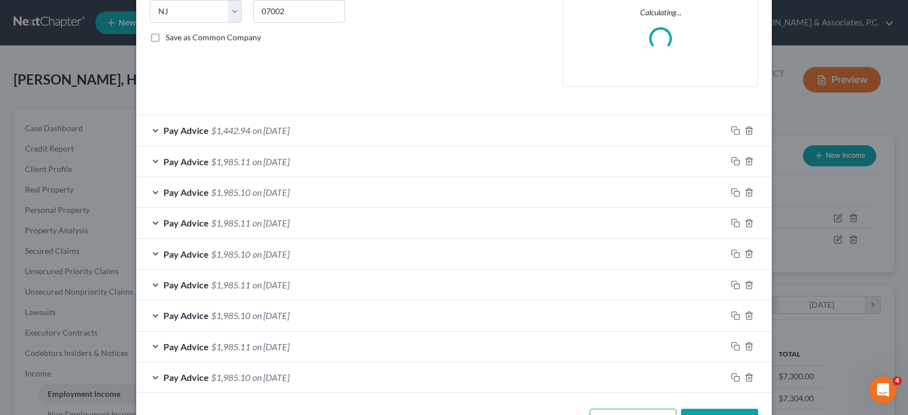
scroll to position [275, 0]
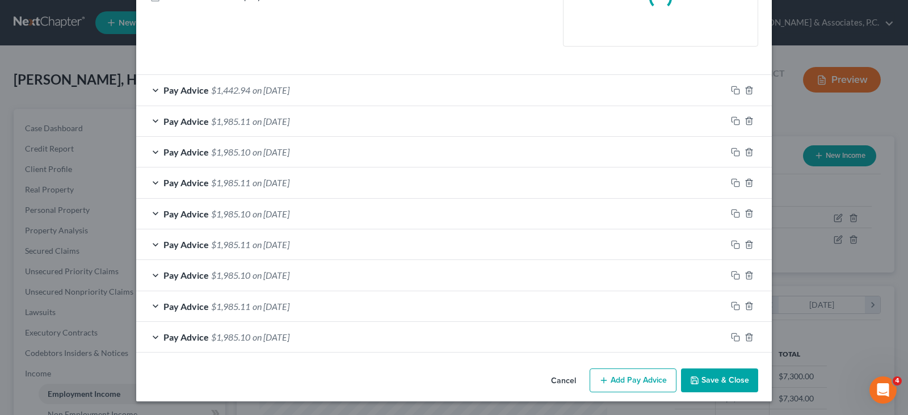
click at [627, 386] on div "Edit Income Source × Employment Type * Select Full or Part Time Employment Self…" at bounding box center [453, 70] width 635 height 662
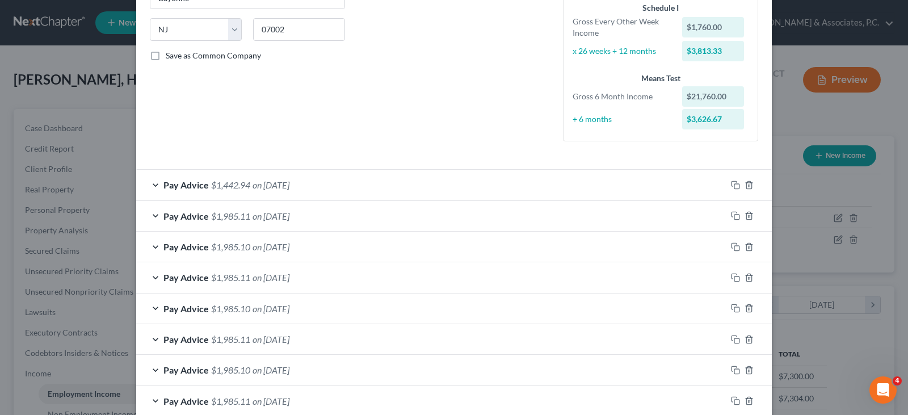
scroll to position [311, 0]
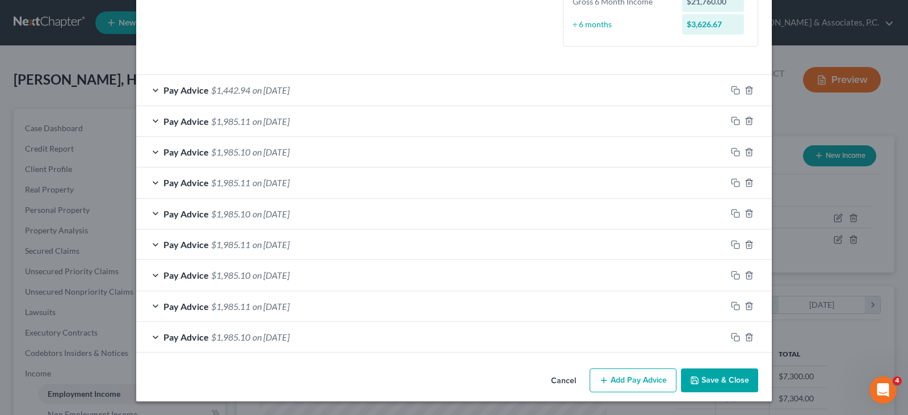
click at [634, 380] on button "Add Pay Advice" at bounding box center [632, 380] width 87 height 24
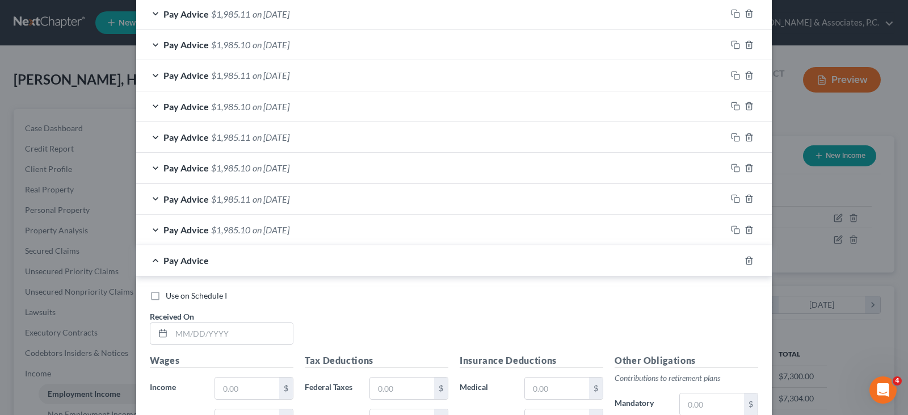
scroll to position [595, 0]
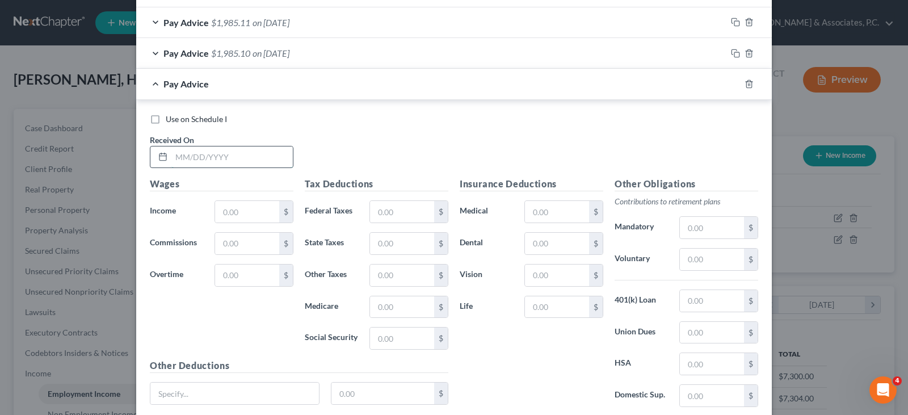
drag, startPoint x: 216, startPoint y: 157, endPoint x: 226, endPoint y: 162, distance: 10.7
click at [216, 157] on input "text" at bounding box center [231, 157] width 121 height 22
type input "9/15/25"
click at [234, 212] on input "text" at bounding box center [247, 212] width 64 height 22
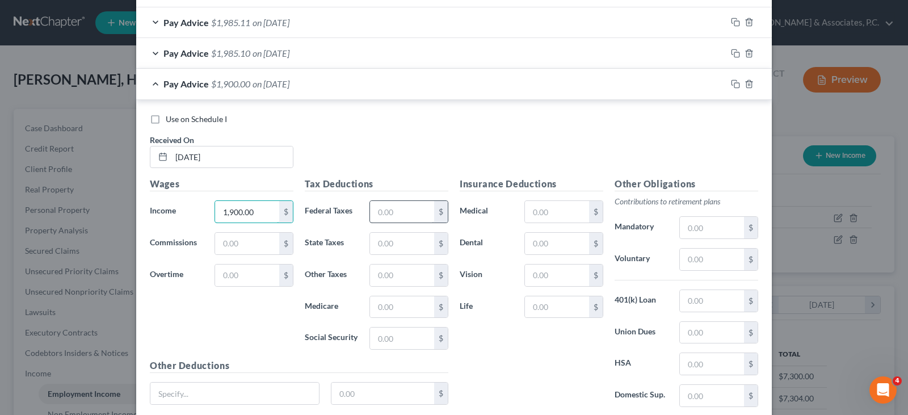
type input "1,900.00"
click at [385, 213] on input "text" at bounding box center [402, 212] width 64 height 22
type input "143.06"
click at [382, 346] on input "text" at bounding box center [402, 338] width 64 height 22
type input "117.80"
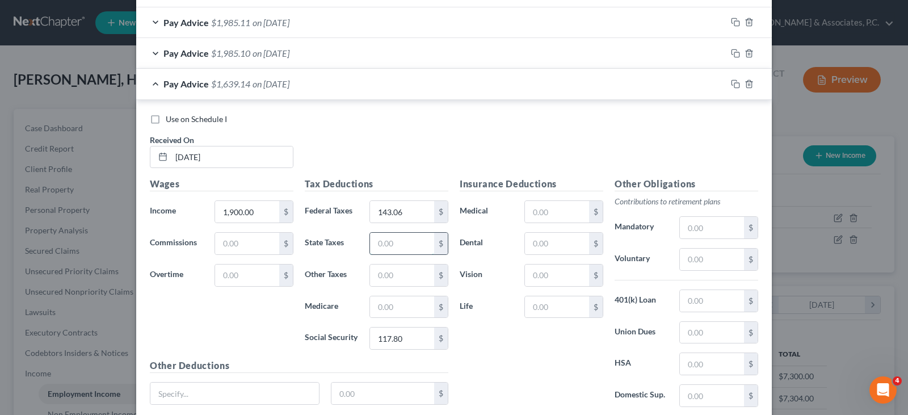
click at [385, 241] on input "text" at bounding box center [402, 244] width 64 height 22
type input "47.36"
click at [377, 301] on input "text" at bounding box center [402, 307] width 64 height 22
type input "27.55"
click at [391, 277] on input "text" at bounding box center [402, 275] width 64 height 22
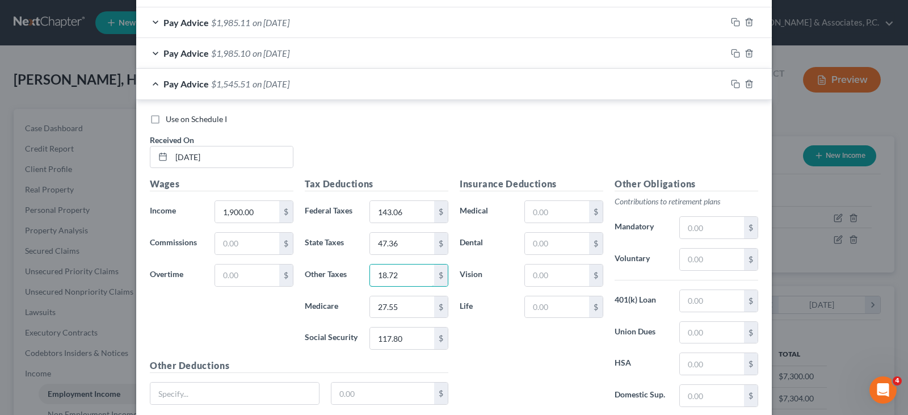
type input "18.72"
click at [166, 117] on label "Use on Schedule I" at bounding box center [196, 118] width 61 height 11
click at [170, 117] on input "Use on Schedule I" at bounding box center [173, 116] width 7 height 7
checkbox input "true"
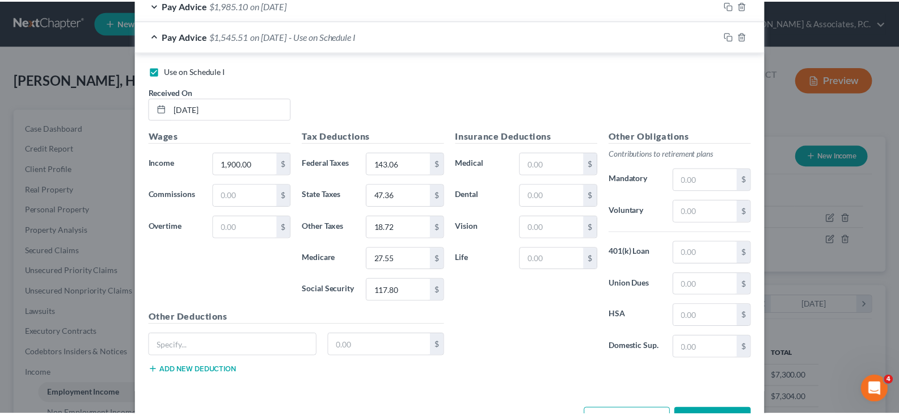
scroll to position [683, 0]
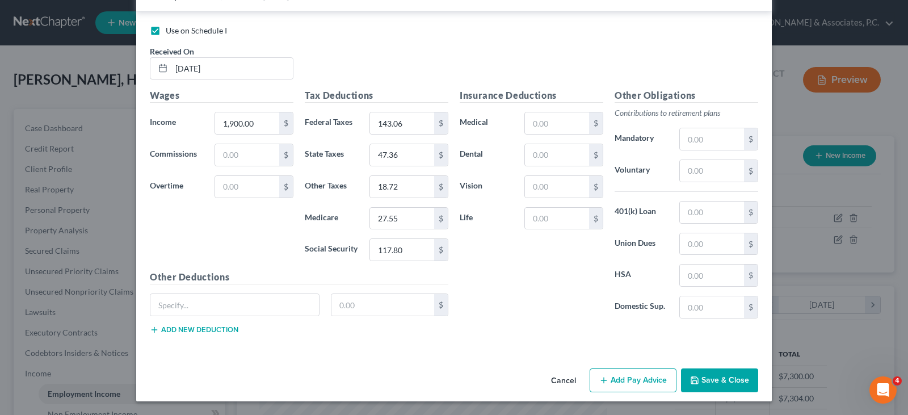
click at [720, 374] on button "Save & Close" at bounding box center [719, 380] width 77 height 24
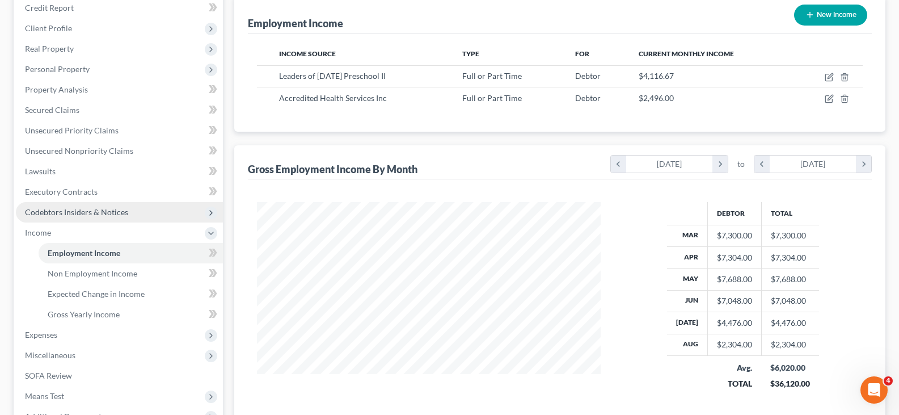
scroll to position [227, 0]
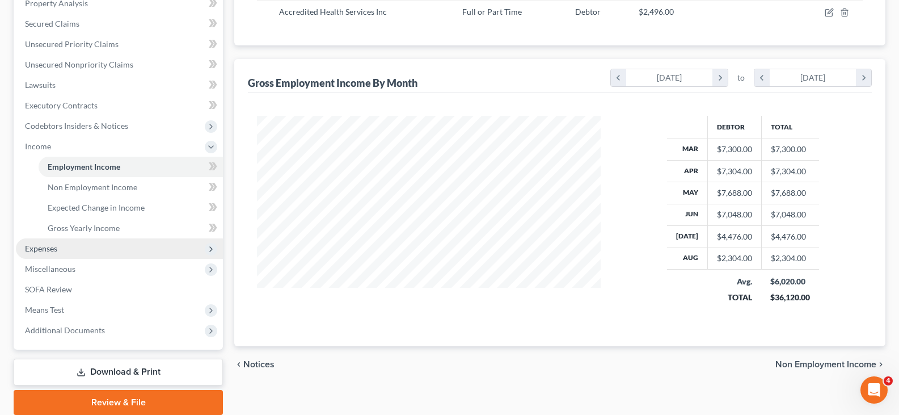
click at [44, 243] on span "Expenses" at bounding box center [41, 248] width 32 height 10
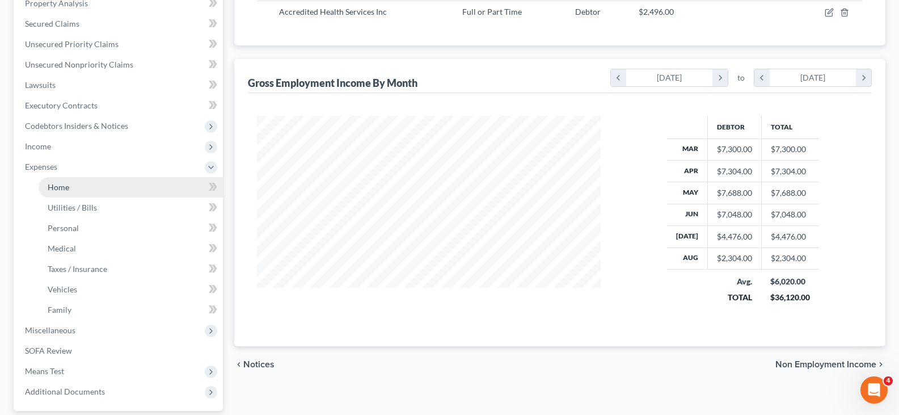
click at [58, 189] on span "Home" at bounding box center [59, 187] width 22 height 10
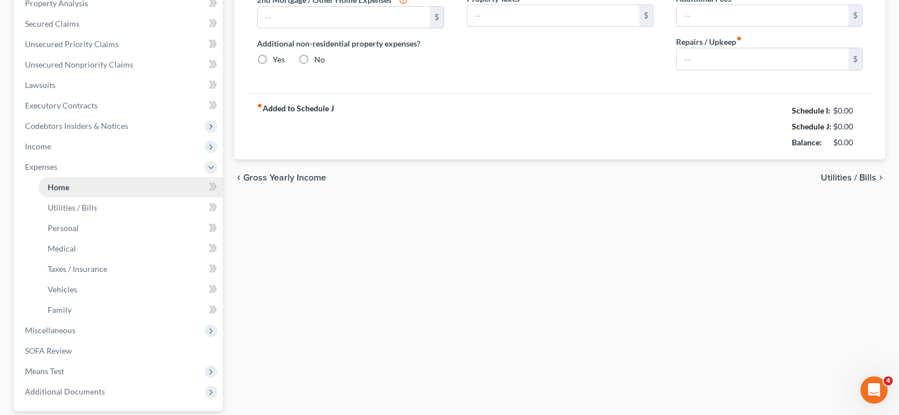
type input "1,000.00"
type input "0.00"
radio input "true"
type input "0.00"
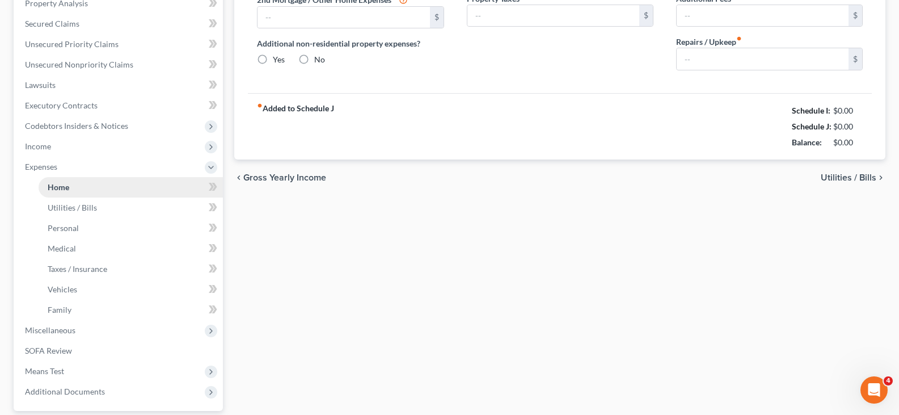
type input "0.00"
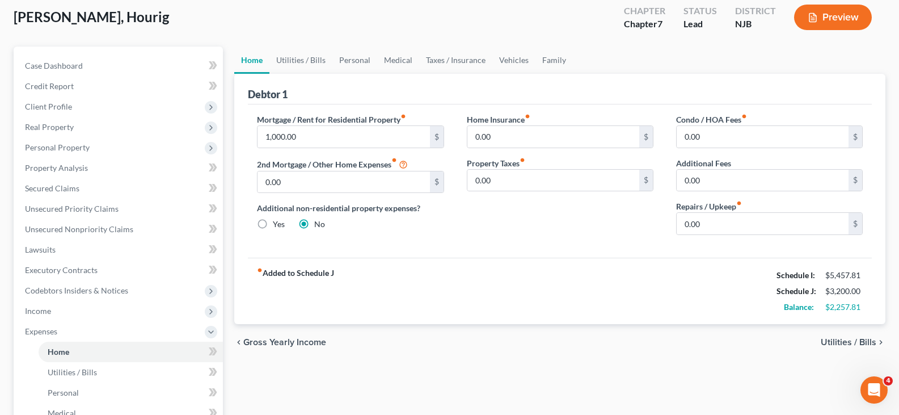
scroll to position [284, 0]
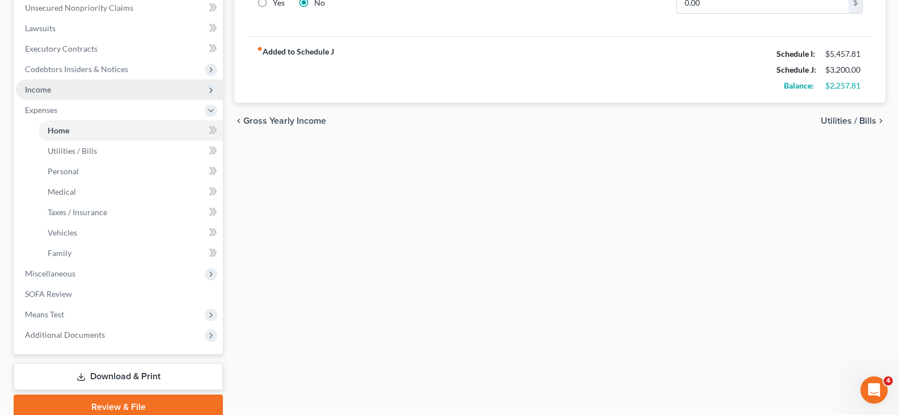
click at [39, 85] on span "Income" at bounding box center [38, 90] width 26 height 10
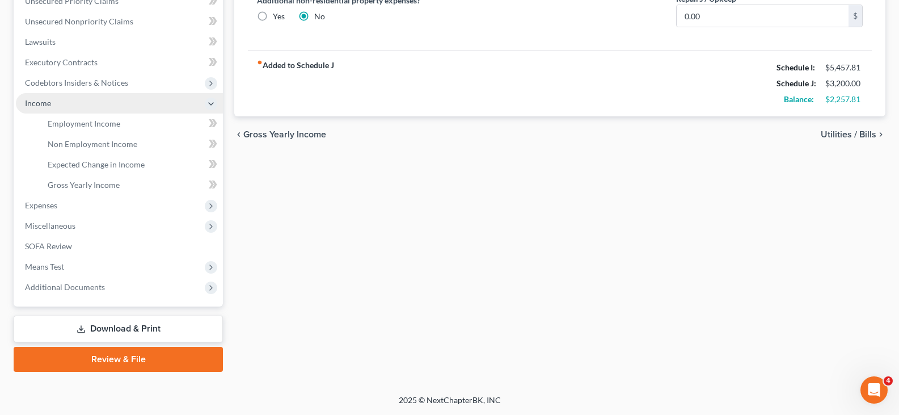
scroll to position [270, 0]
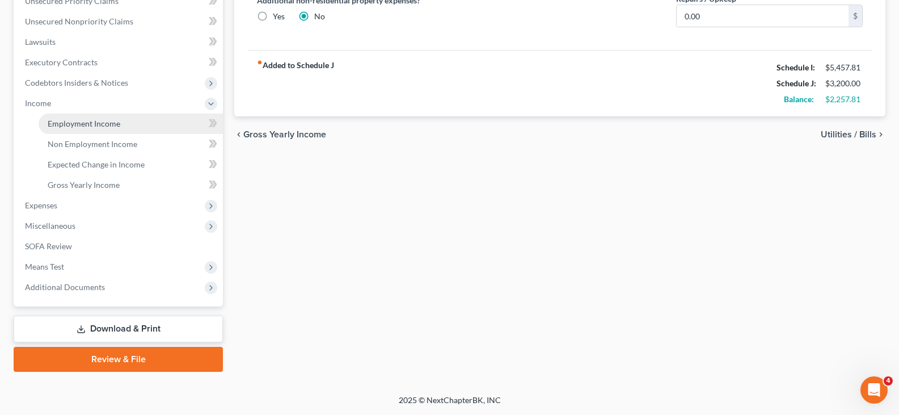
click at [61, 125] on span "Employment Income" at bounding box center [84, 124] width 73 height 10
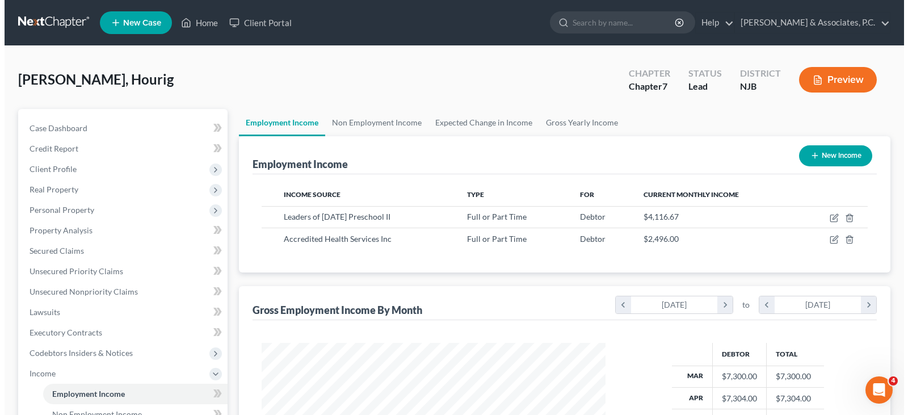
scroll to position [204, 366]
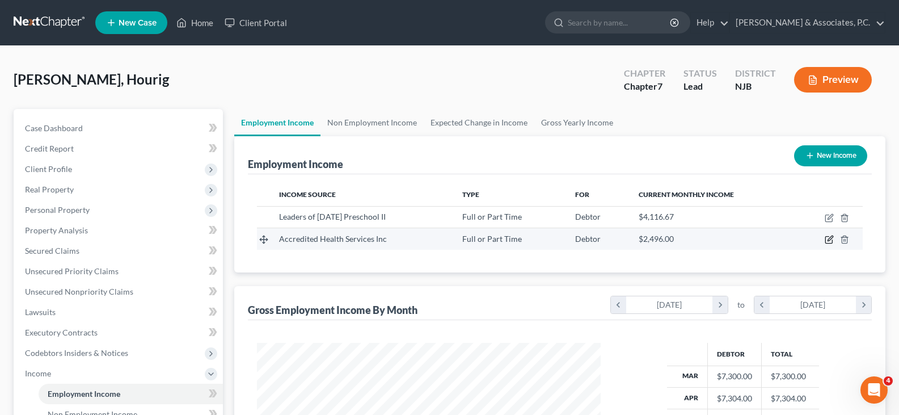
click at [832, 237] on icon "button" at bounding box center [830, 238] width 5 height 5
select select "0"
select select "33"
select select "3"
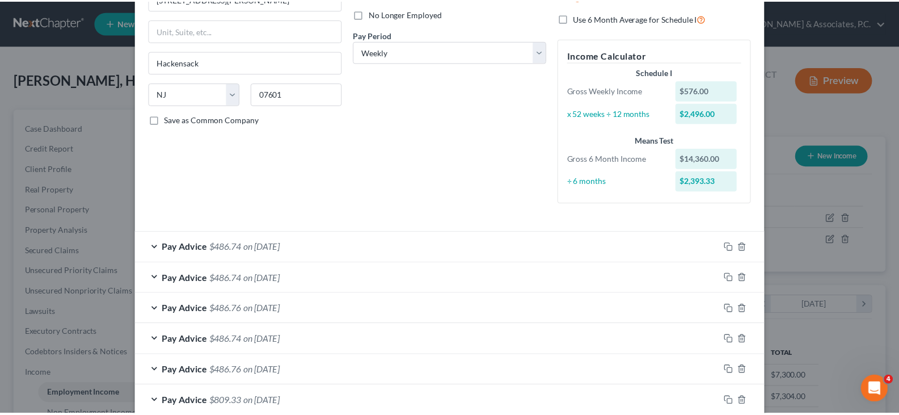
scroll to position [0, 0]
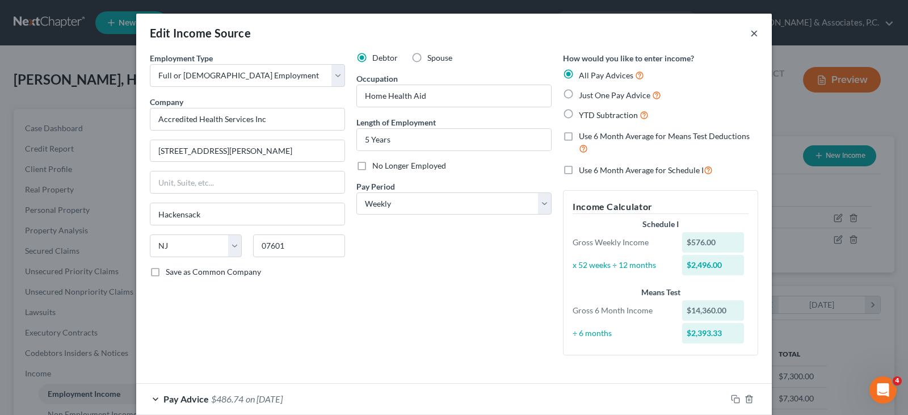
click at [752, 34] on button "×" at bounding box center [754, 33] width 8 height 14
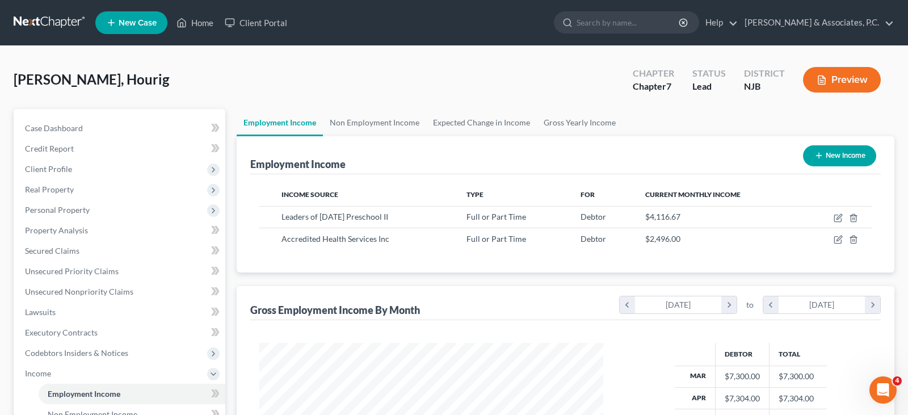
scroll to position [567126, 566963]
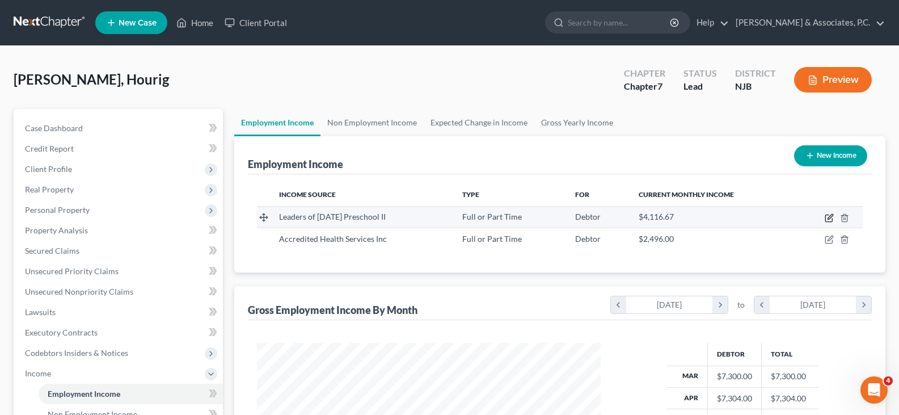
click at [828, 217] on icon "button" at bounding box center [829, 217] width 9 height 9
select select "0"
select select "33"
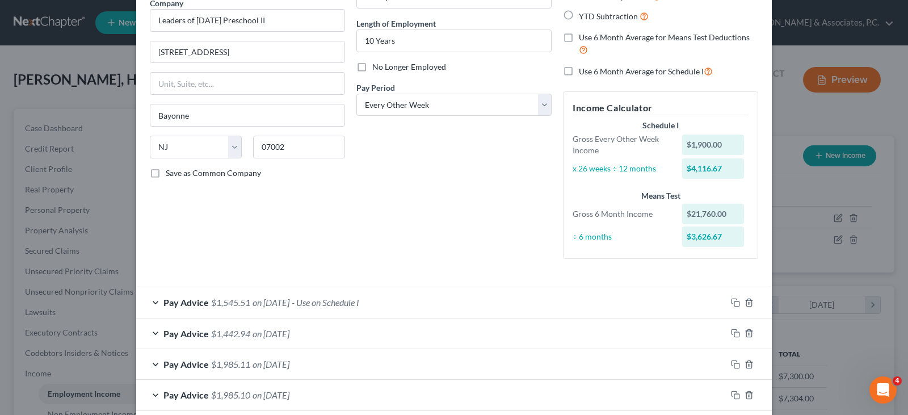
scroll to position [170, 0]
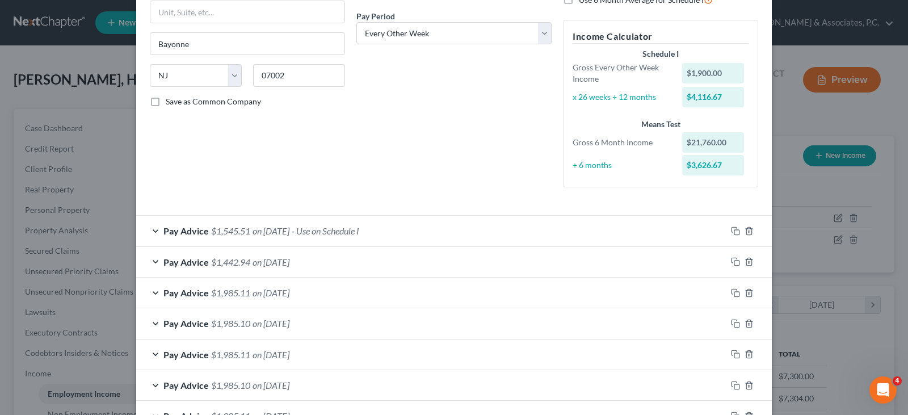
click at [547, 29] on div "Debtor Spouse Occupation Family Worker Length of Employment 10 Years No Longer …" at bounding box center [454, 39] width 207 height 314
click at [540, 35] on select "Select Monthly Twice Monthly Every Other Week Weekly" at bounding box center [453, 33] width 195 height 23
select select "1"
click at [356, 22] on select "Select Monthly Twice Monthly Every Other Week Weekly" at bounding box center [453, 33] width 195 height 23
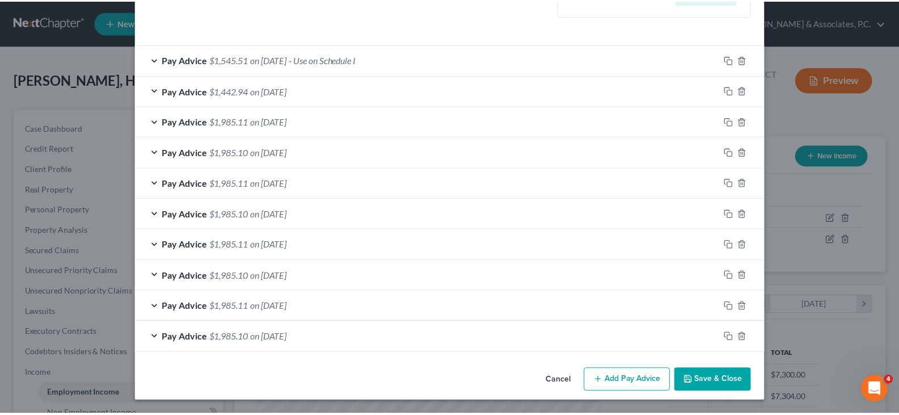
scroll to position [339, 0]
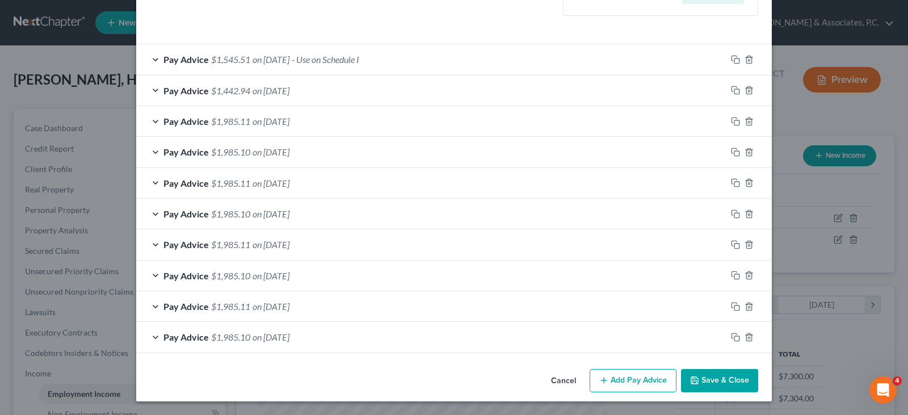
click at [724, 385] on button "Save & Close" at bounding box center [719, 381] width 77 height 24
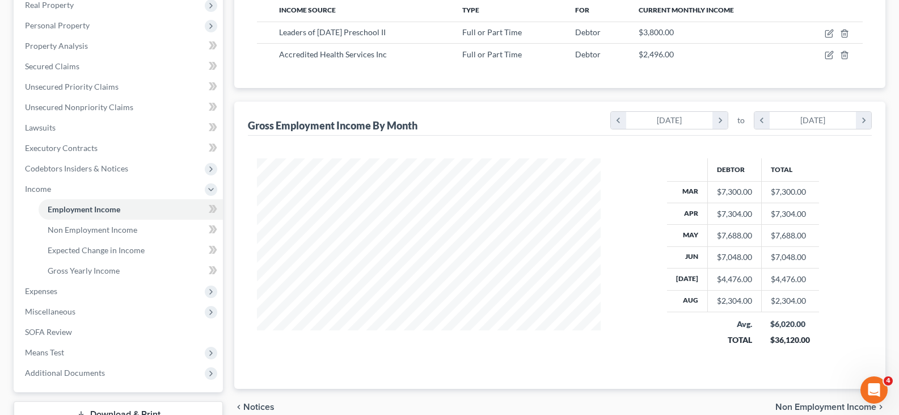
scroll to position [270, 0]
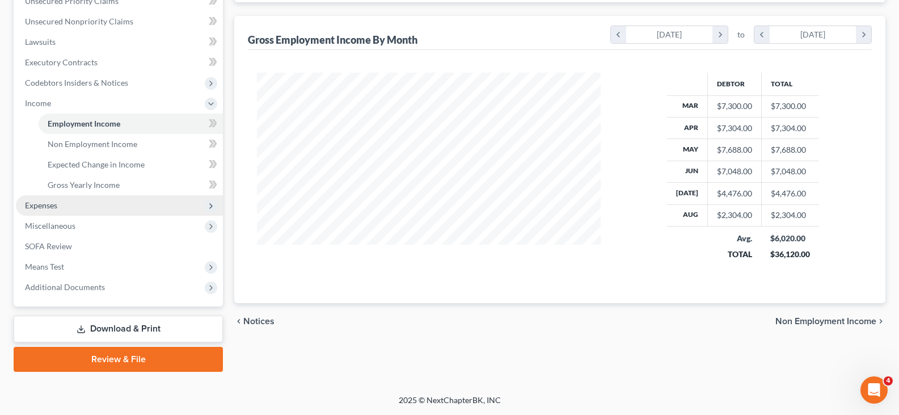
click at [49, 202] on span "Expenses" at bounding box center [41, 205] width 32 height 10
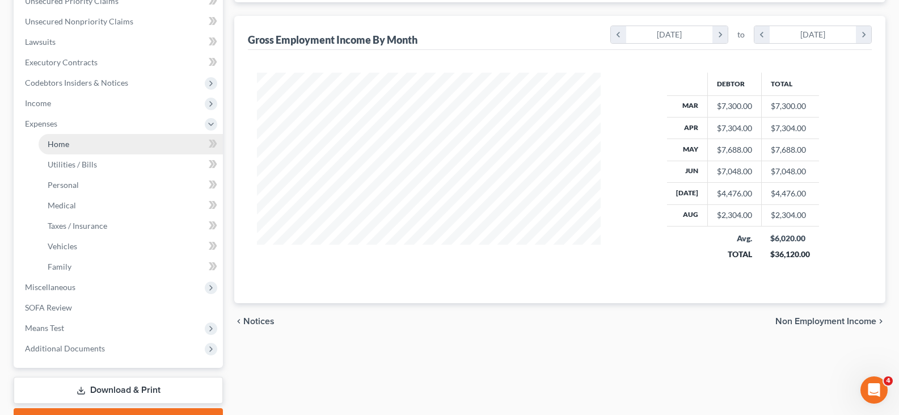
click at [53, 141] on span "Home" at bounding box center [59, 144] width 22 height 10
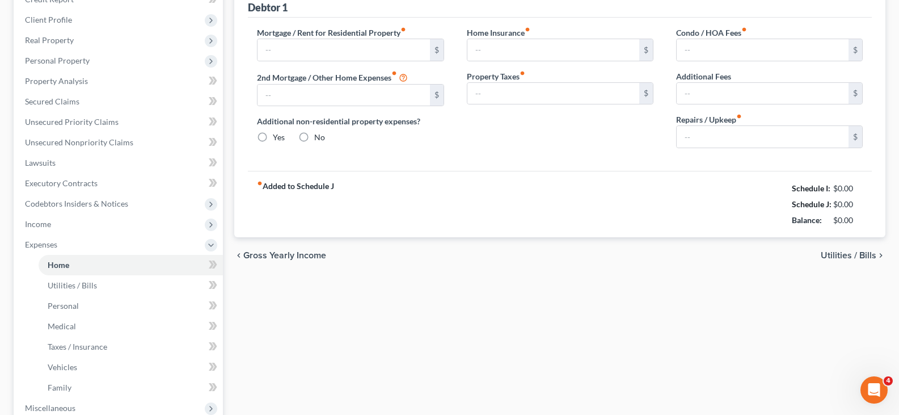
type input "1,000.00"
type input "0.00"
radio input "true"
type input "0.00"
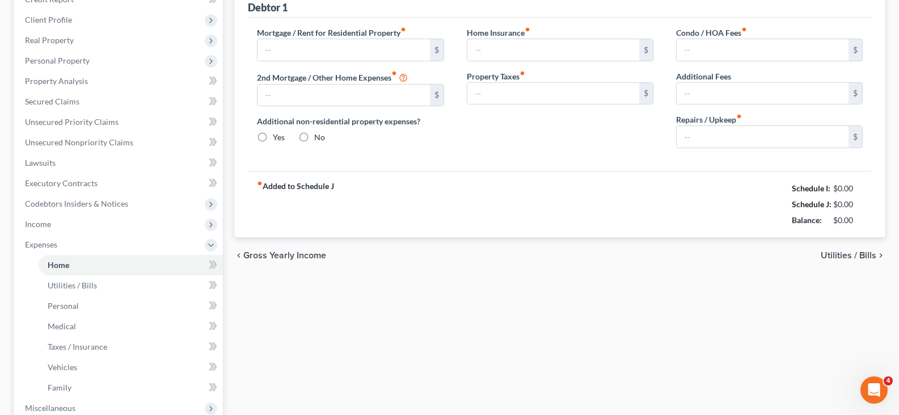
type input "0.00"
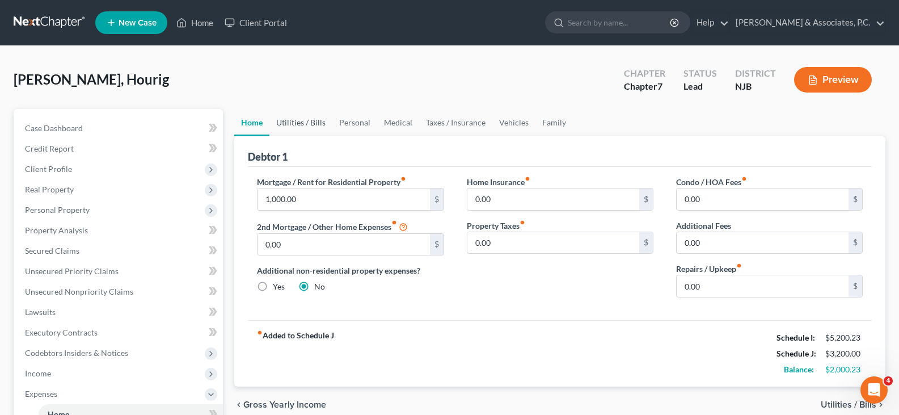
click at [291, 122] on link "Utilities / Bills" at bounding box center [300, 122] width 63 height 27
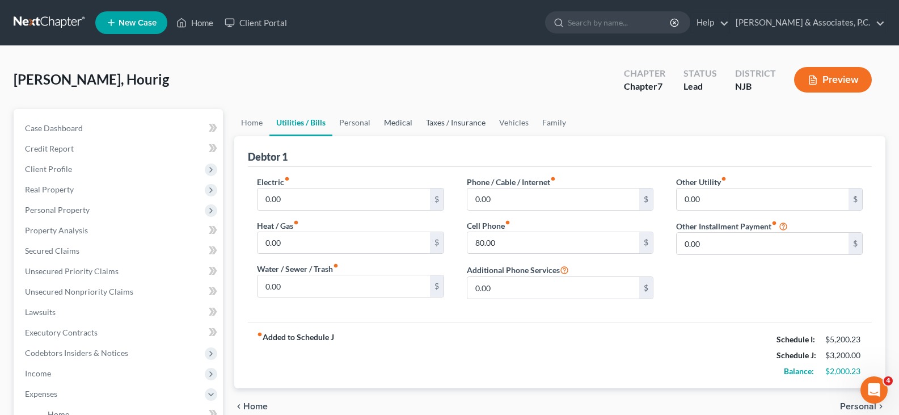
drag, startPoint x: 391, startPoint y: 123, endPoint x: 449, endPoint y: 127, distance: 58.0
click at [391, 123] on link "Medical" at bounding box center [398, 122] width 42 height 27
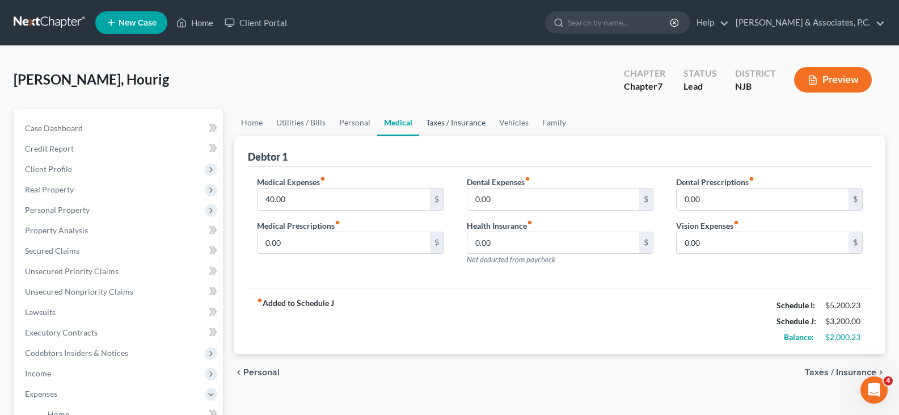
click at [449, 126] on link "Taxes / Insurance" at bounding box center [455, 122] width 73 height 27
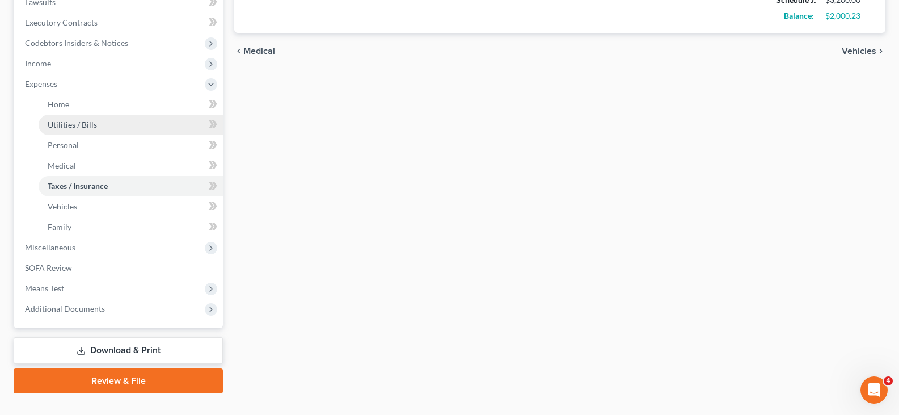
scroll to position [331, 0]
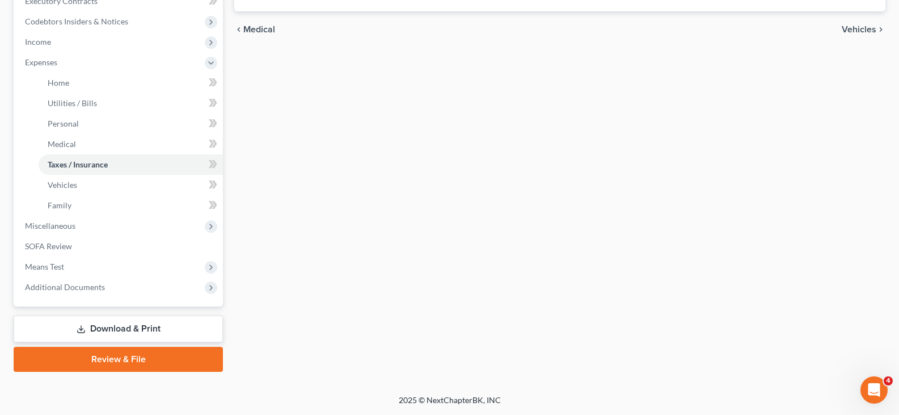
click at [110, 325] on link "Download & Print" at bounding box center [118, 328] width 209 height 27
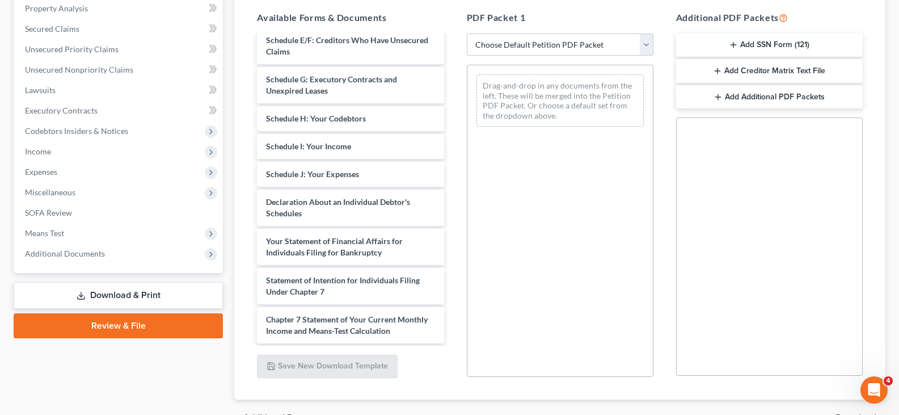
scroll to position [227, 0]
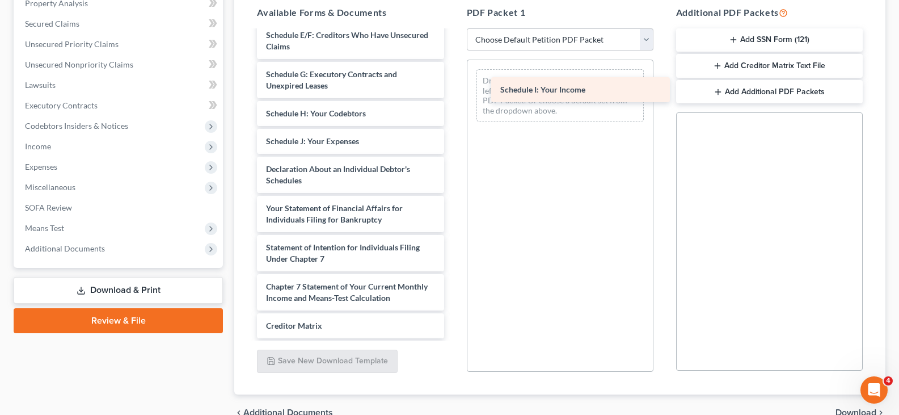
drag, startPoint x: 304, startPoint y: 150, endPoint x: 538, endPoint y: 87, distance: 242.6
click at [453, 87] on div "Schedule I: Your Income Voluntary Petition for Individuals Filing for Bankruptc…" at bounding box center [350, 147] width 205 height 572
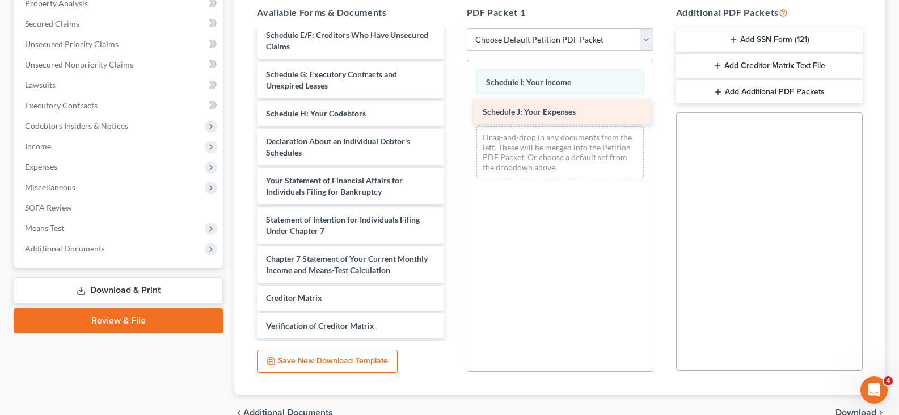
drag, startPoint x: 321, startPoint y: 154, endPoint x: 538, endPoint y: 111, distance: 221.5
click at [453, 111] on div "Schedule J: Your Expenses Voluntary Petition for Individuals Filing for Bankrup…" at bounding box center [350, 133] width 205 height 544
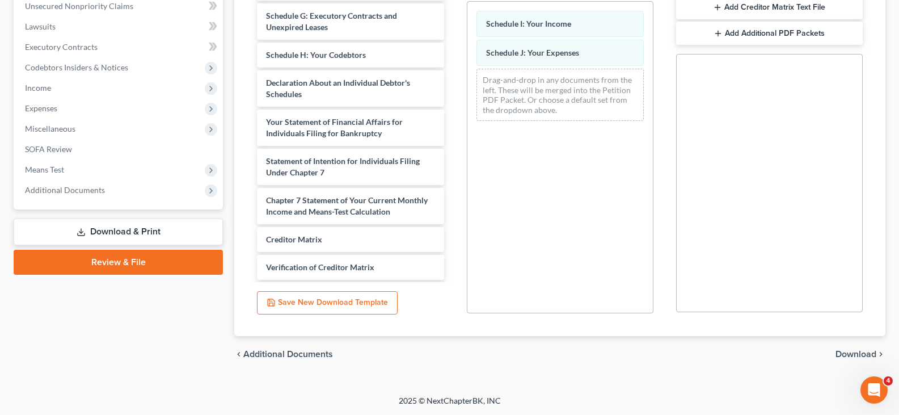
scroll to position [286, 0]
drag, startPoint x: 852, startPoint y: 352, endPoint x: 718, endPoint y: 275, distance: 154.5
click at [844, 347] on div "chevron_left Additional Documents Download chevron_right" at bounding box center [559, 353] width 651 height 36
click at [854, 350] on span "Download" at bounding box center [856, 353] width 41 height 9
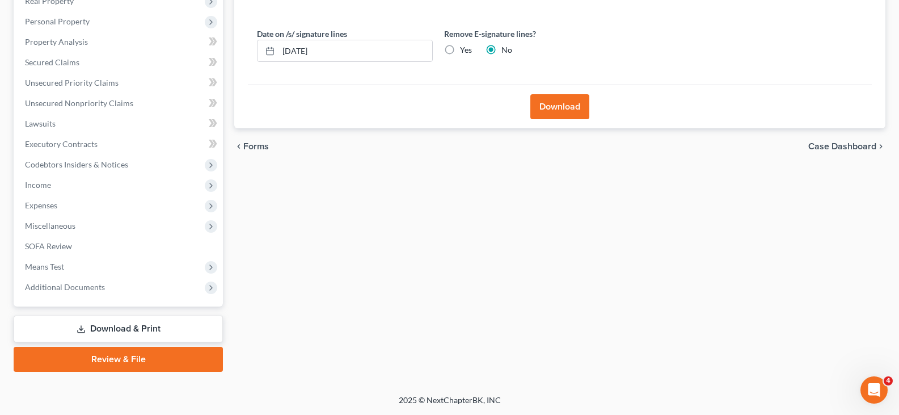
scroll to position [188, 0]
click at [460, 47] on label "Yes" at bounding box center [466, 49] width 12 height 11
click at [465, 47] on input "Yes" at bounding box center [468, 47] width 7 height 7
radio input "true"
radio input "false"
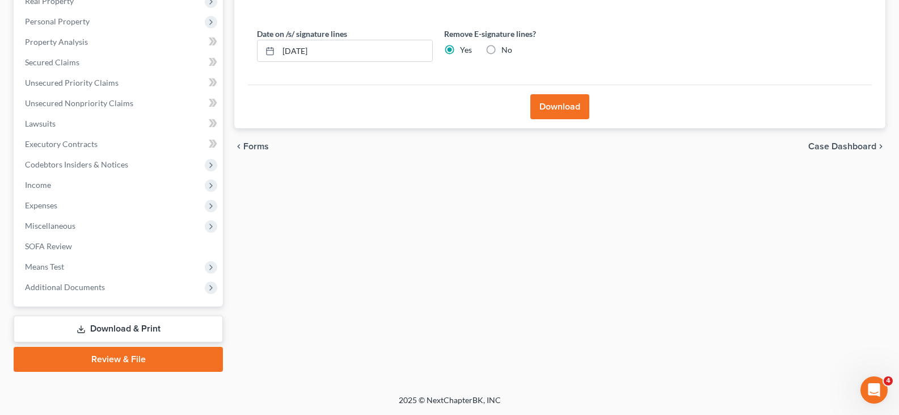
click at [564, 101] on button "Download" at bounding box center [559, 106] width 59 height 25
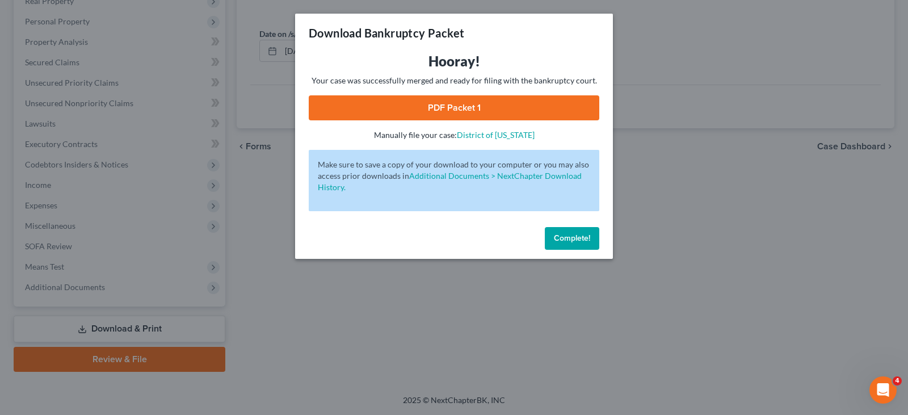
click at [411, 107] on link "PDF Packet 1" at bounding box center [454, 107] width 290 height 25
drag, startPoint x: 579, startPoint y: 238, endPoint x: 580, endPoint y: 189, distance: 48.8
click at [579, 238] on span "Complete!" at bounding box center [572, 238] width 36 height 10
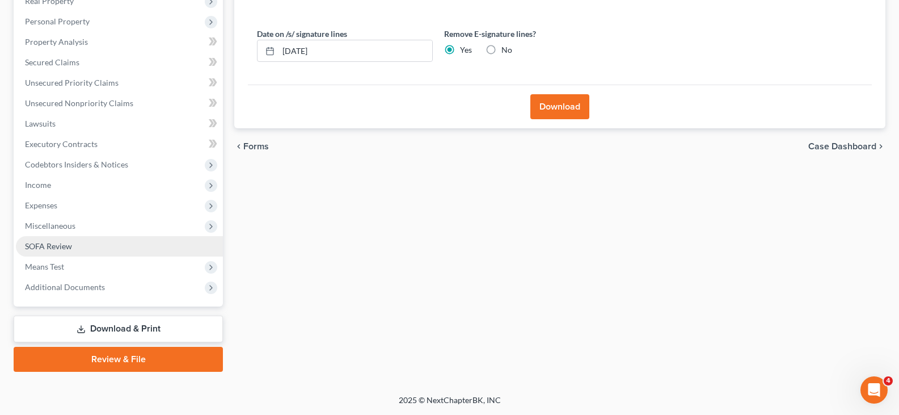
click at [49, 245] on span "SOFA Review" at bounding box center [48, 246] width 47 height 10
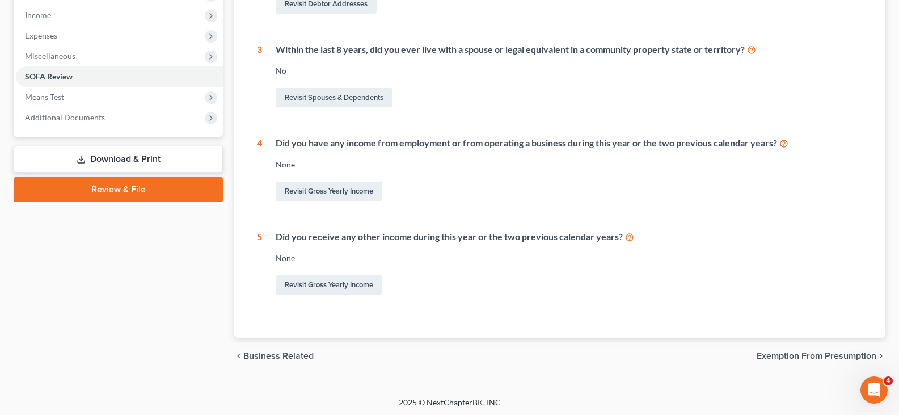
scroll to position [360, 0]
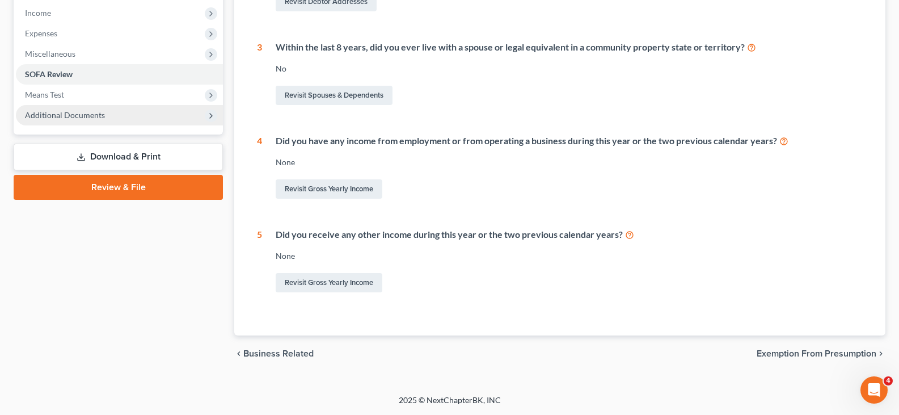
click at [54, 116] on span "Additional Documents" at bounding box center [65, 115] width 80 height 10
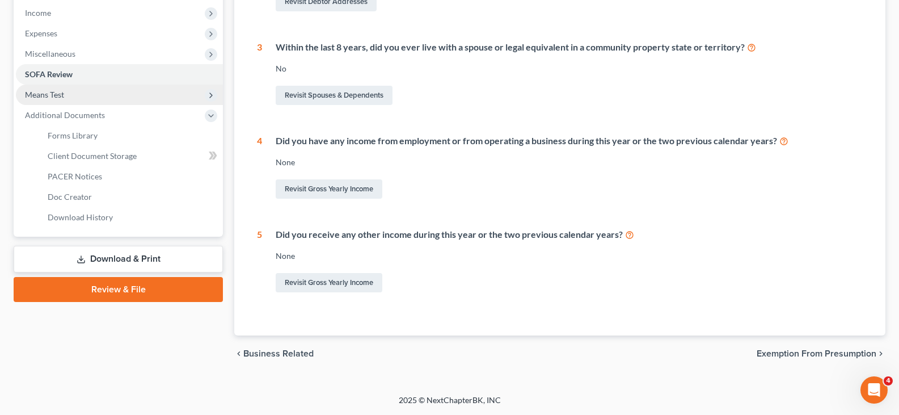
click at [51, 92] on span "Means Test" at bounding box center [44, 95] width 39 height 10
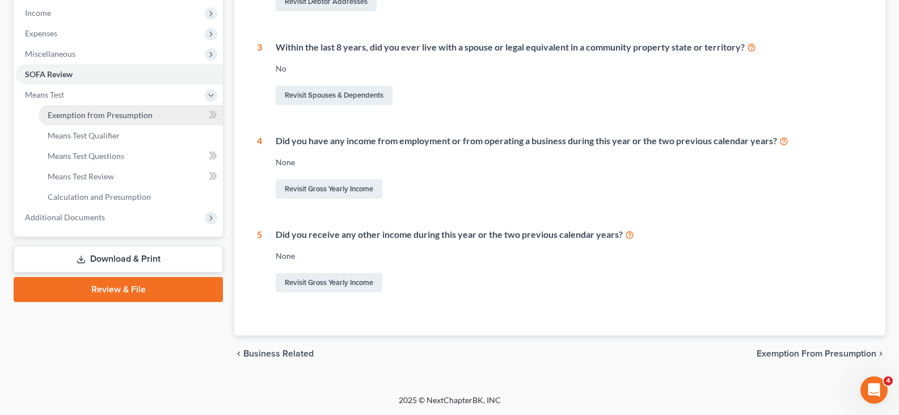
click at [83, 117] on span "Exemption from Presumption" at bounding box center [100, 115] width 105 height 10
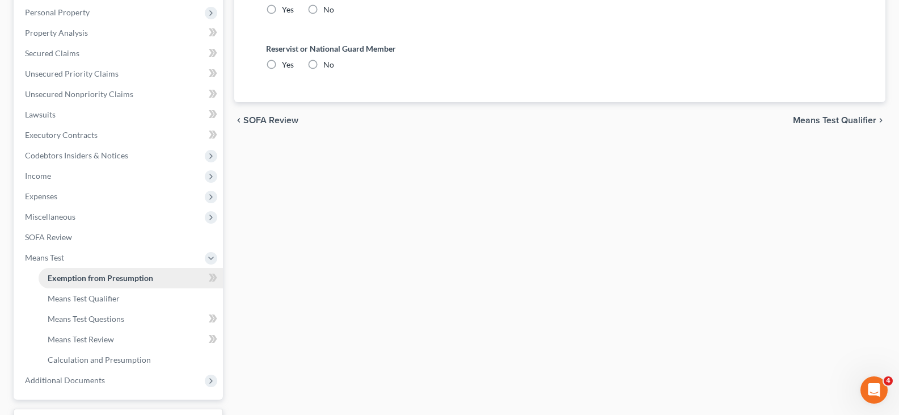
radio input "true"
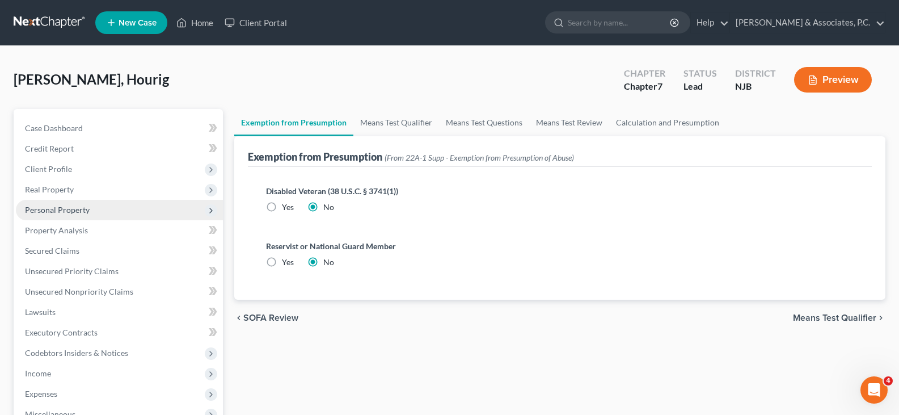
click at [61, 205] on span "Personal Property" at bounding box center [57, 210] width 65 height 10
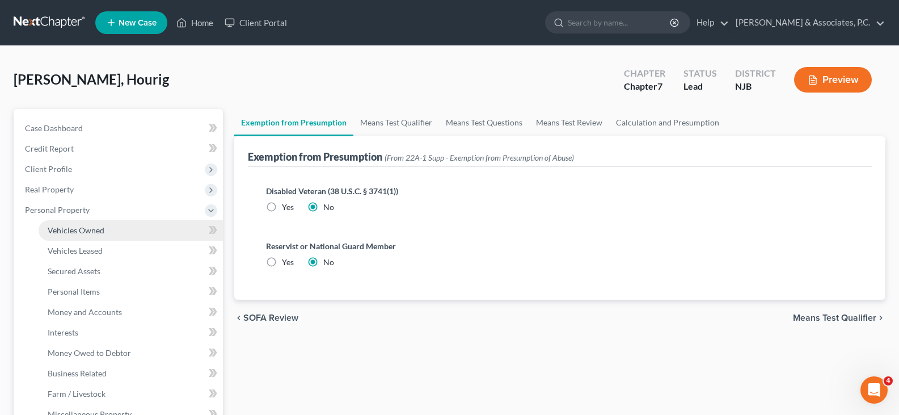
click at [72, 225] on span "Vehicles Owned" at bounding box center [76, 230] width 57 height 10
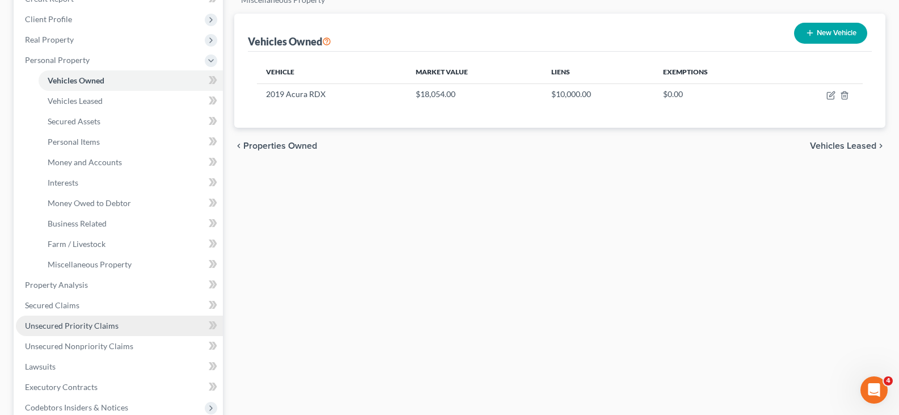
scroll to position [284, 0]
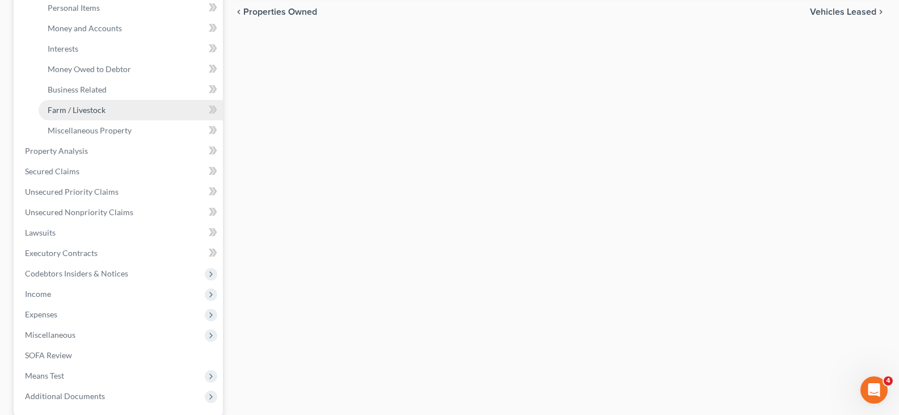
click at [64, 103] on link "Farm / Livestock" at bounding box center [131, 110] width 184 height 20
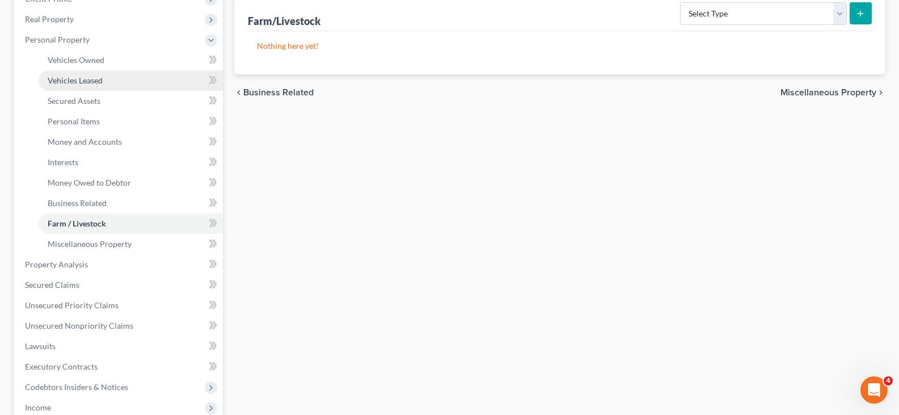
click at [70, 77] on span "Vehicles Leased" at bounding box center [75, 80] width 55 height 10
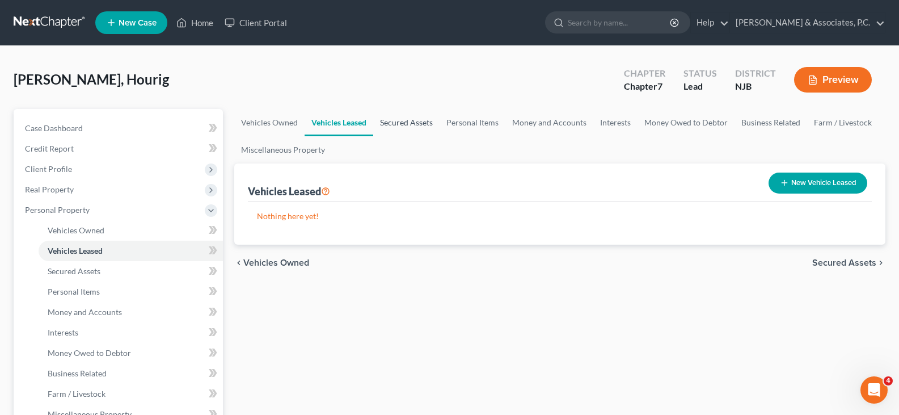
click at [414, 124] on link "Secured Assets" at bounding box center [406, 122] width 66 height 27
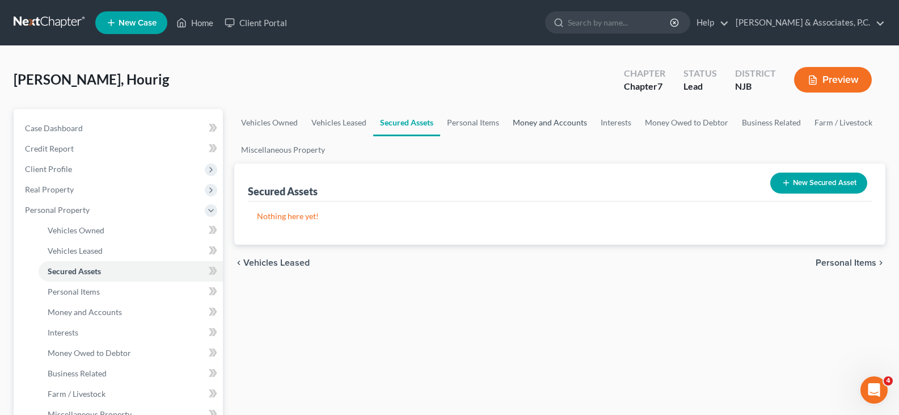
click at [542, 123] on link "Money and Accounts" at bounding box center [550, 122] width 88 height 27
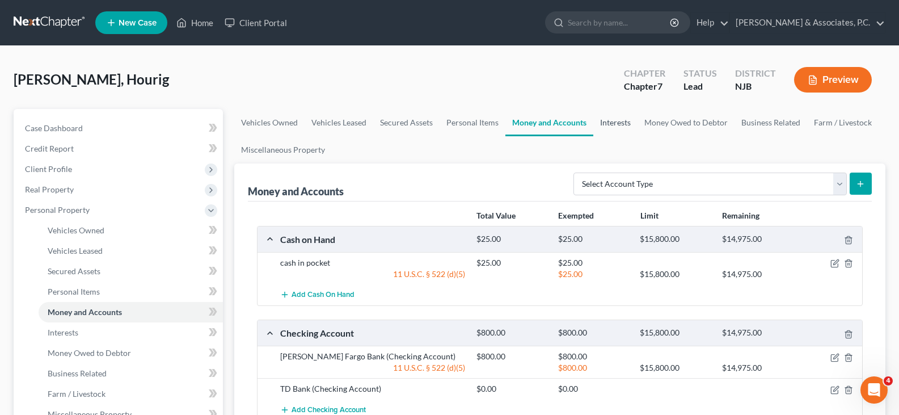
click at [612, 119] on link "Interests" at bounding box center [615, 122] width 44 height 27
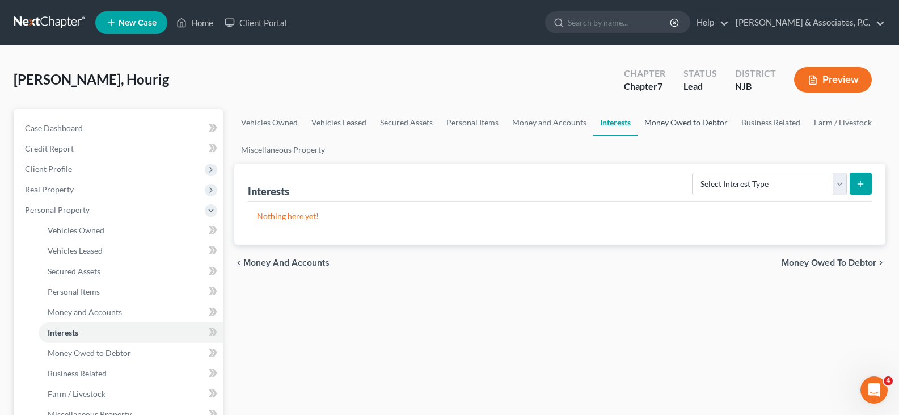
click at [690, 121] on link "Money Owed to Debtor" at bounding box center [686, 122] width 97 height 27
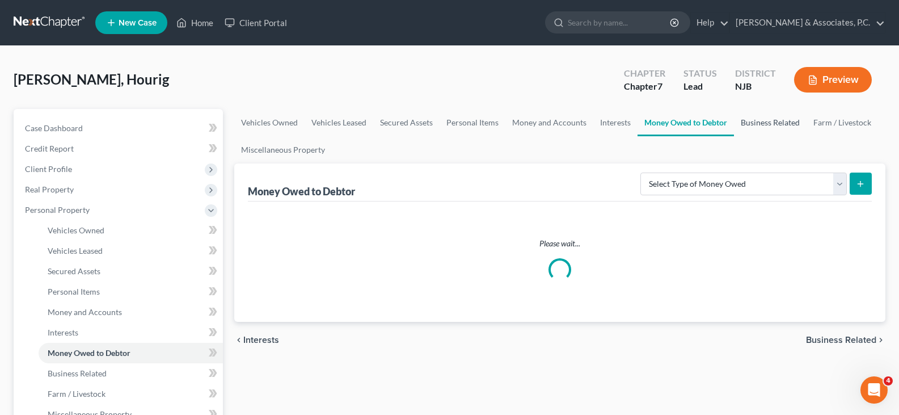
click at [766, 120] on link "Business Related" at bounding box center [770, 122] width 73 height 27
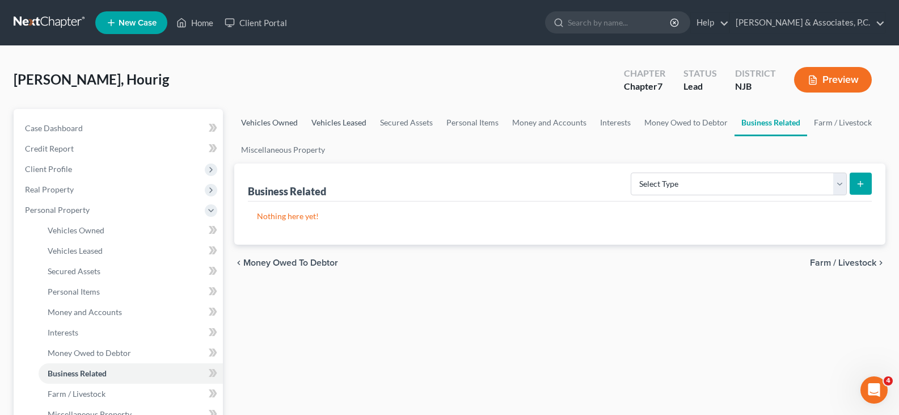
drag, startPoint x: 253, startPoint y: 119, endPoint x: 330, endPoint y: 132, distance: 78.3
click at [254, 119] on link "Vehicles Owned" at bounding box center [269, 122] width 70 height 27
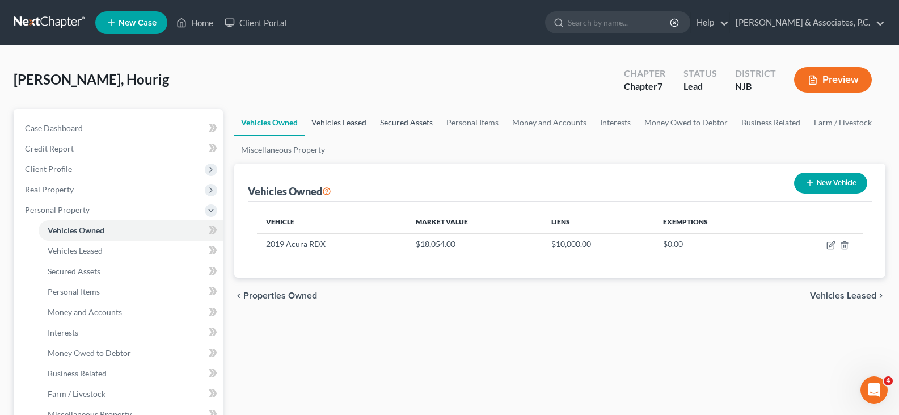
drag, startPoint x: 340, startPoint y: 121, endPoint x: 401, endPoint y: 121, distance: 60.7
click at [341, 122] on link "Vehicles Leased" at bounding box center [339, 122] width 69 height 27
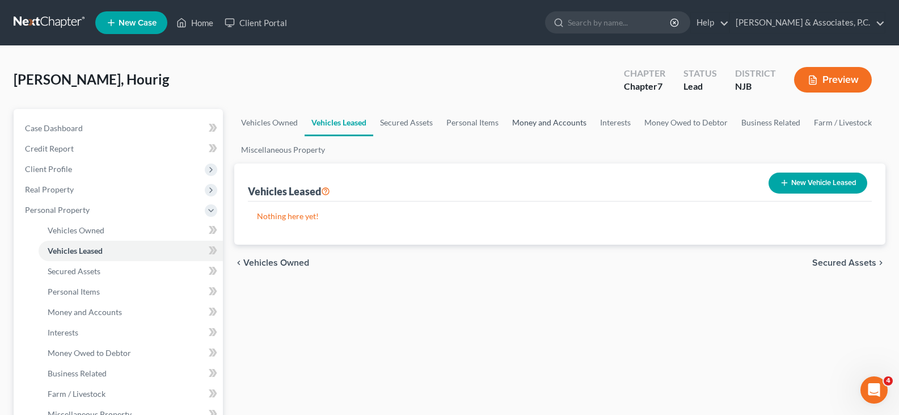
drag, startPoint x: 531, startPoint y: 120, endPoint x: 564, endPoint y: 121, distance: 33.5
click at [531, 121] on link "Money and Accounts" at bounding box center [549, 122] width 88 height 27
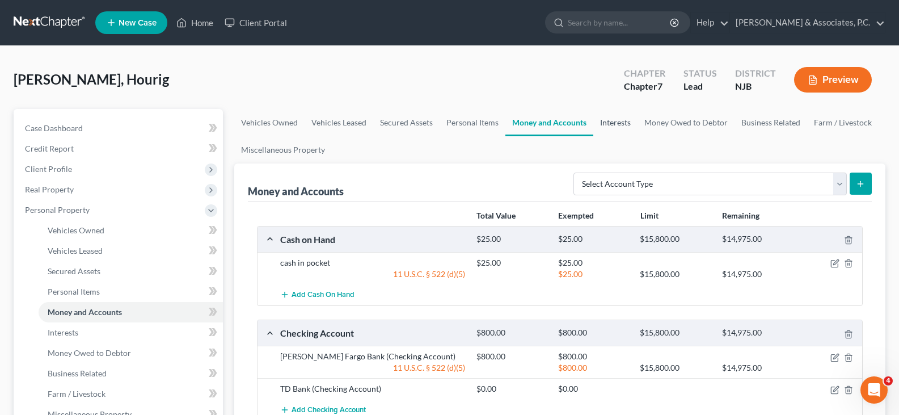
click at [617, 124] on link "Interests" at bounding box center [615, 122] width 44 height 27
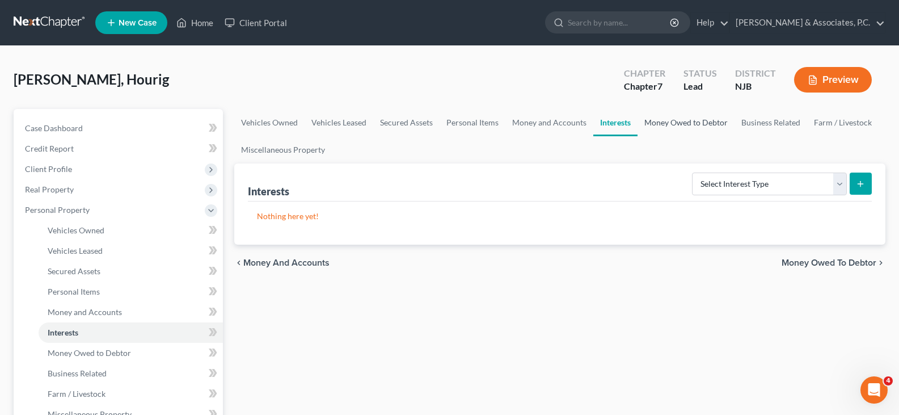
click at [677, 123] on link "Money Owed to Debtor" at bounding box center [686, 122] width 97 height 27
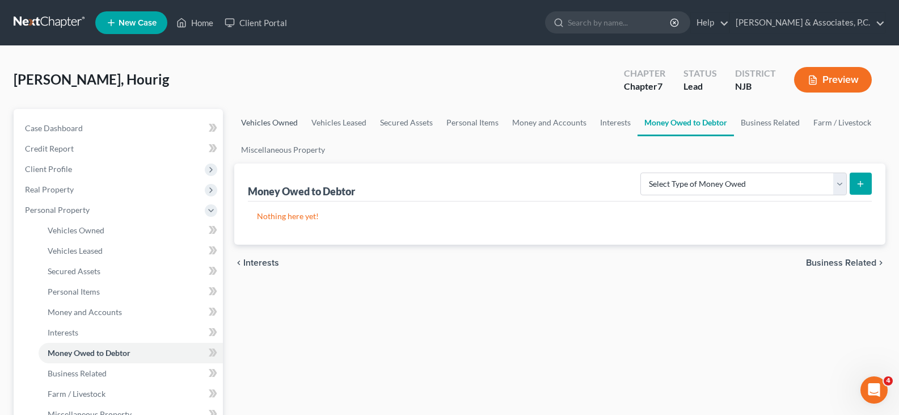
click at [256, 120] on link "Vehicles Owned" at bounding box center [269, 122] width 70 height 27
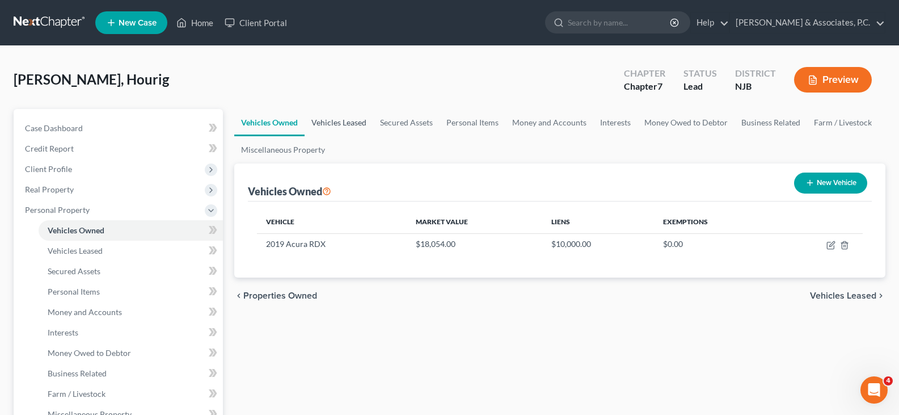
click at [327, 127] on link "Vehicles Leased" at bounding box center [339, 122] width 69 height 27
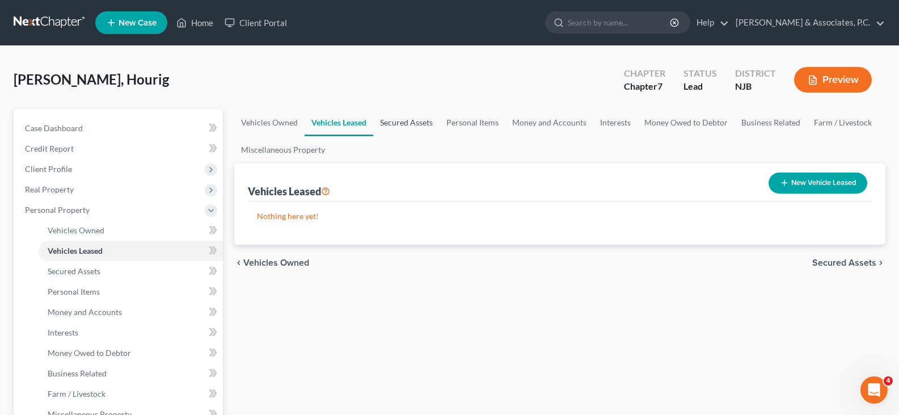
click at [408, 122] on link "Secured Assets" at bounding box center [406, 122] width 66 height 27
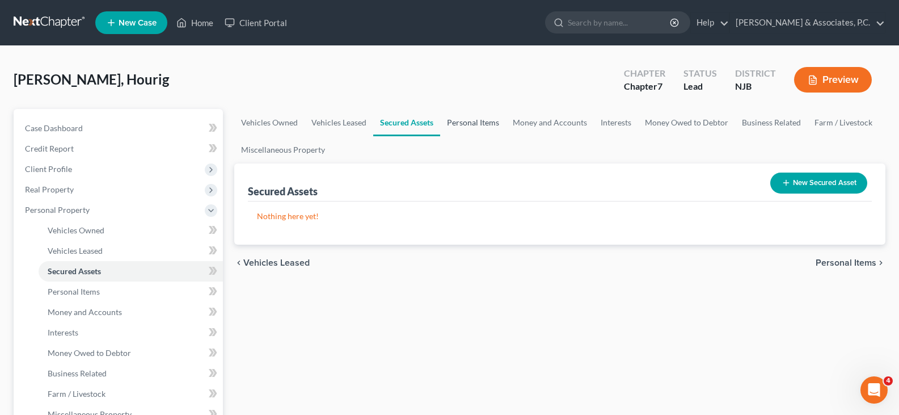
click at [471, 124] on link "Personal Items" at bounding box center [473, 122] width 66 height 27
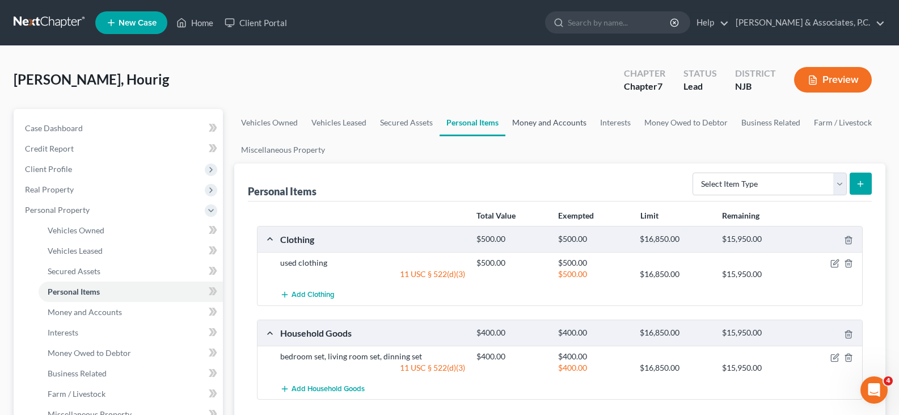
click at [546, 121] on link "Money and Accounts" at bounding box center [549, 122] width 88 height 27
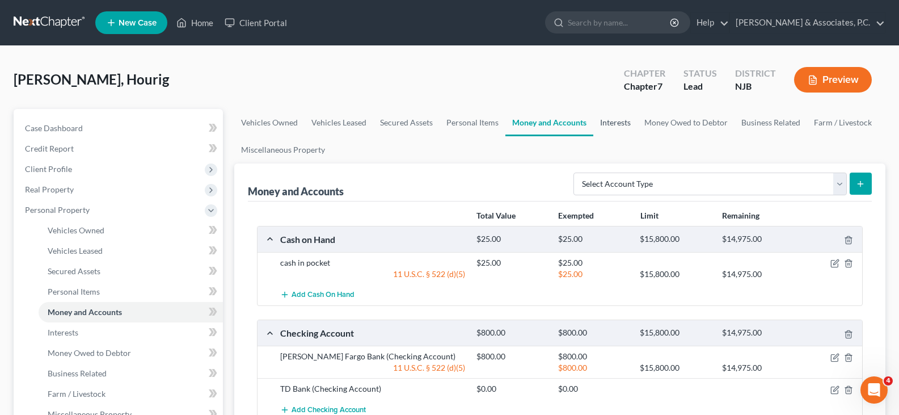
click at [610, 122] on link "Interests" at bounding box center [615, 122] width 44 height 27
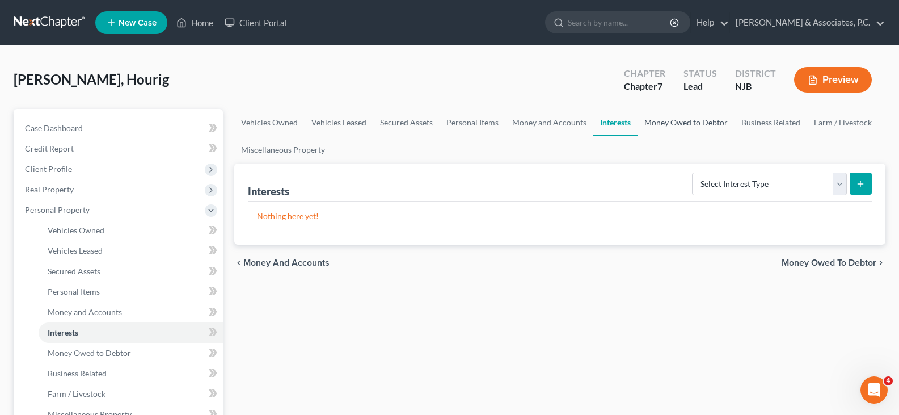
click at [672, 122] on link "Money Owed to Debtor" at bounding box center [686, 122] width 97 height 27
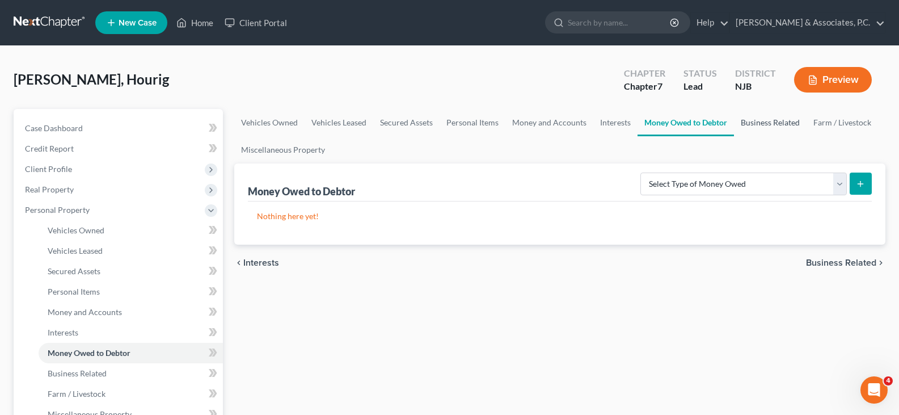
click at [765, 123] on link "Business Related" at bounding box center [770, 122] width 73 height 27
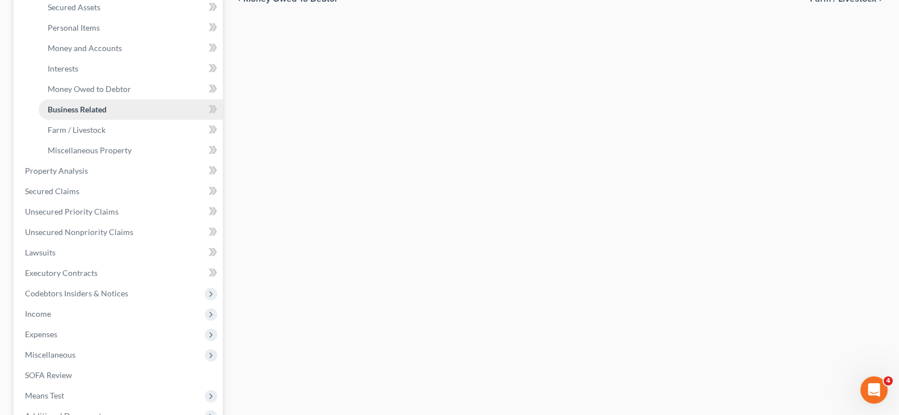
scroll to position [284, 0]
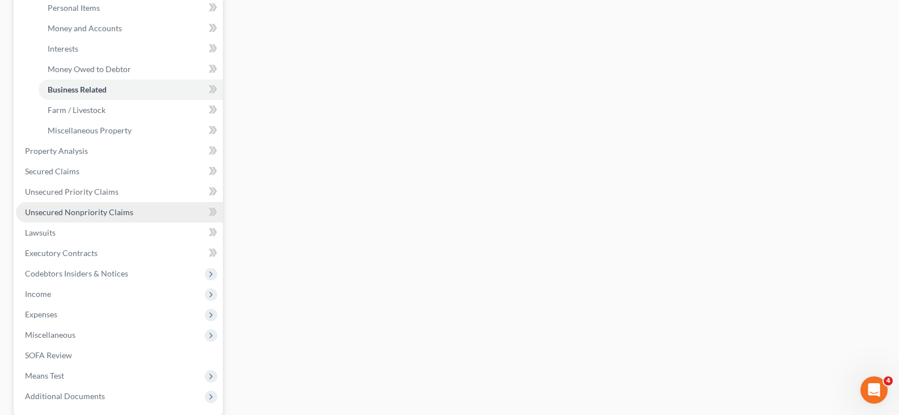
click at [64, 213] on span "Unsecured Nonpriority Claims" at bounding box center [79, 212] width 108 height 10
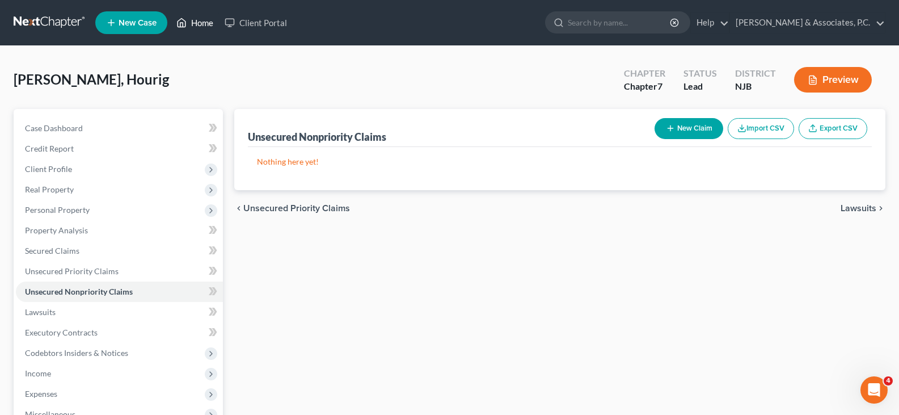
click at [201, 27] on link "Home" at bounding box center [195, 22] width 48 height 20
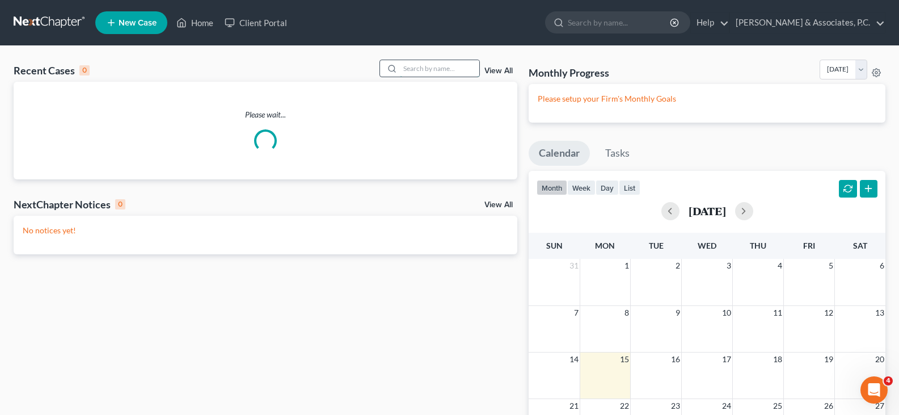
click at [458, 67] on input "search" at bounding box center [439, 68] width 79 height 16
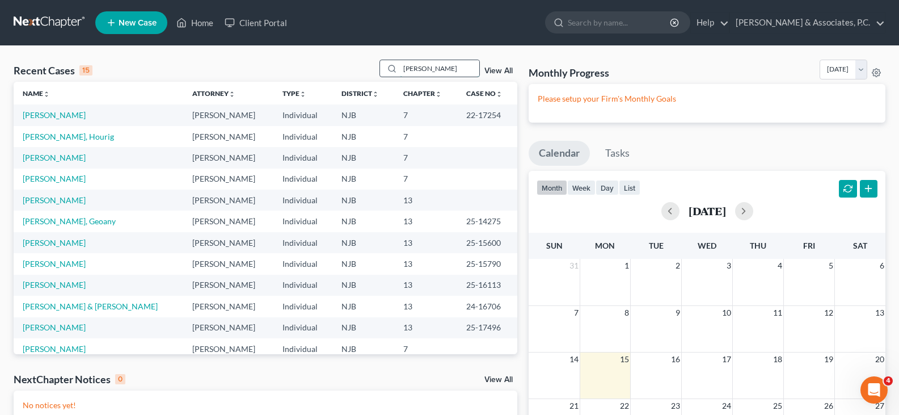
type input "peters"
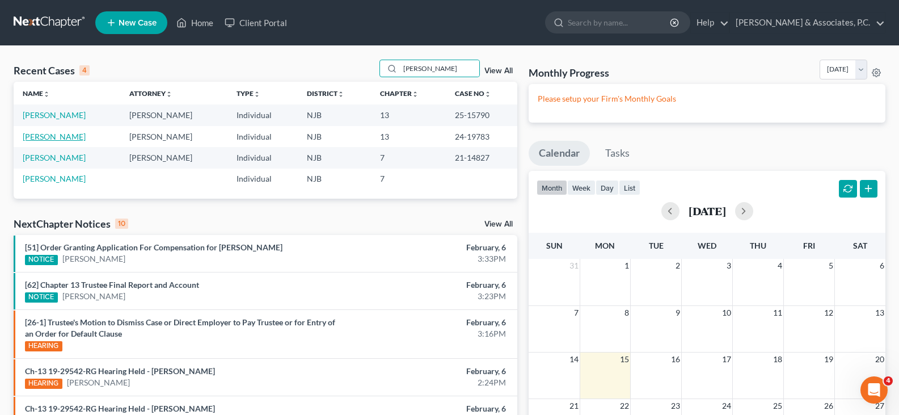
click at [60, 137] on link "Peters, Dwayne" at bounding box center [54, 137] width 63 height 10
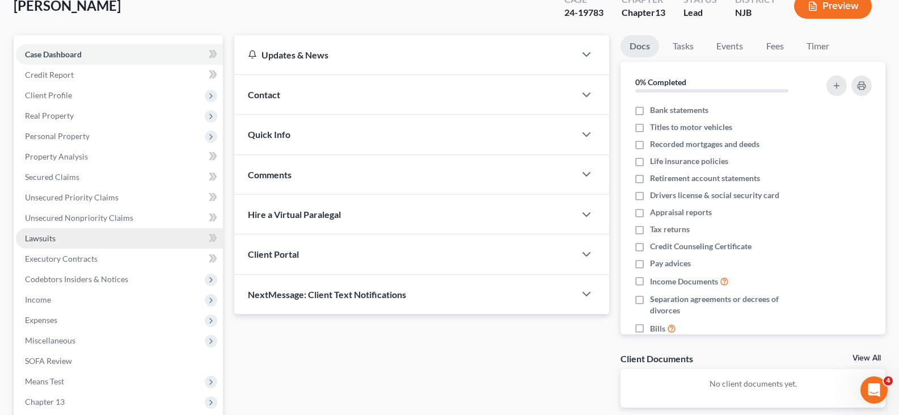
scroll to position [209, 0]
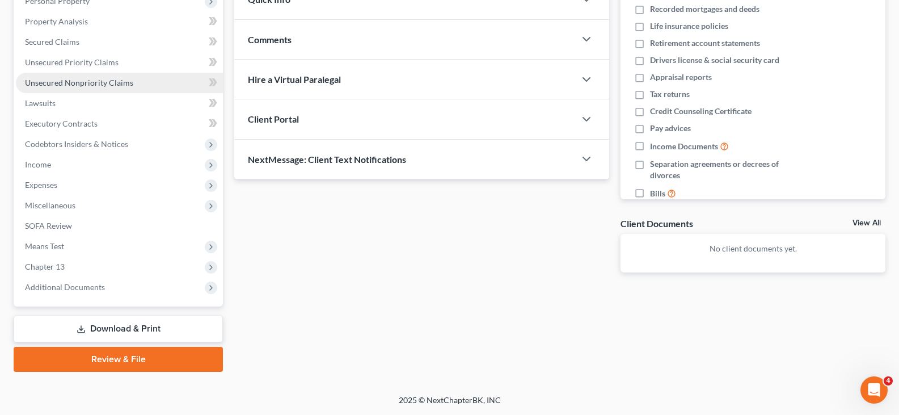
click at [49, 78] on span "Unsecured Nonpriority Claims" at bounding box center [79, 83] width 108 height 10
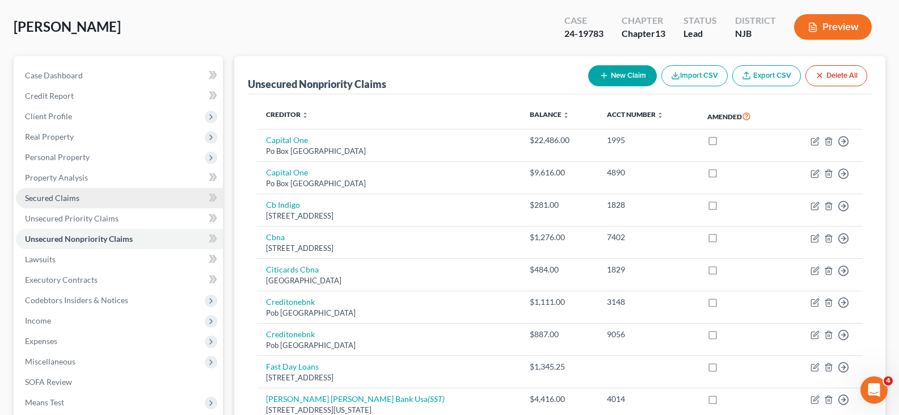
scroll to position [170, 0]
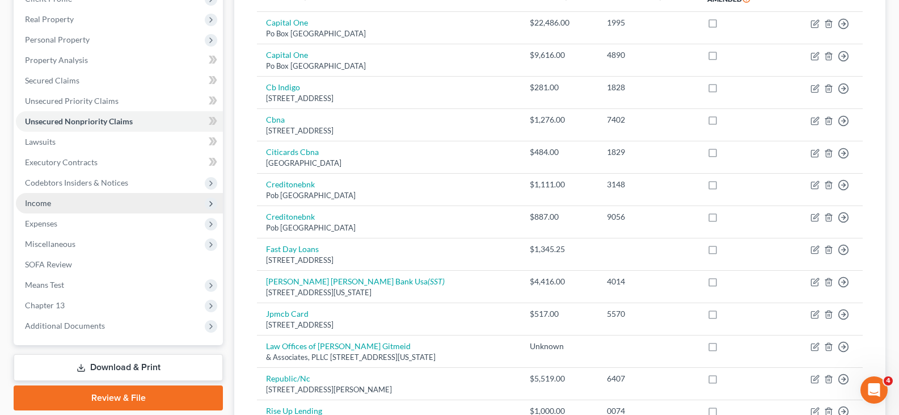
click at [38, 205] on span "Income" at bounding box center [38, 203] width 26 height 10
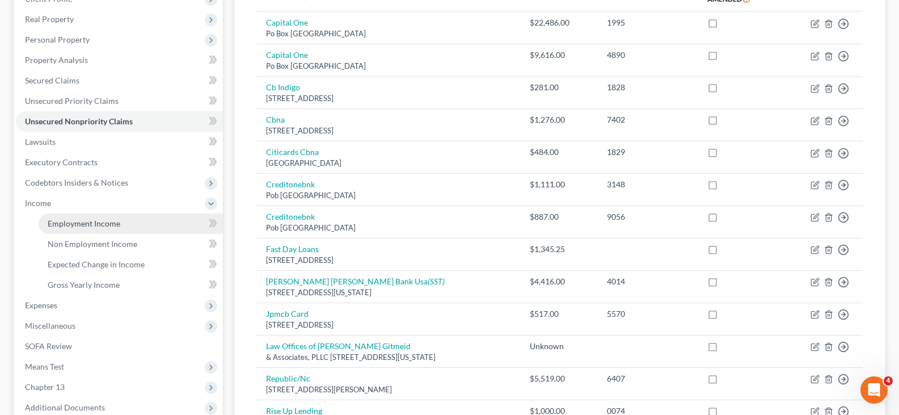
click at [81, 225] on span "Employment Income" at bounding box center [84, 223] width 73 height 10
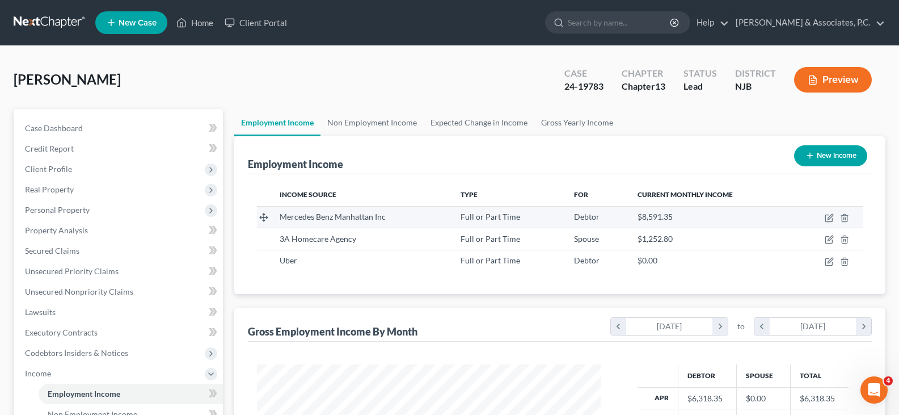
scroll to position [204, 366]
